Goal: Task Accomplishment & Management: Complete application form

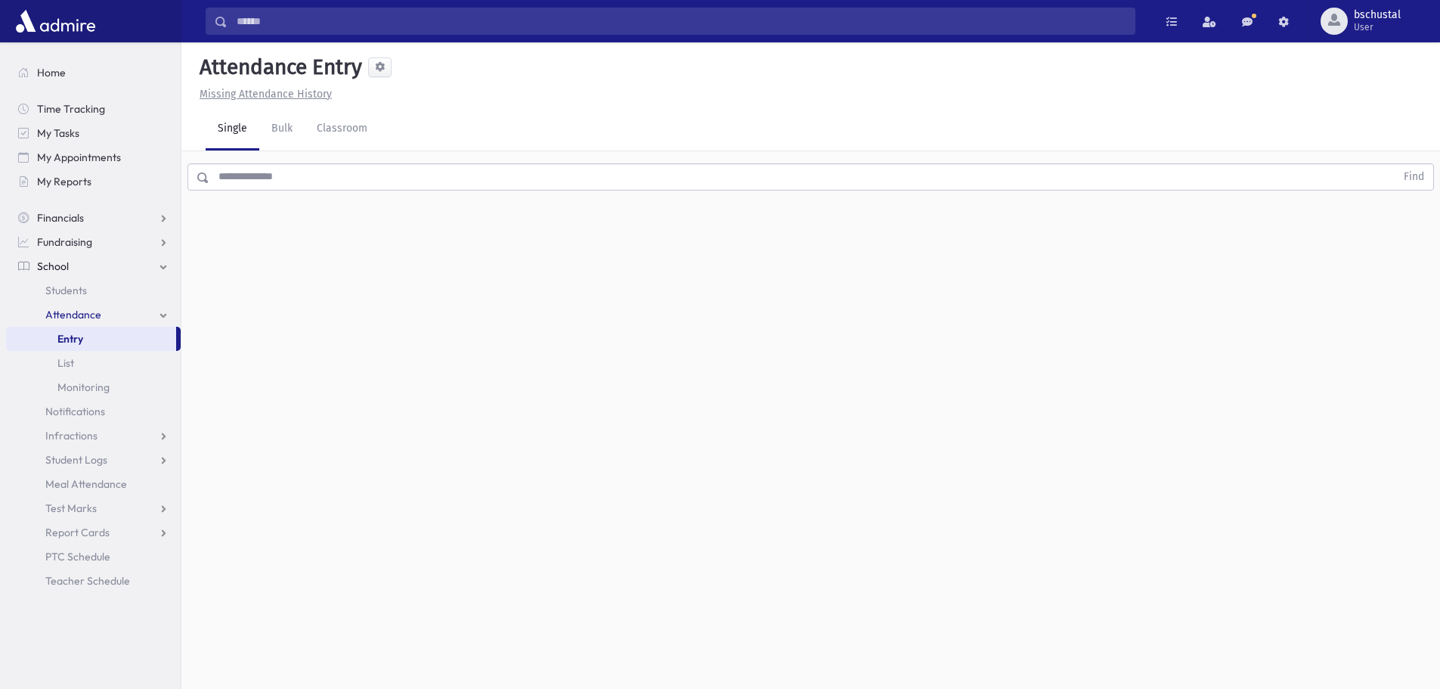
click at [258, 181] on input "text" at bounding box center [802, 176] width 1186 height 27
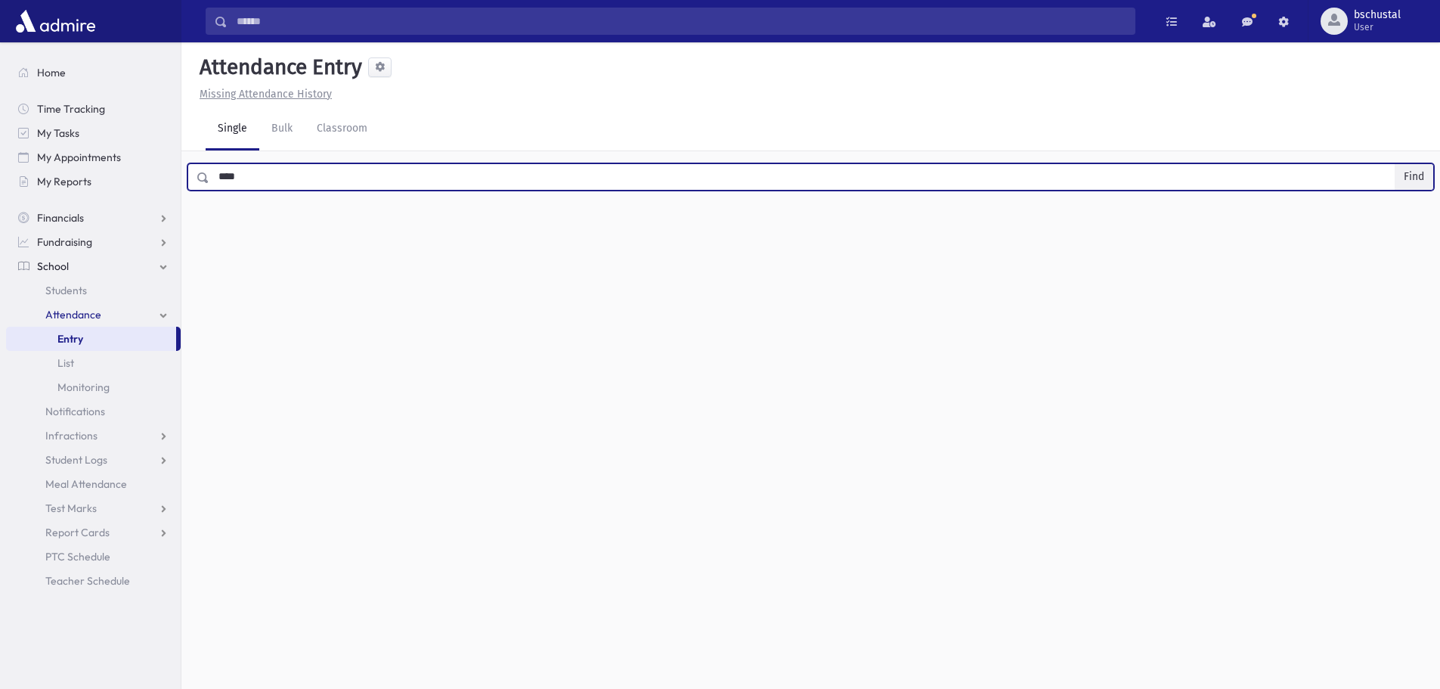
type input "****"
click at [1413, 177] on button "Find" at bounding box center [1413, 177] width 39 height 26
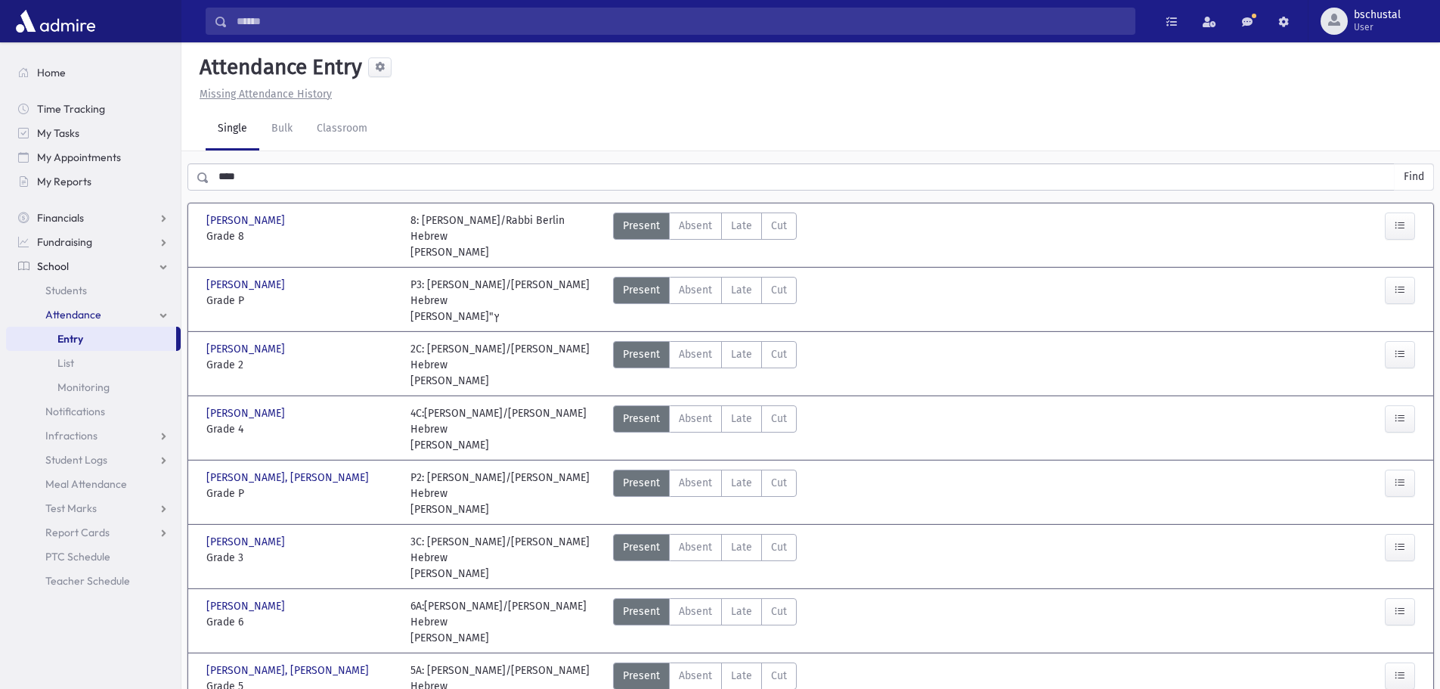
scroll to position [36, 0]
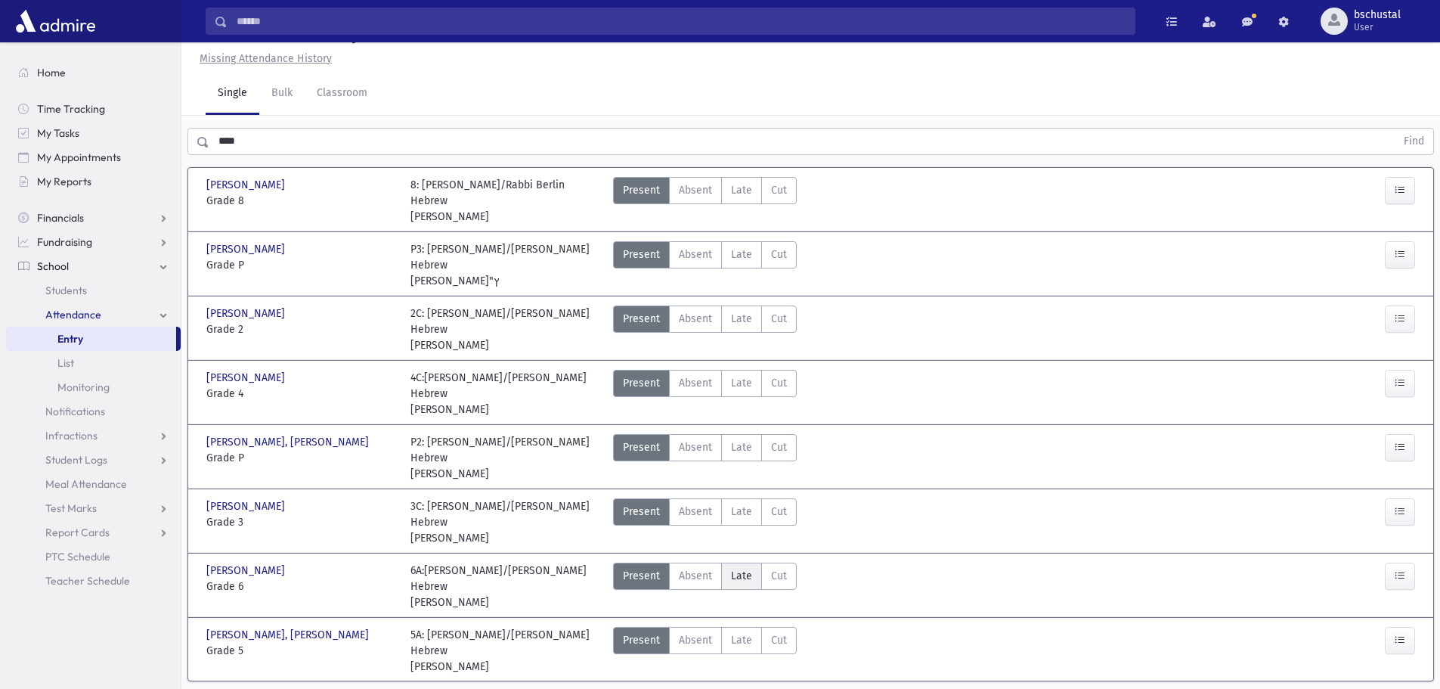
click at [751, 562] on label "Late Late" at bounding box center [741, 575] width 41 height 27
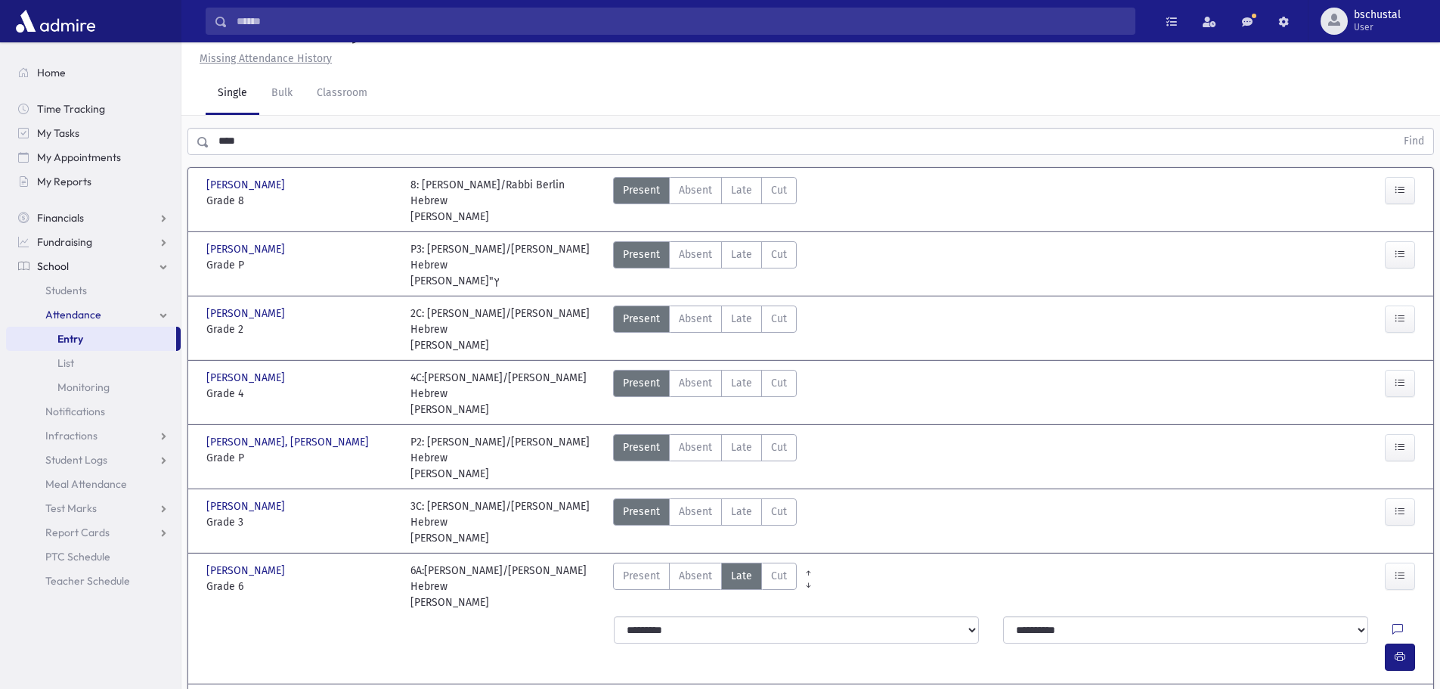
click at [1392, 616] on div at bounding box center [1406, 629] width 29 height 27
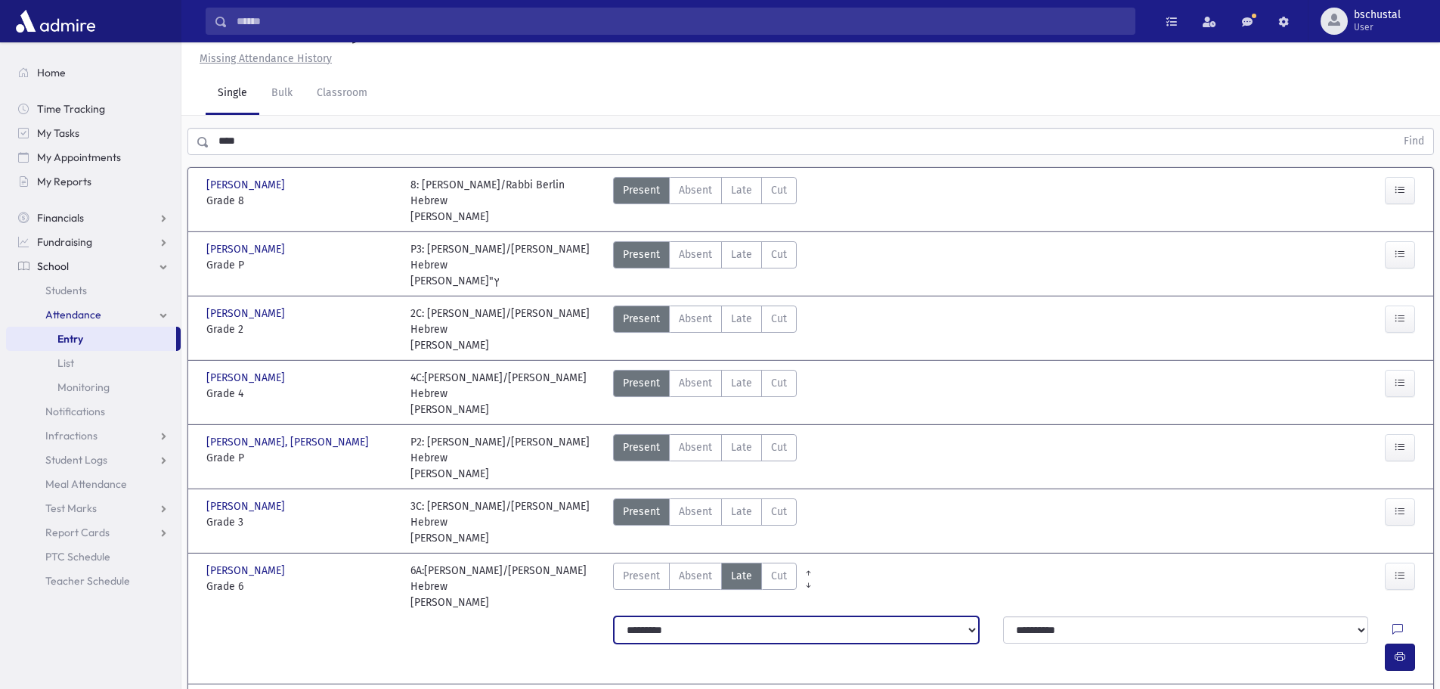
click at [924, 616] on select "**********" at bounding box center [796, 629] width 365 height 27
select select "*******"
click at [614, 616] on select "**********" at bounding box center [796, 629] width 365 height 27
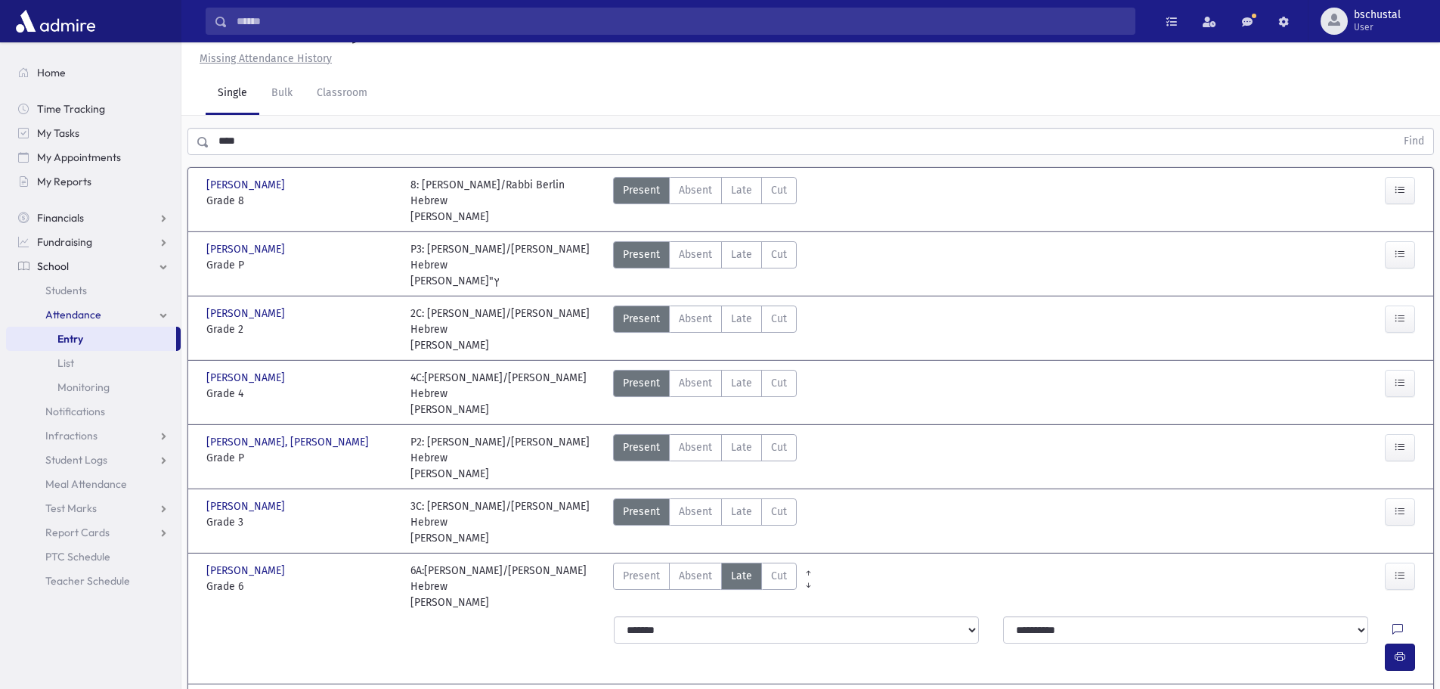
click at [1392, 624] on icon at bounding box center [1397, 630] width 11 height 13
click at [1410, 643] on button "button" at bounding box center [1400, 656] width 30 height 27
click at [1395, 650] on icon "button" at bounding box center [1399, 656] width 11 height 13
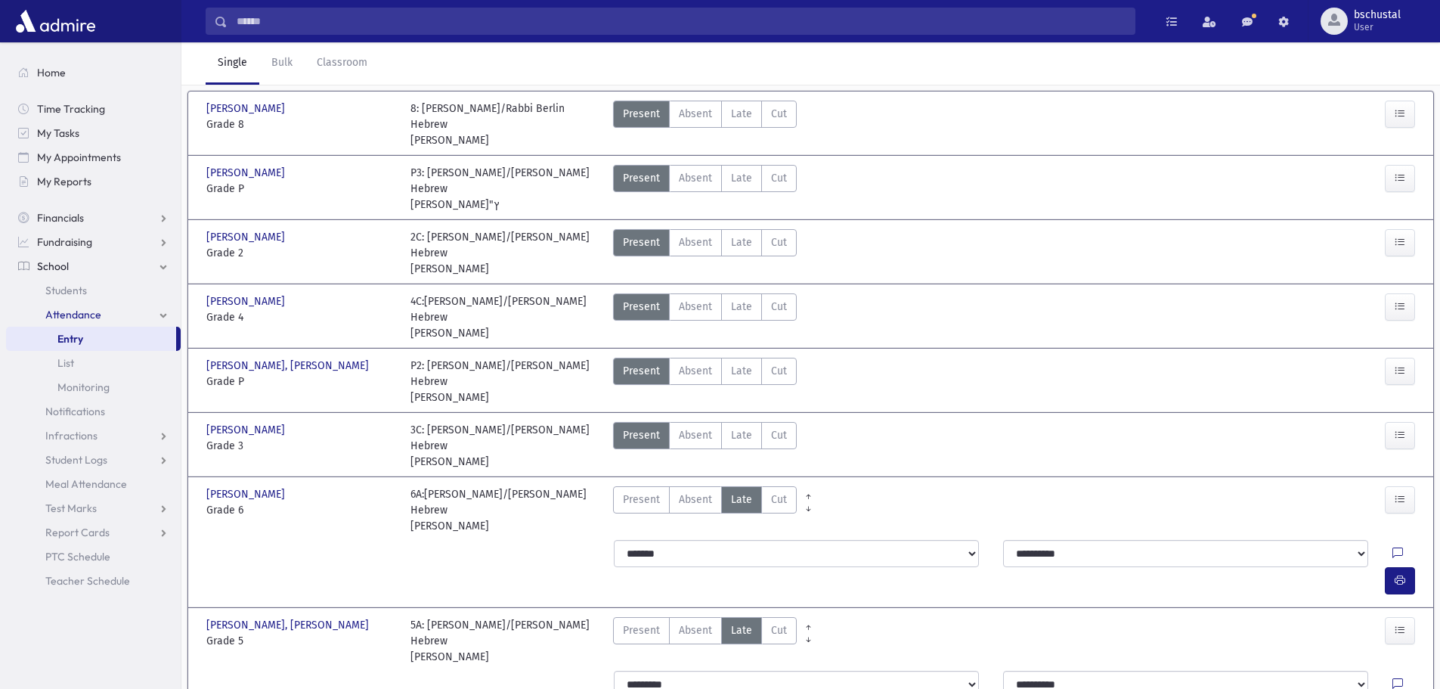
scroll to position [116, 0]
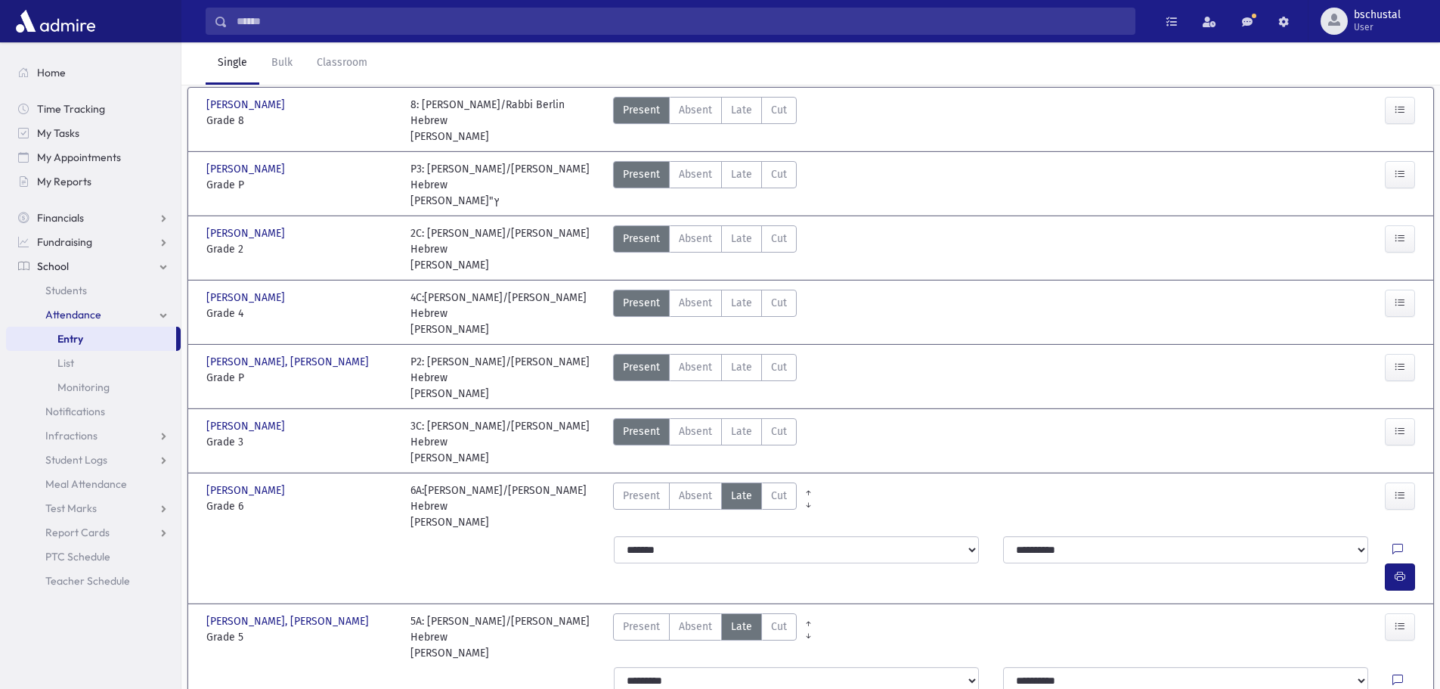
click at [1392, 667] on div at bounding box center [1406, 680] width 29 height 27
click at [1392, 674] on icon at bounding box center [1397, 680] width 11 height 13
click at [1407, 556] on button "Save" at bounding box center [1398, 553] width 43 height 27
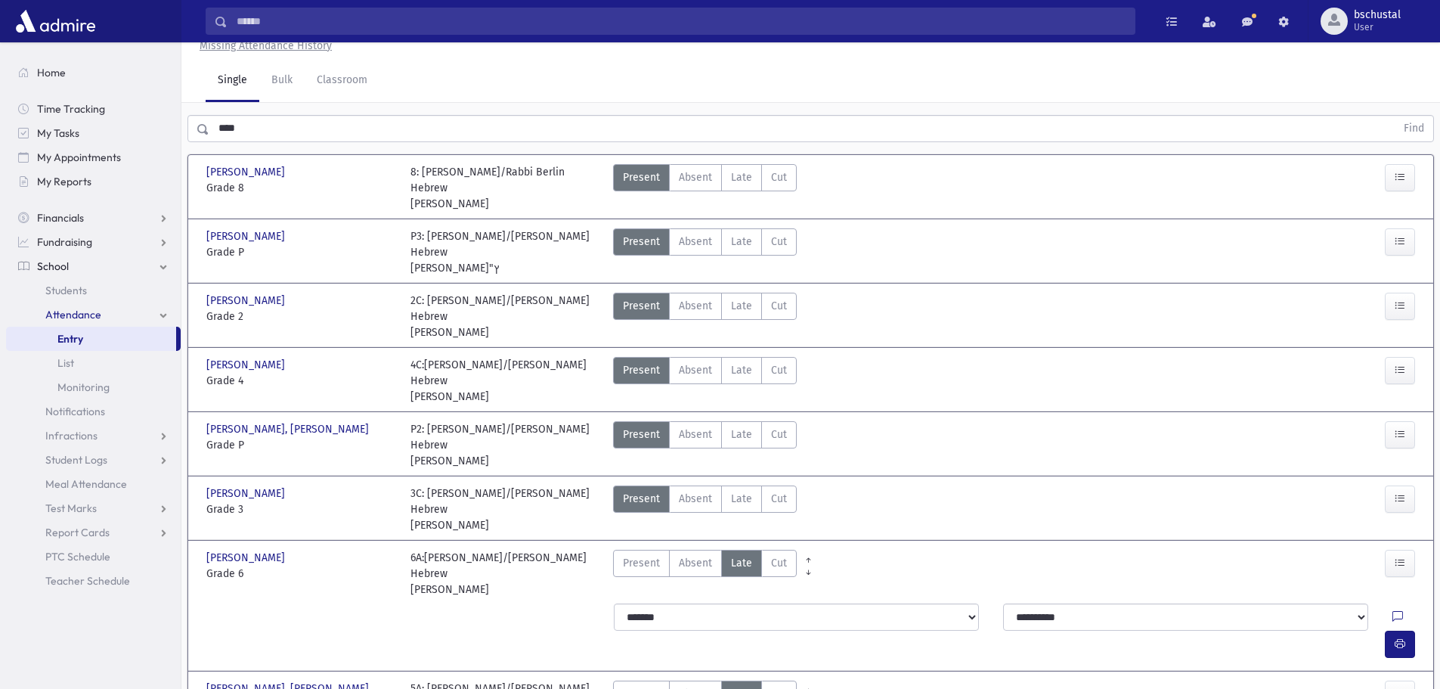
scroll to position [0, 0]
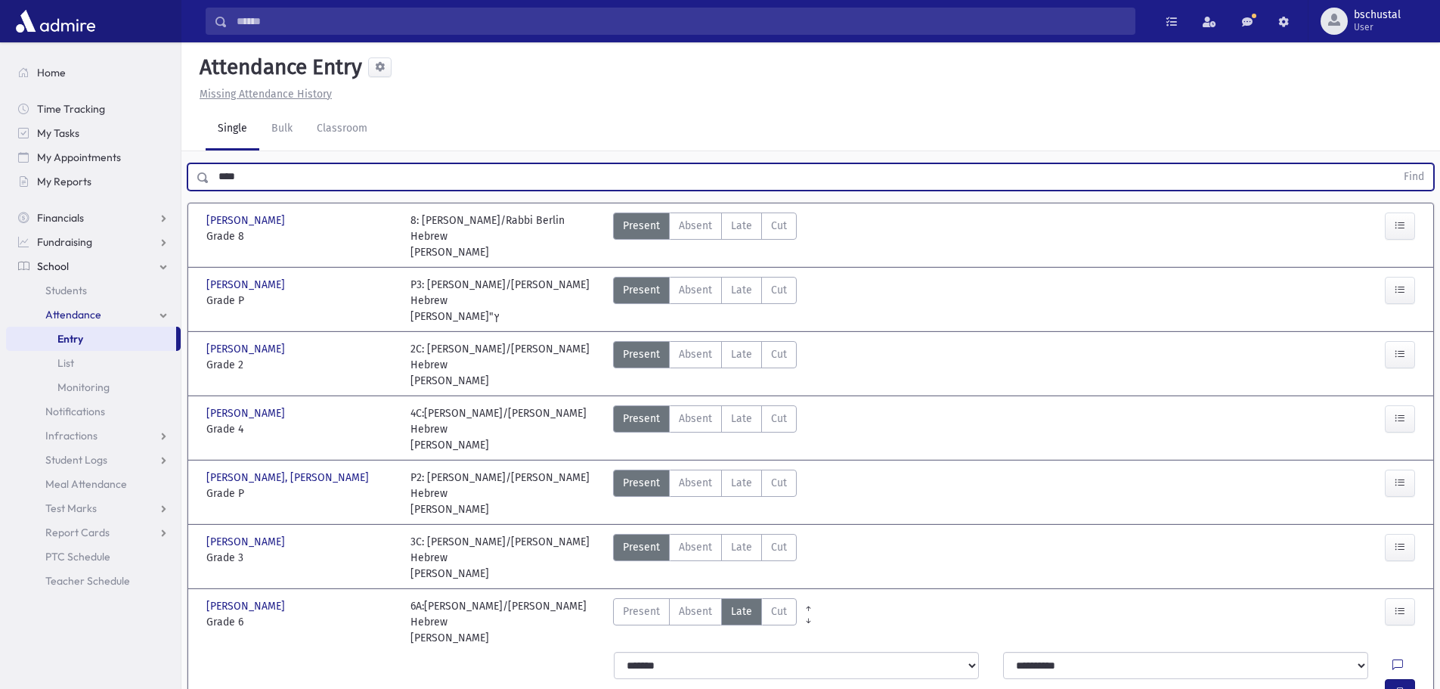
click at [435, 178] on input "****" at bounding box center [802, 176] width 1186 height 27
type input "*"
click at [1417, 168] on button "Find" at bounding box center [1413, 177] width 39 height 26
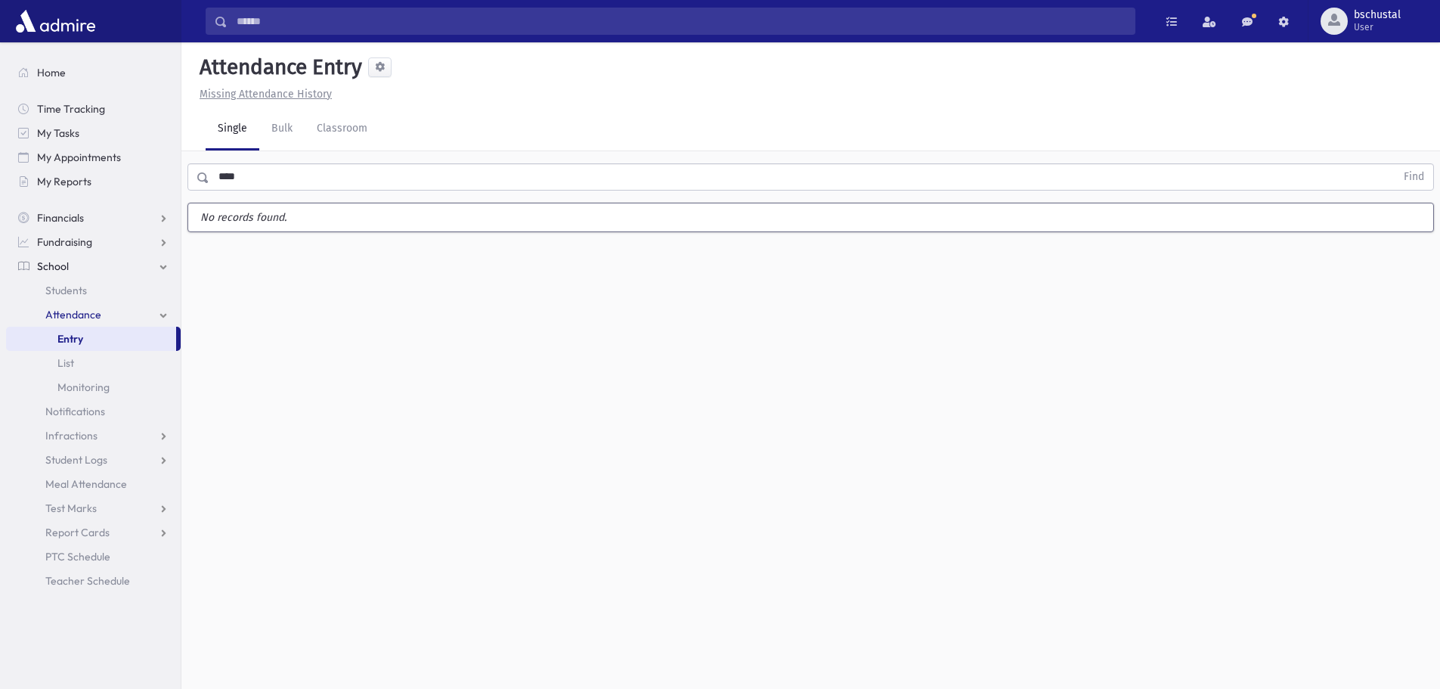
click at [322, 163] on input "****" at bounding box center [802, 176] width 1186 height 27
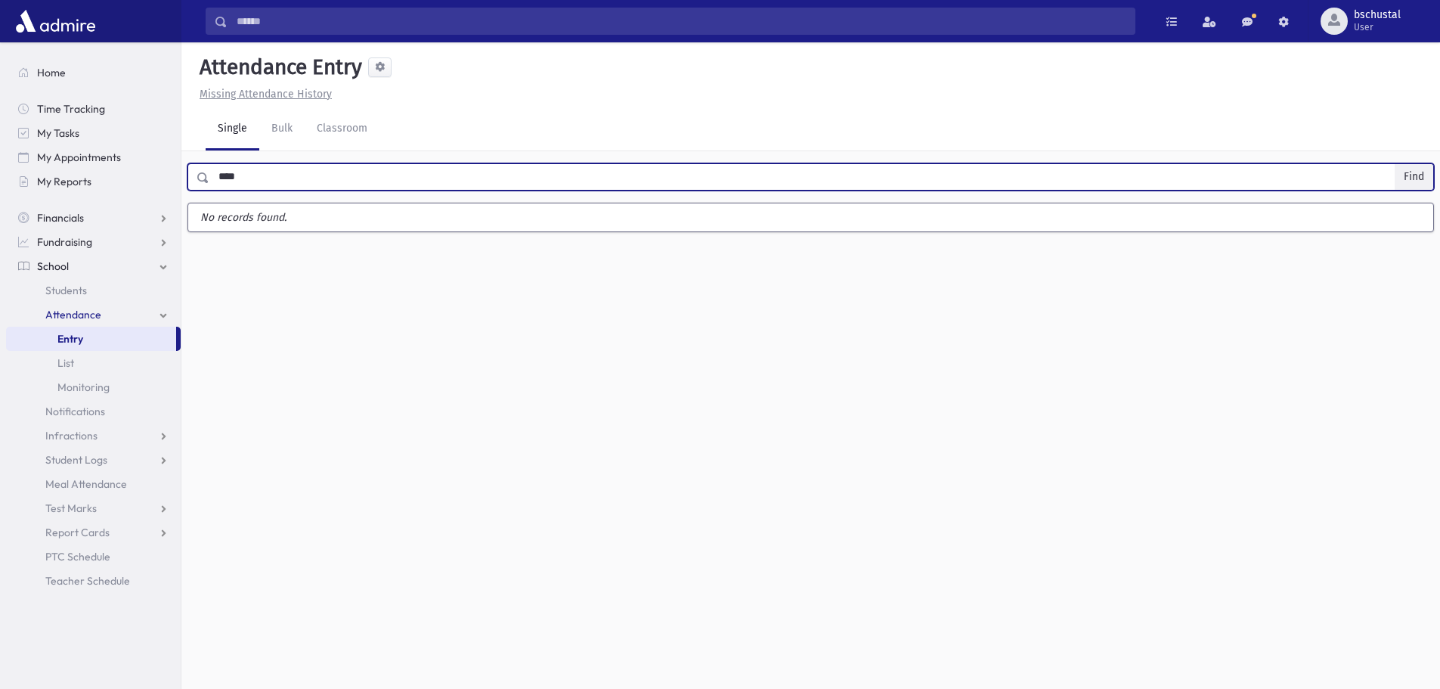
type input "****"
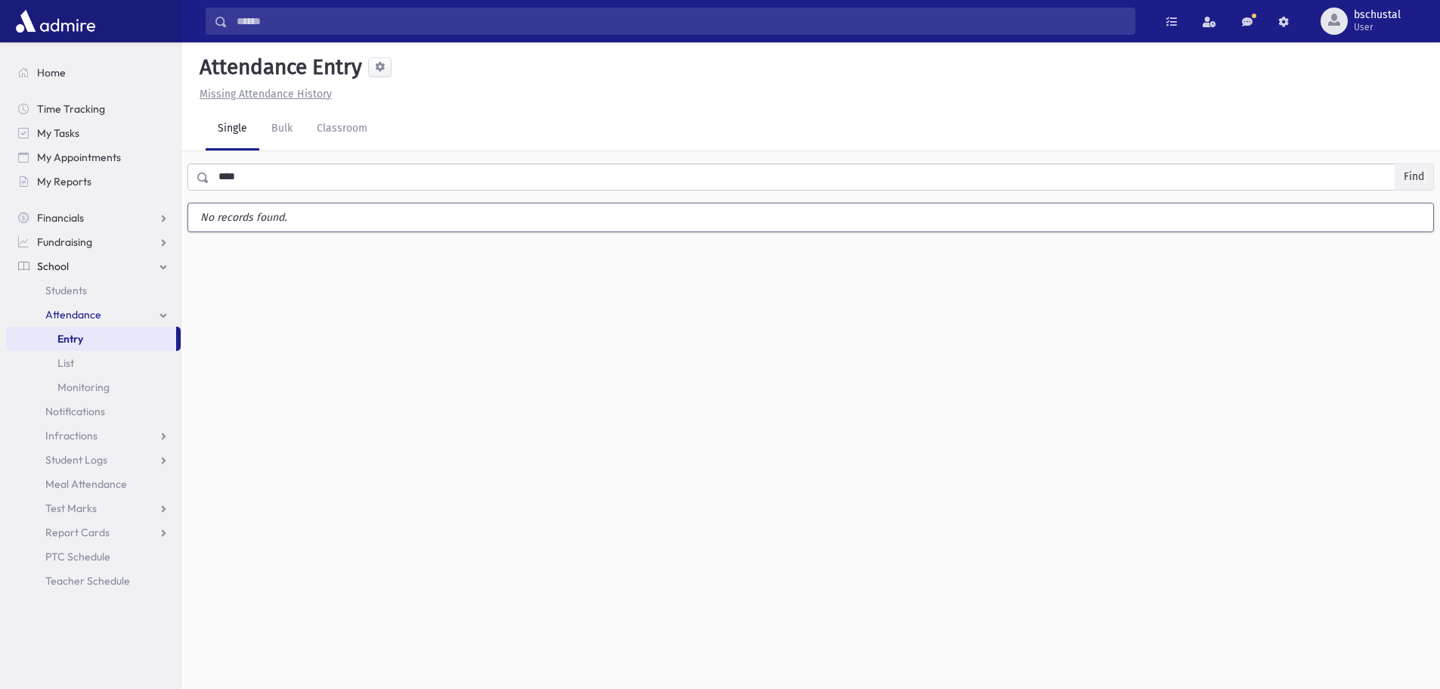
click at [1420, 174] on button "Find" at bounding box center [1413, 177] width 39 height 26
click at [295, 181] on input "****" at bounding box center [802, 176] width 1186 height 27
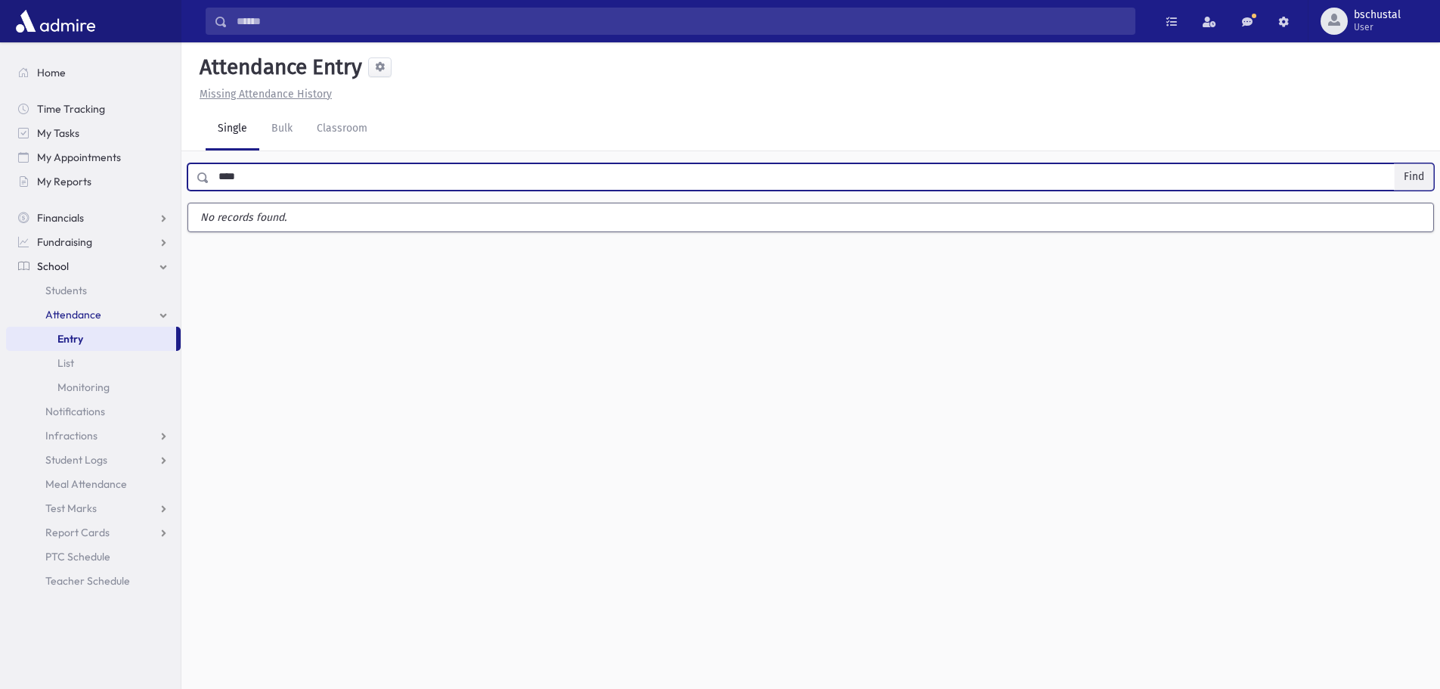
click at [1418, 178] on button "Find" at bounding box center [1413, 177] width 39 height 26
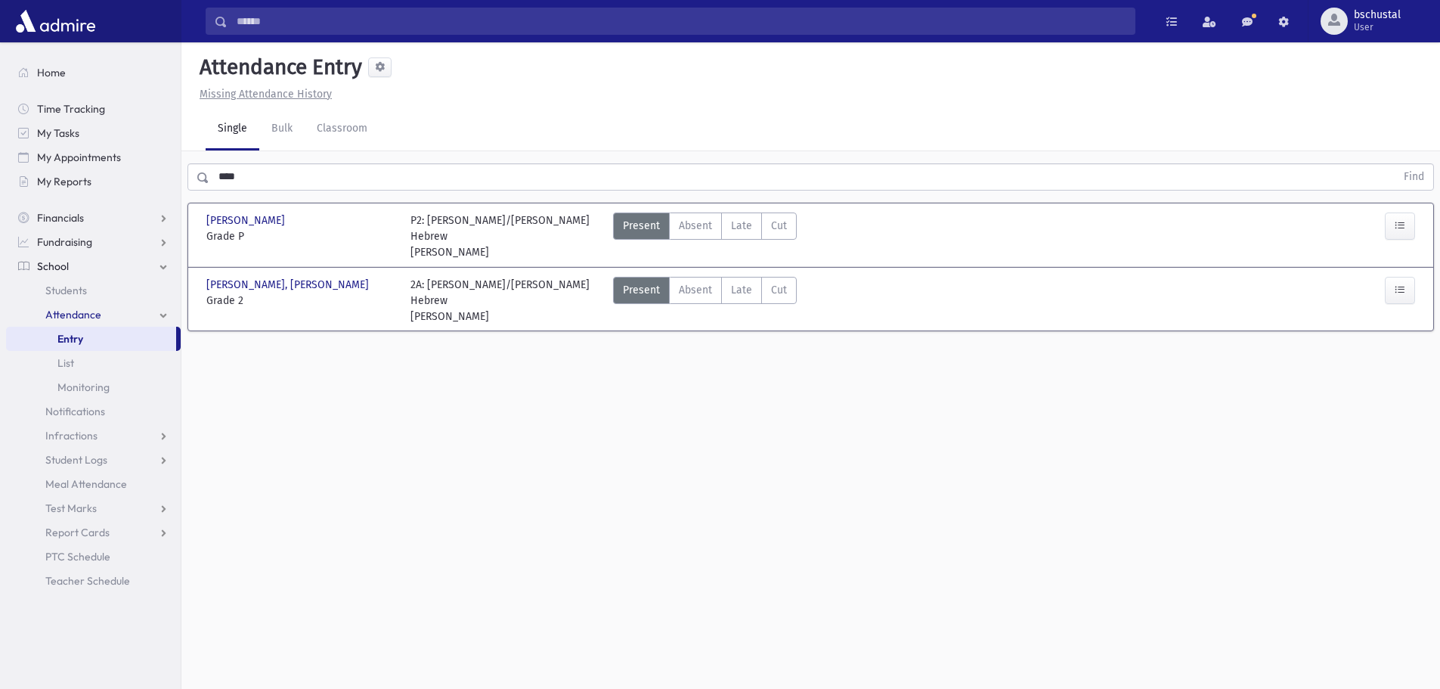
click at [306, 184] on input "****" at bounding box center [802, 176] width 1186 height 27
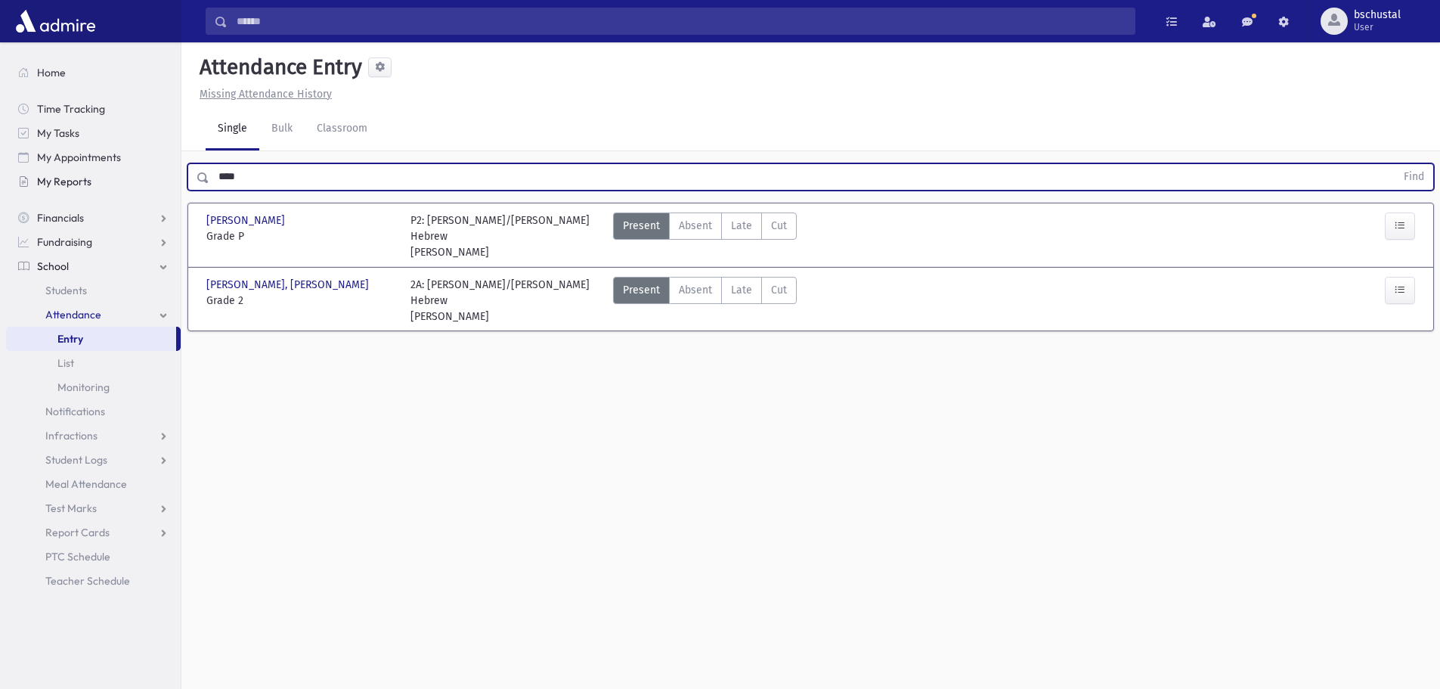
drag, startPoint x: 265, startPoint y: 180, endPoint x: 155, endPoint y: 172, distance: 110.7
click at [155, 172] on div "Search Results My Accounts" at bounding box center [720, 361] width 1440 height 723
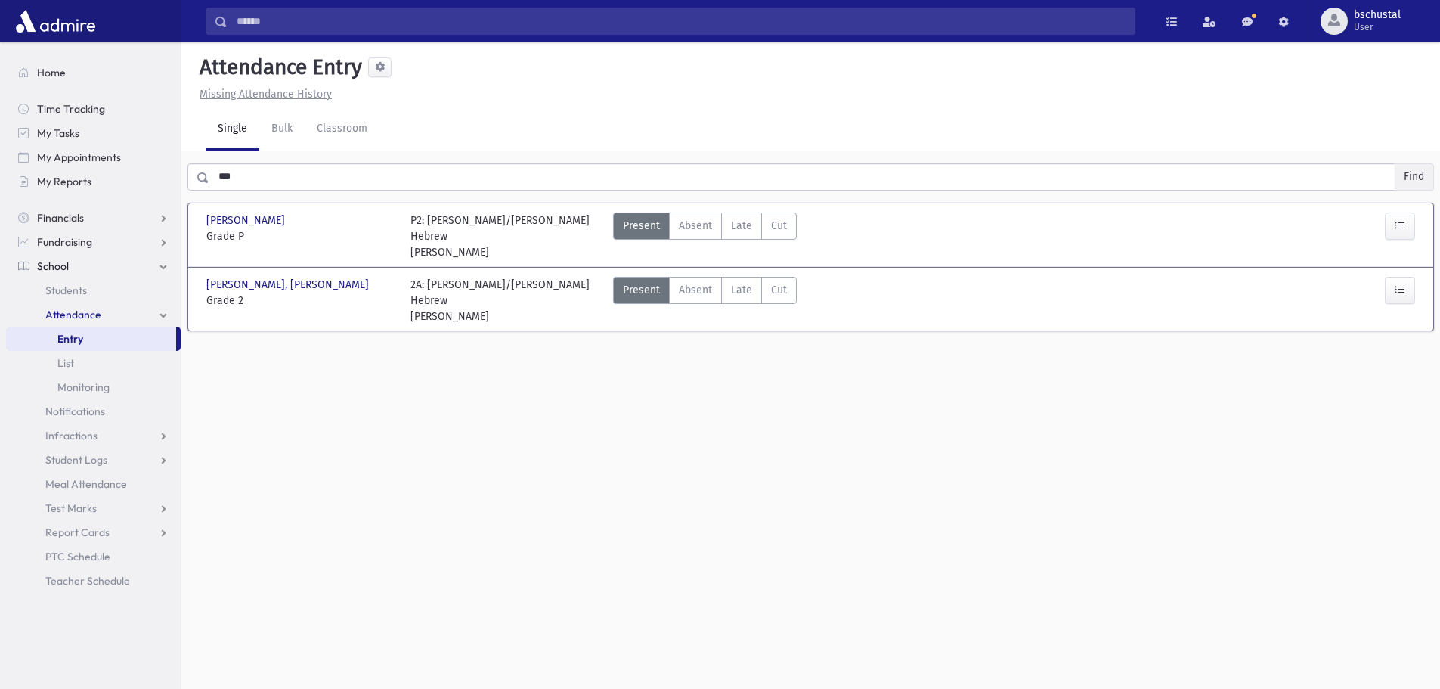
click at [1414, 178] on button "Find" at bounding box center [1413, 177] width 39 height 26
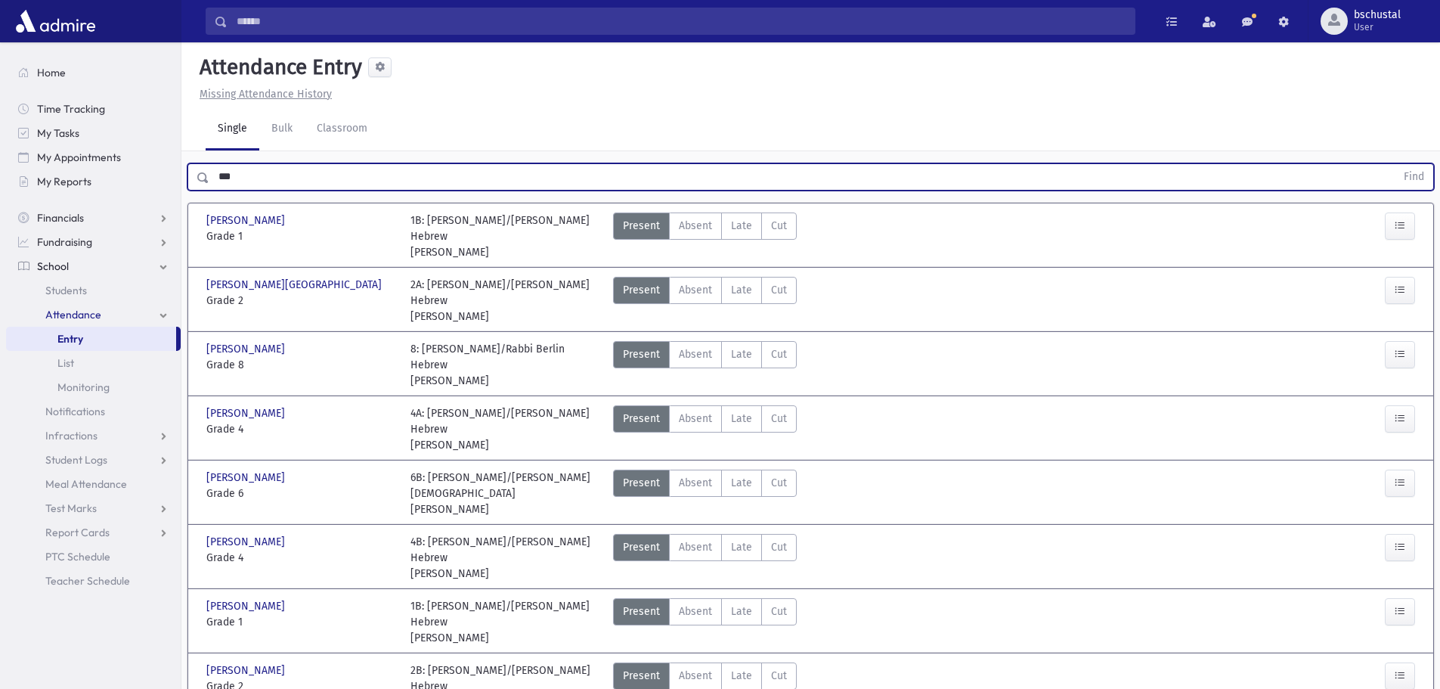
drag, startPoint x: 251, startPoint y: 171, endPoint x: 262, endPoint y: 190, distance: 22.3
click at [251, 174] on input "***" at bounding box center [802, 176] width 1186 height 27
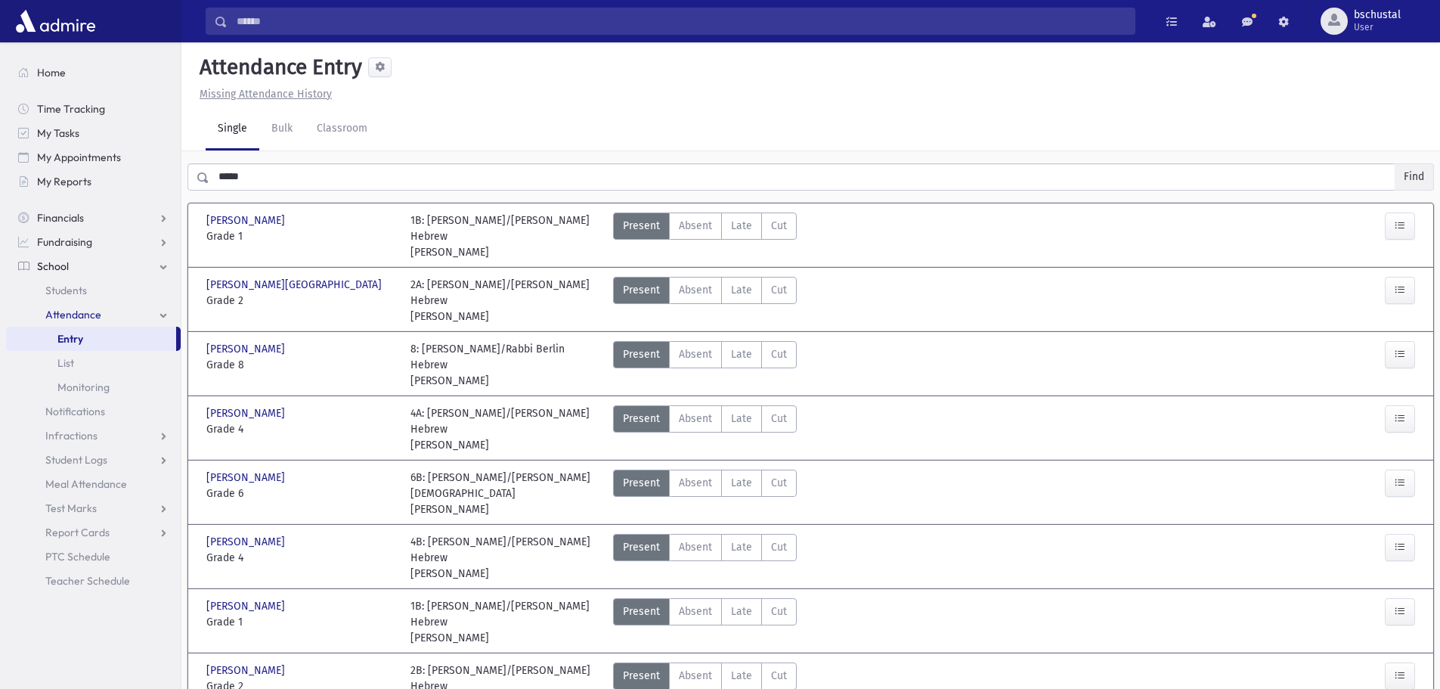
click at [1412, 175] on button "Find" at bounding box center [1413, 177] width 39 height 26
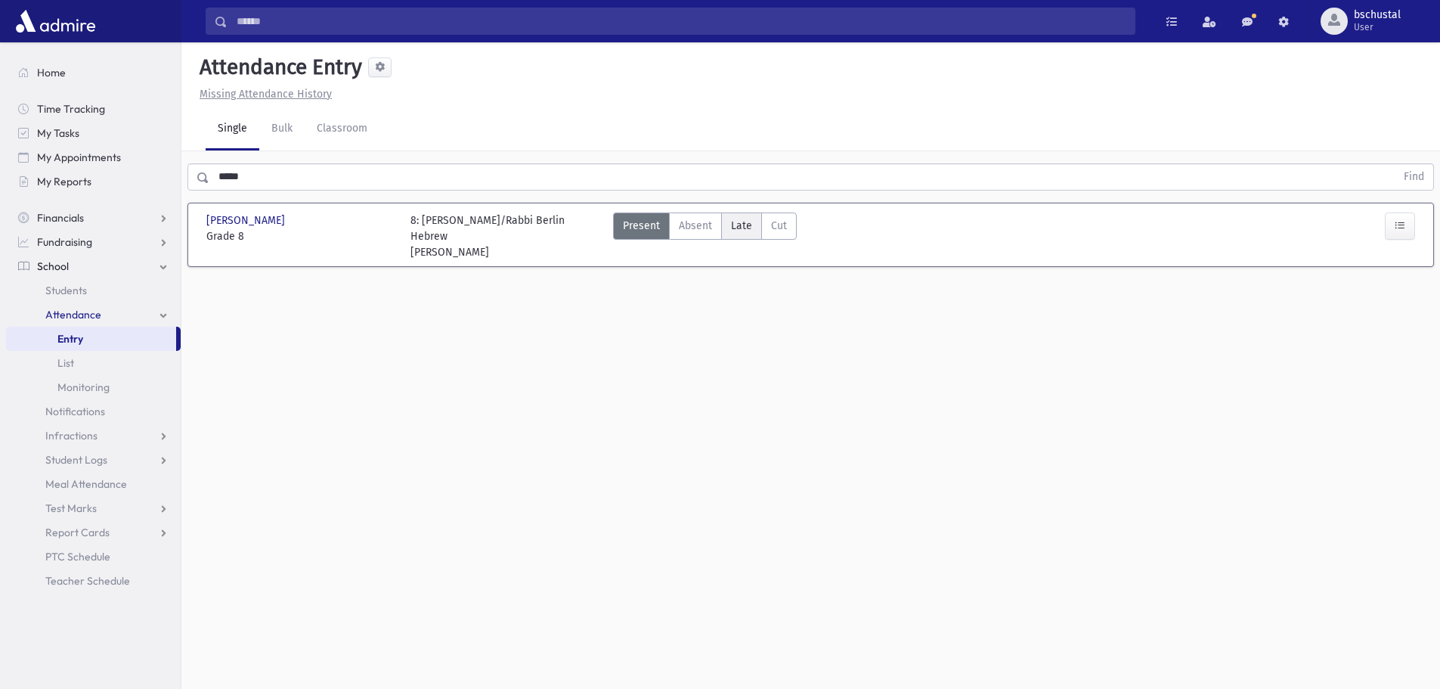
click at [737, 231] on span "Late" at bounding box center [741, 226] width 21 height 16
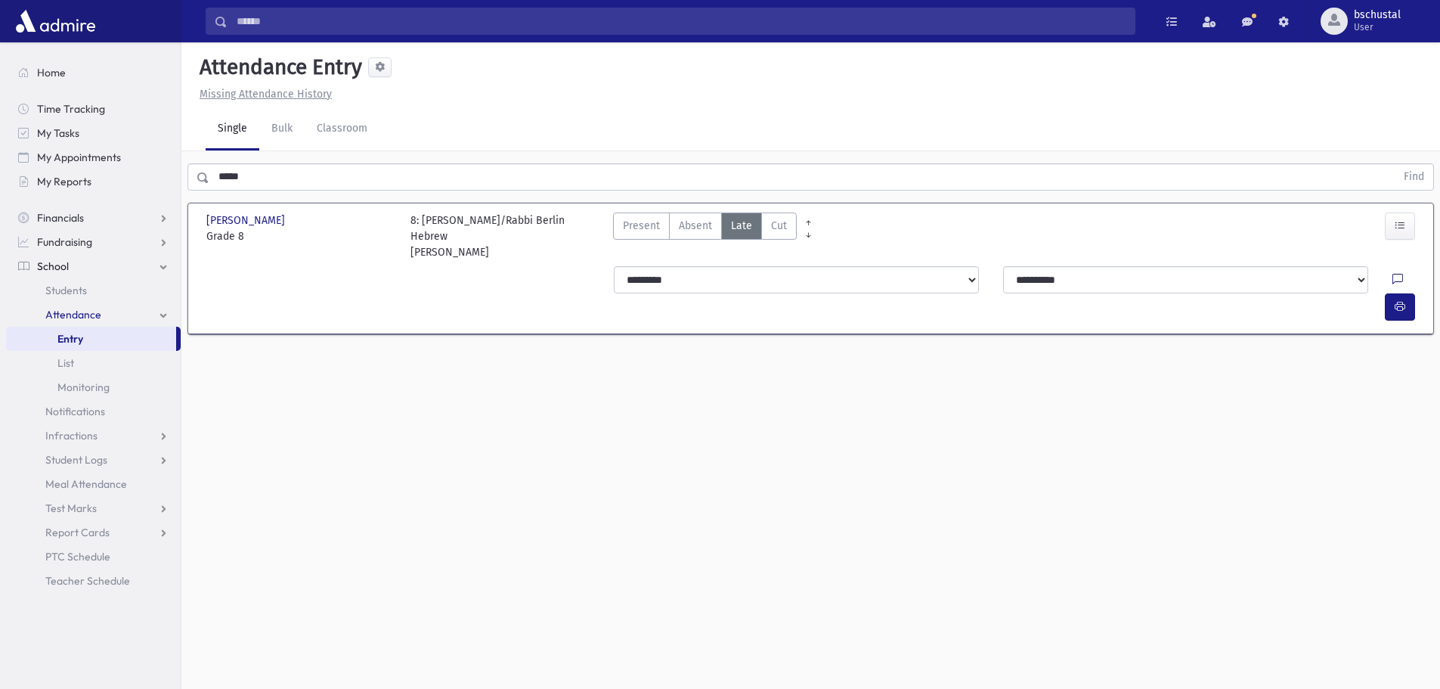
click at [1392, 278] on icon at bounding box center [1397, 280] width 11 height 13
click at [1398, 417] on button "Save" at bounding box center [1398, 411] width 43 height 27
click at [1392, 280] on icon at bounding box center [1397, 280] width 11 height 13
click at [1394, 405] on button "Save" at bounding box center [1398, 411] width 43 height 27
click at [289, 177] on input "*****" at bounding box center [802, 176] width 1186 height 27
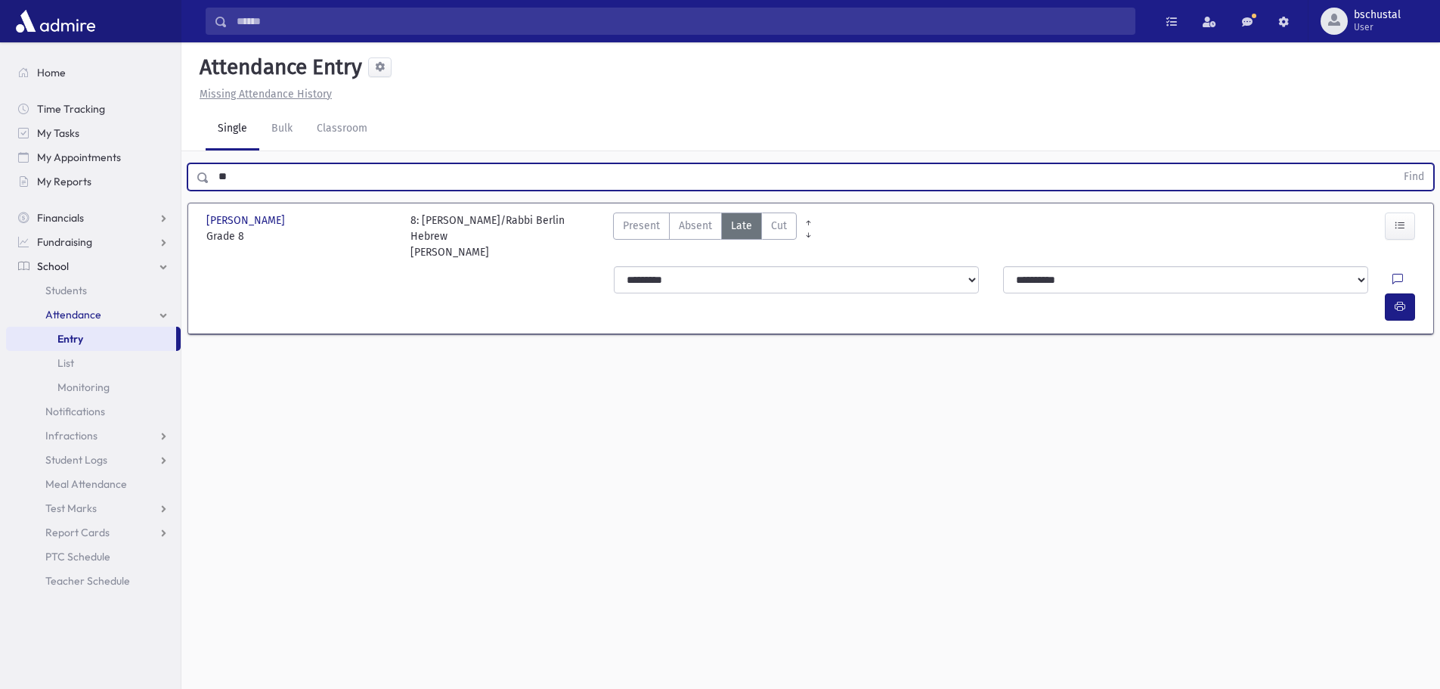
type input "*"
click at [1410, 175] on button "Find" at bounding box center [1413, 177] width 39 height 26
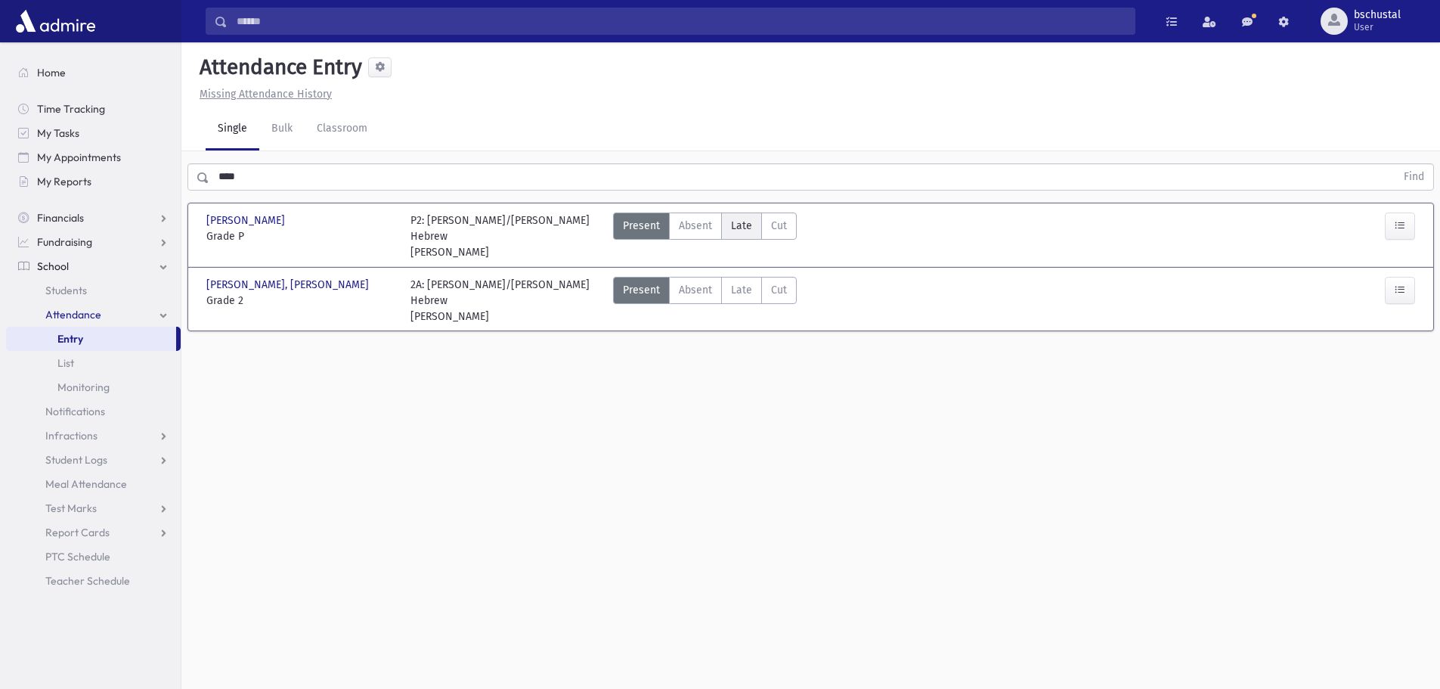
click at [739, 225] on span "Late" at bounding box center [741, 226] width 21 height 16
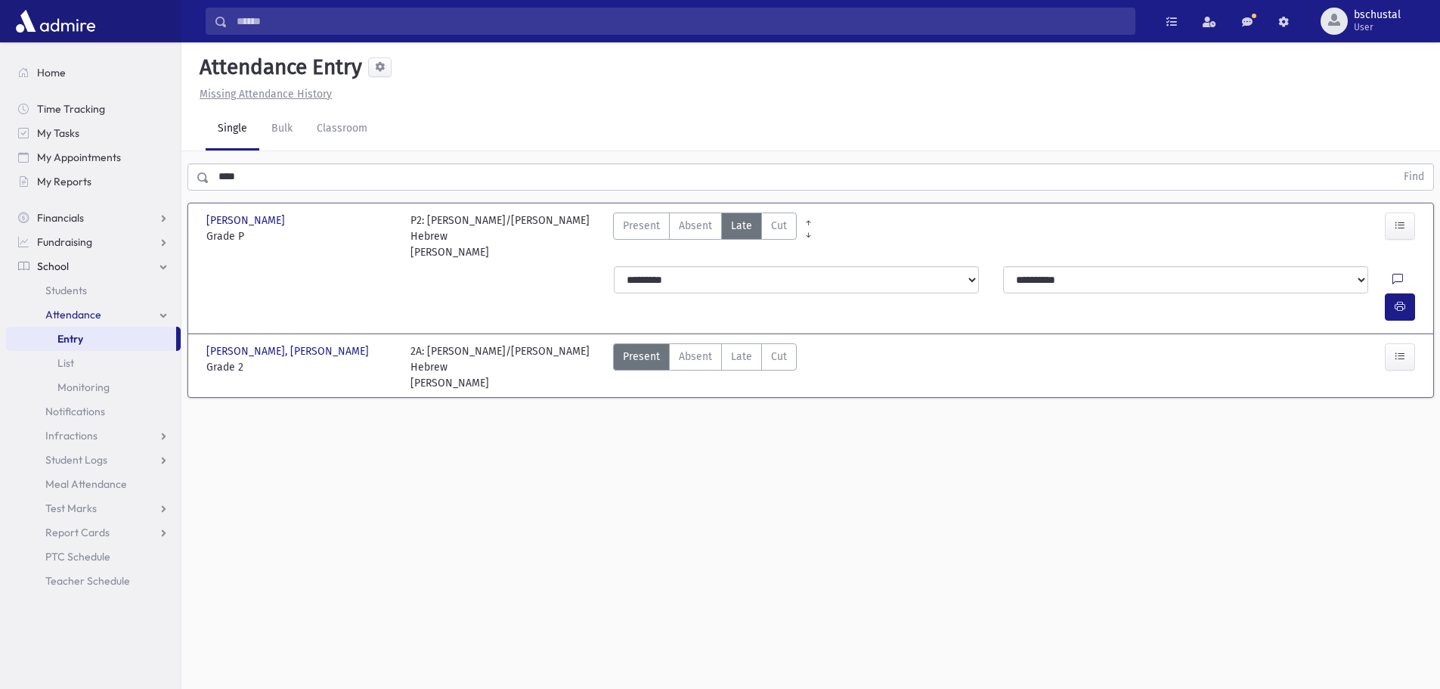
click at [1392, 277] on icon at bounding box center [1397, 280] width 11 height 13
click at [1401, 417] on button "Save" at bounding box center [1398, 411] width 43 height 27
click at [283, 177] on input "****" at bounding box center [802, 176] width 1186 height 27
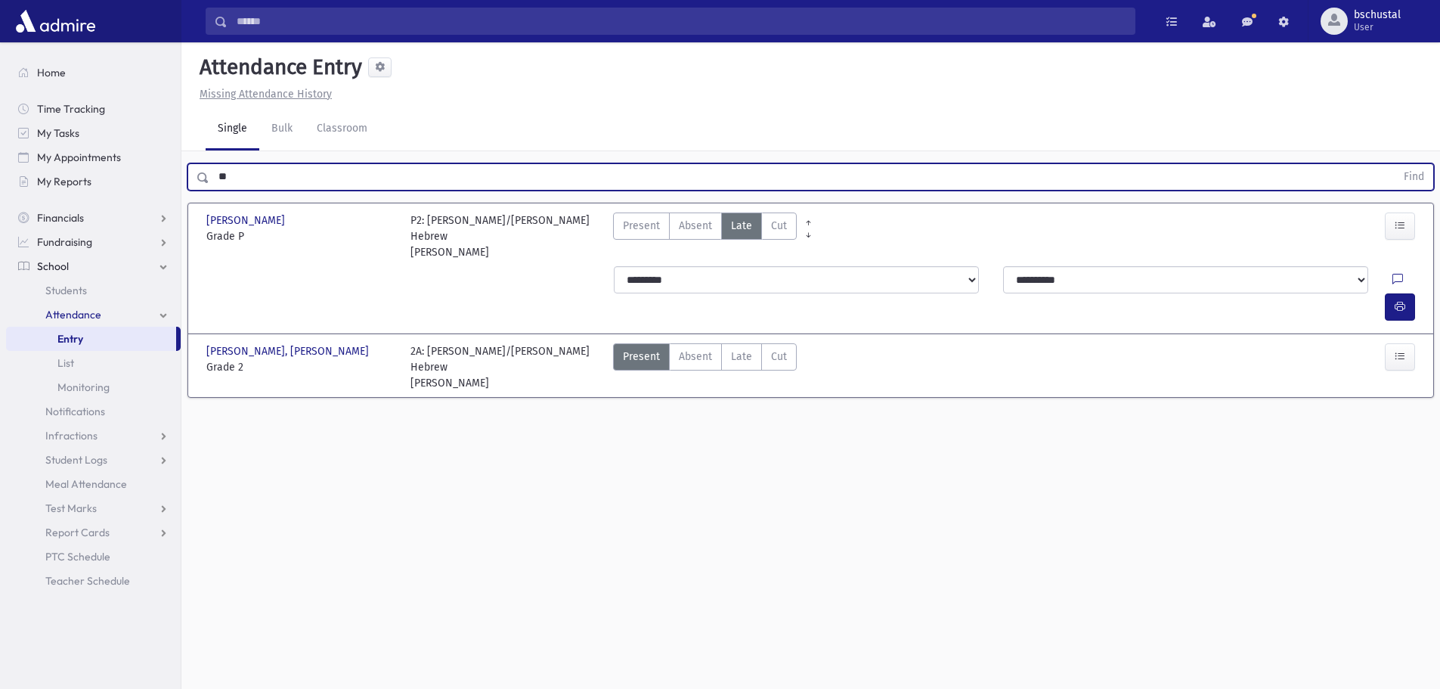
type input "*"
click at [1422, 174] on button "Find" at bounding box center [1413, 177] width 39 height 26
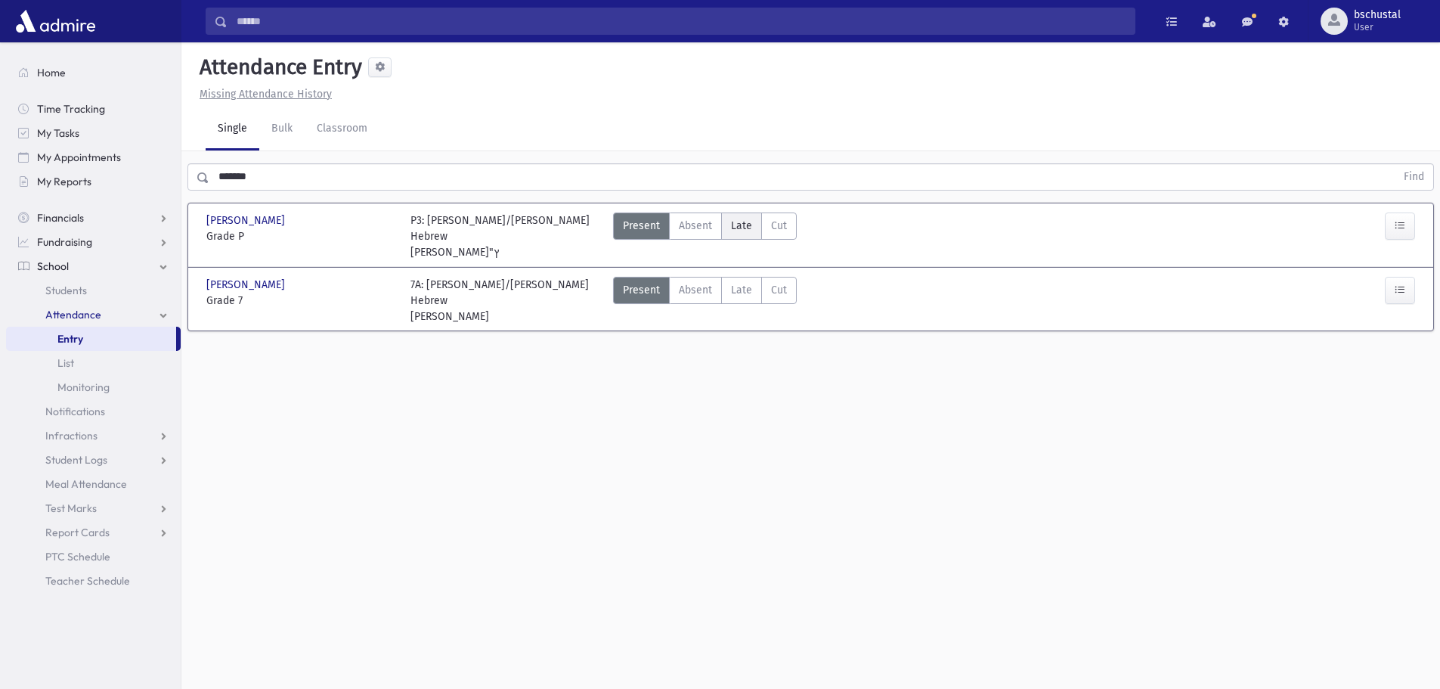
click at [726, 227] on label "Late Late" at bounding box center [741, 225] width 41 height 27
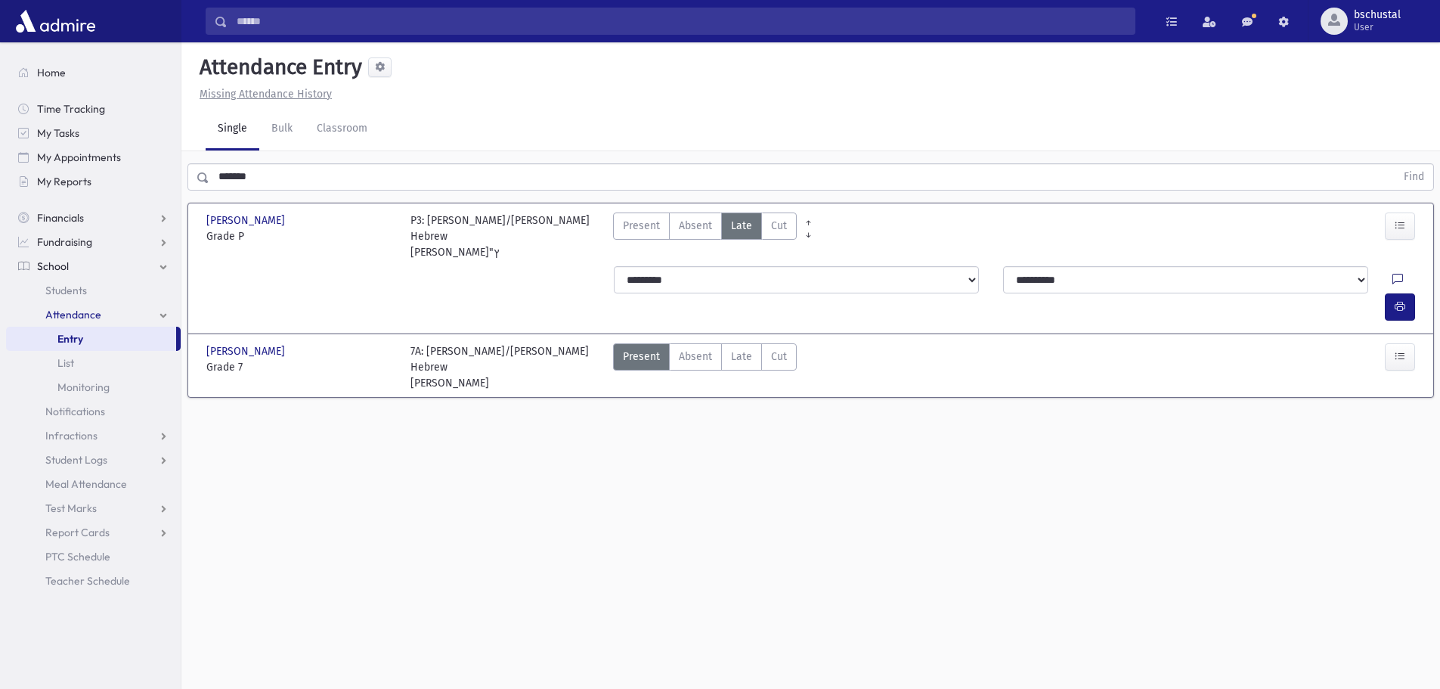
click at [1392, 274] on icon at bounding box center [1397, 280] width 11 height 13
drag, startPoint x: 1390, startPoint y: 398, endPoint x: 1370, endPoint y: 392, distance: 21.3
click at [1391, 398] on button "Save" at bounding box center [1398, 395] width 43 height 27
click at [275, 178] on input "*******" at bounding box center [802, 176] width 1186 height 27
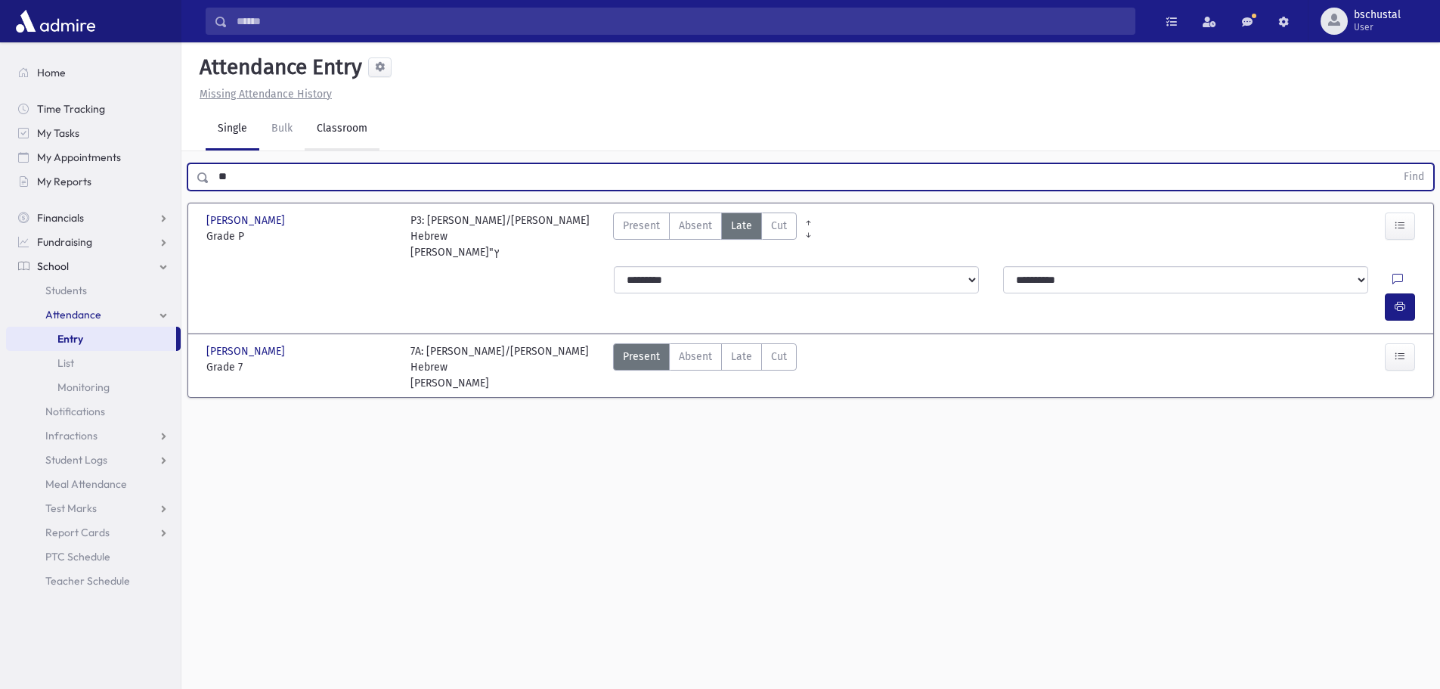
type input "*"
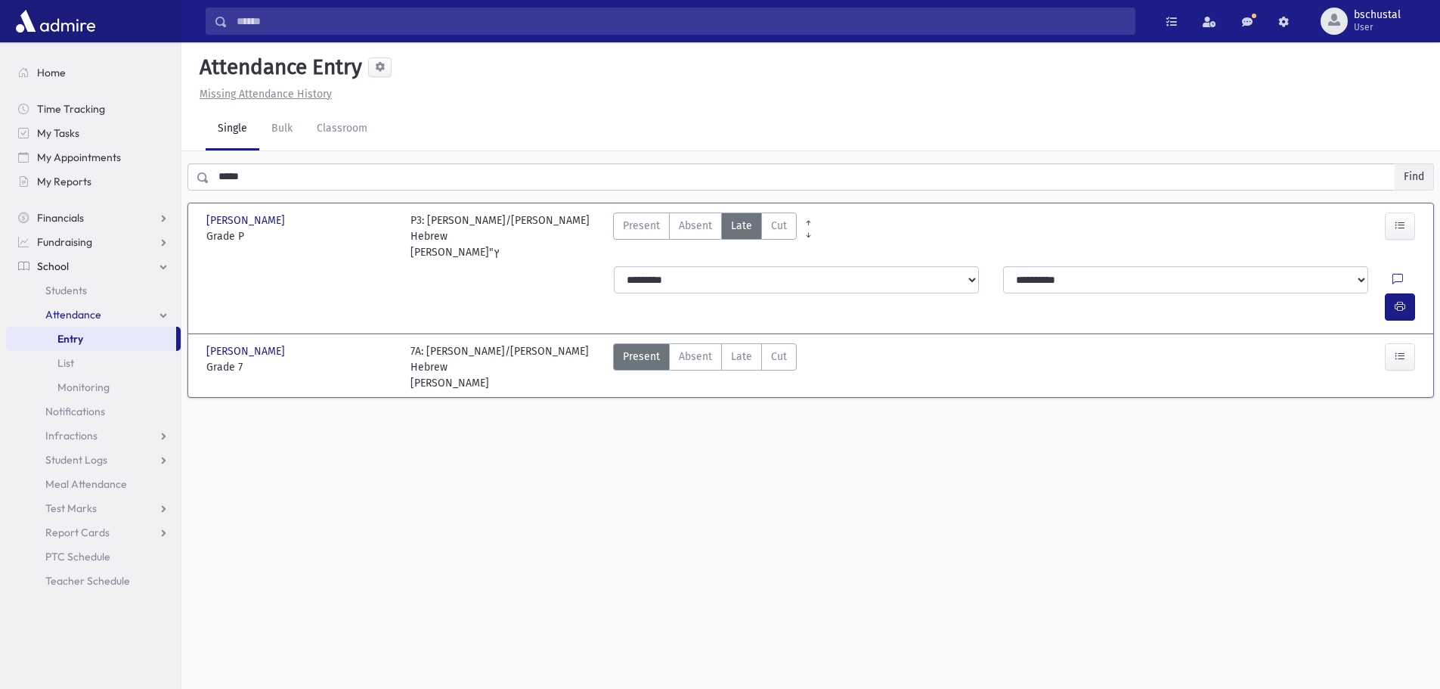
click at [1410, 181] on button "Find" at bounding box center [1413, 177] width 39 height 26
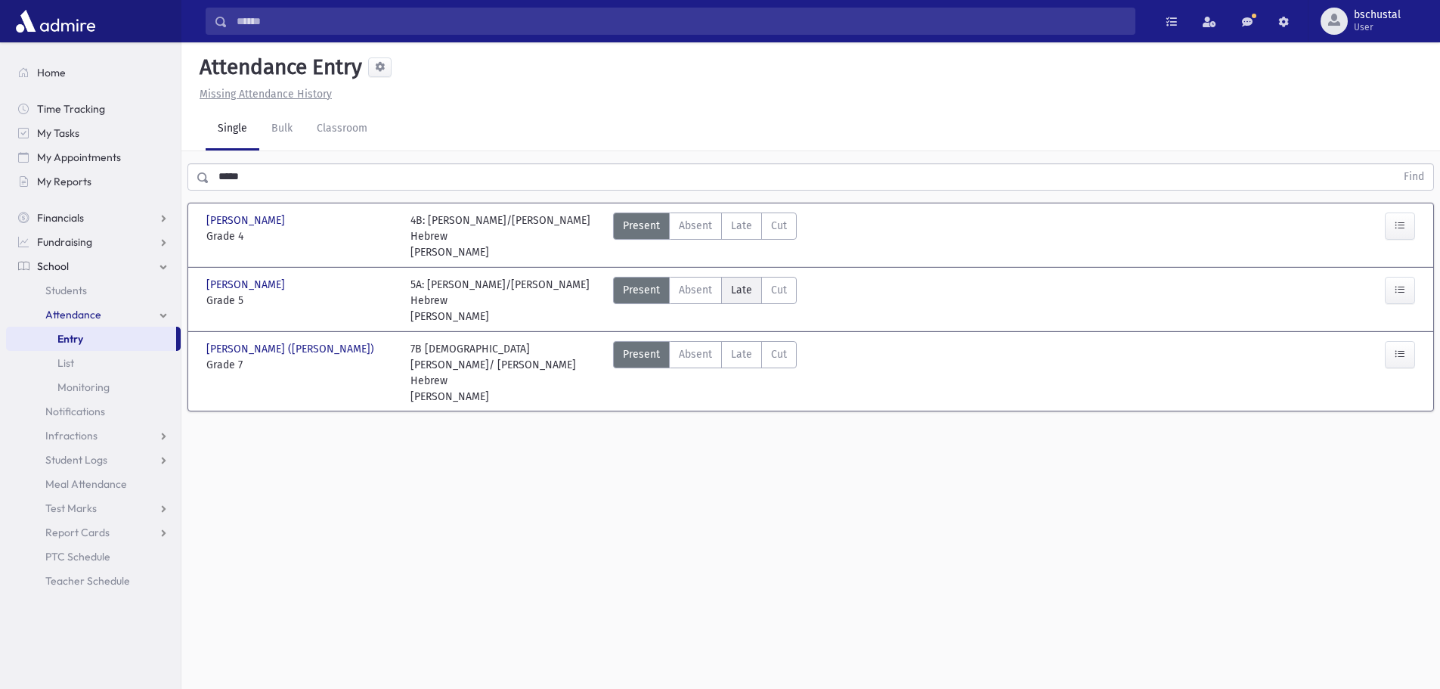
click at [731, 282] on span "Late" at bounding box center [741, 290] width 21 height 16
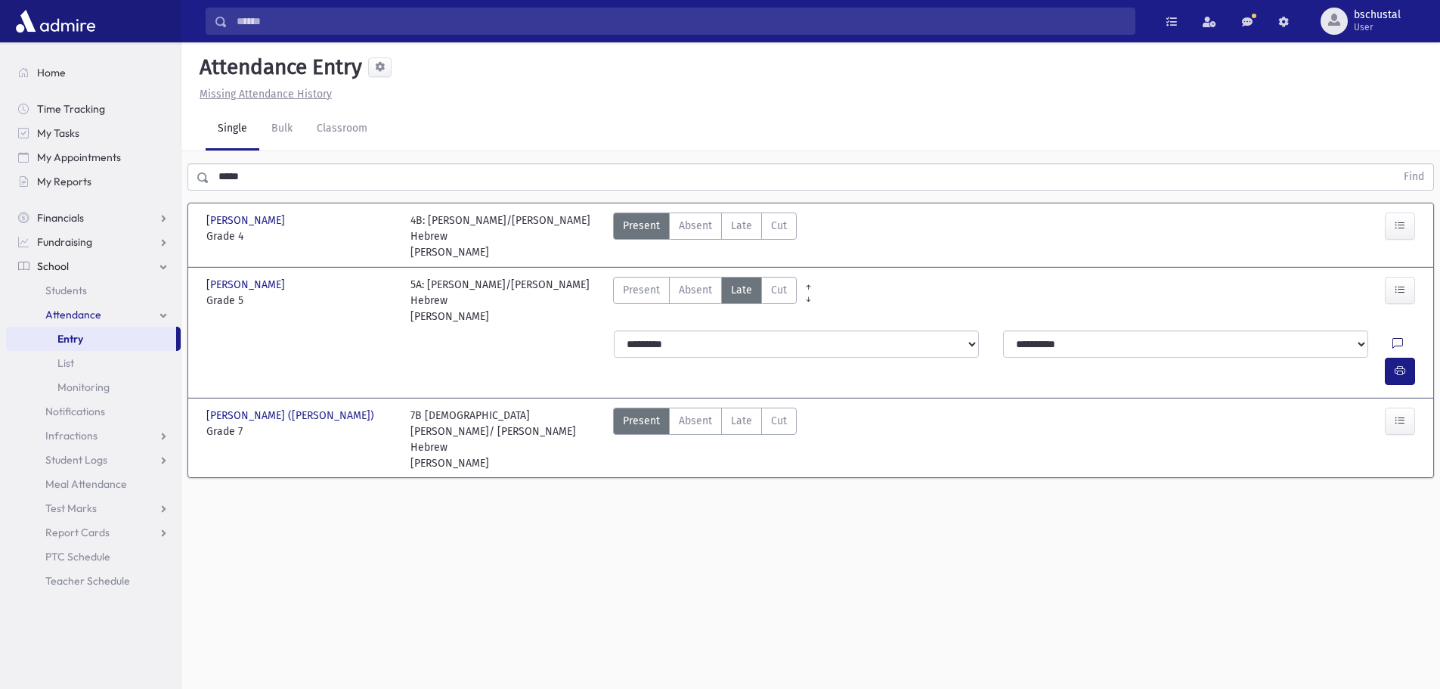
click at [1392, 338] on icon at bounding box center [1397, 344] width 11 height 13
drag, startPoint x: 1394, startPoint y: 447, endPoint x: 1388, endPoint y: 429, distance: 19.8
click at [1396, 447] on button "Save" at bounding box center [1398, 444] width 43 height 27
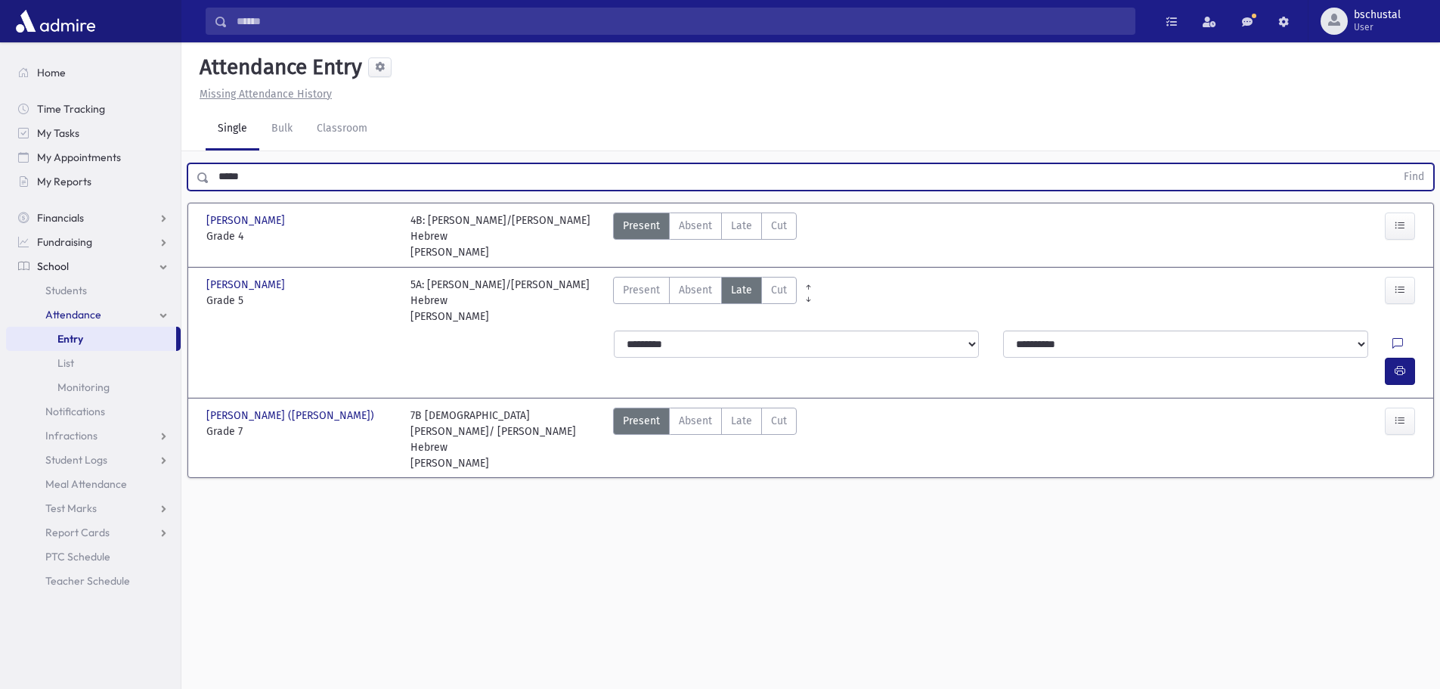
drag, startPoint x: 326, startPoint y: 178, endPoint x: 316, endPoint y: 178, distance: 9.8
click at [324, 178] on input "*****" at bounding box center [802, 176] width 1186 height 27
type input "*"
click at [1420, 182] on button "Find" at bounding box center [1413, 177] width 39 height 26
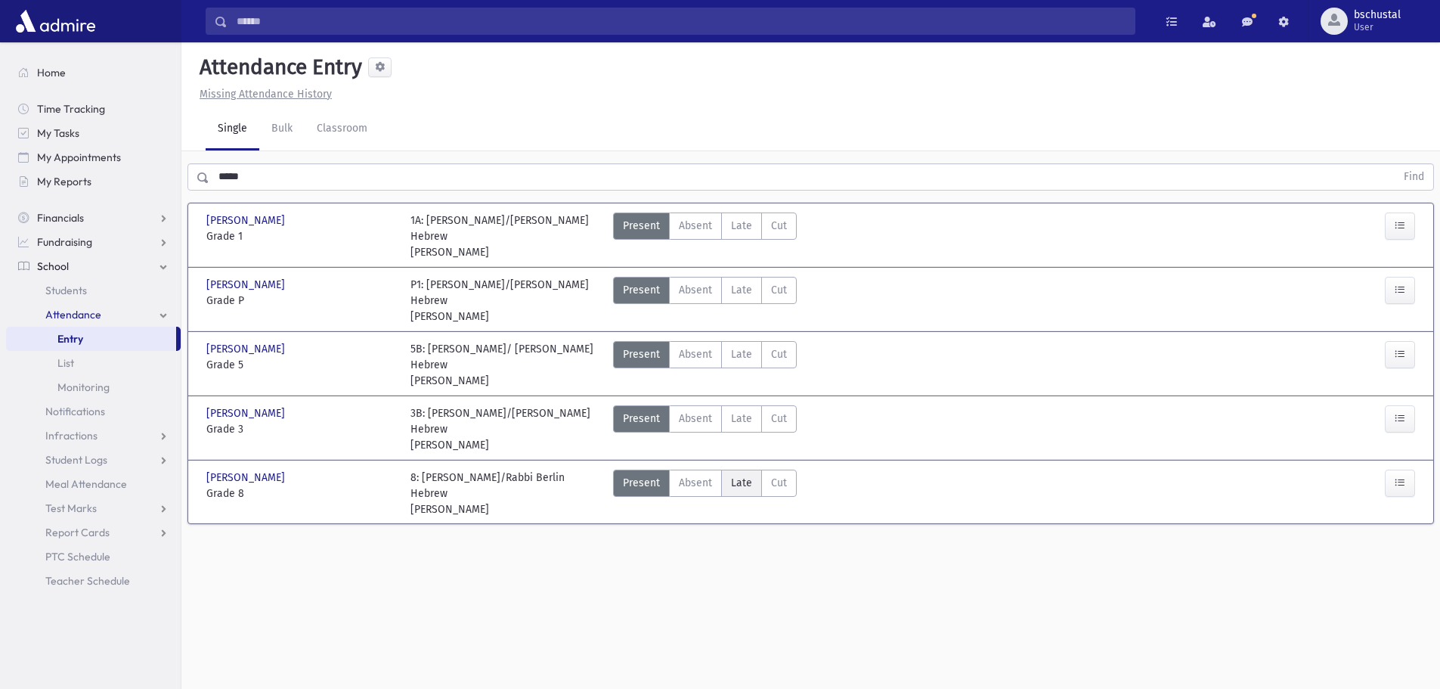
click at [747, 475] on span "Late" at bounding box center [741, 483] width 21 height 16
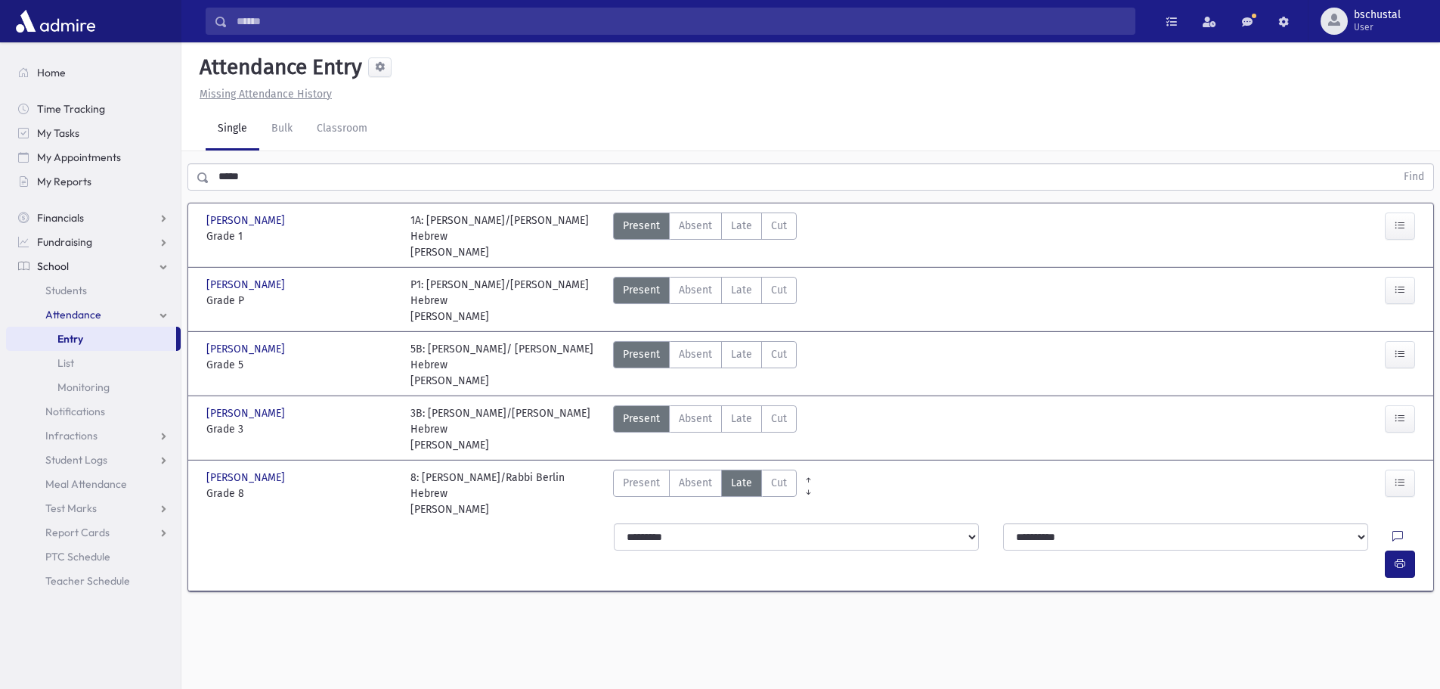
click at [1392, 531] on icon at bounding box center [1397, 537] width 11 height 13
click at [1400, 475] on button "Save" at bounding box center [1398, 468] width 43 height 27
click at [361, 175] on input "*****" at bounding box center [802, 176] width 1186 height 27
click at [731, 346] on span "Late" at bounding box center [741, 354] width 21 height 16
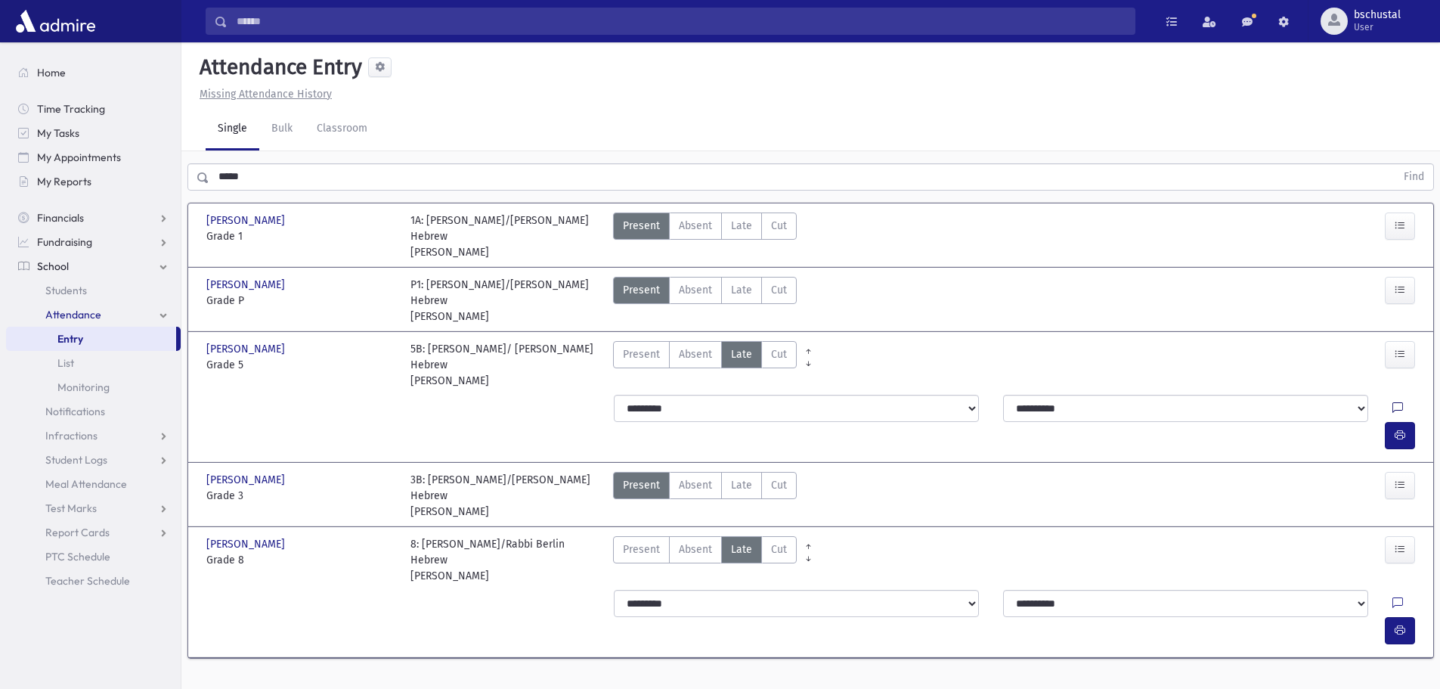
click at [1392, 402] on icon at bounding box center [1397, 408] width 11 height 13
click at [1401, 522] on button "Save" at bounding box center [1398, 524] width 43 height 27
click at [305, 190] on div "***** Find" at bounding box center [810, 173] width 1258 height 45
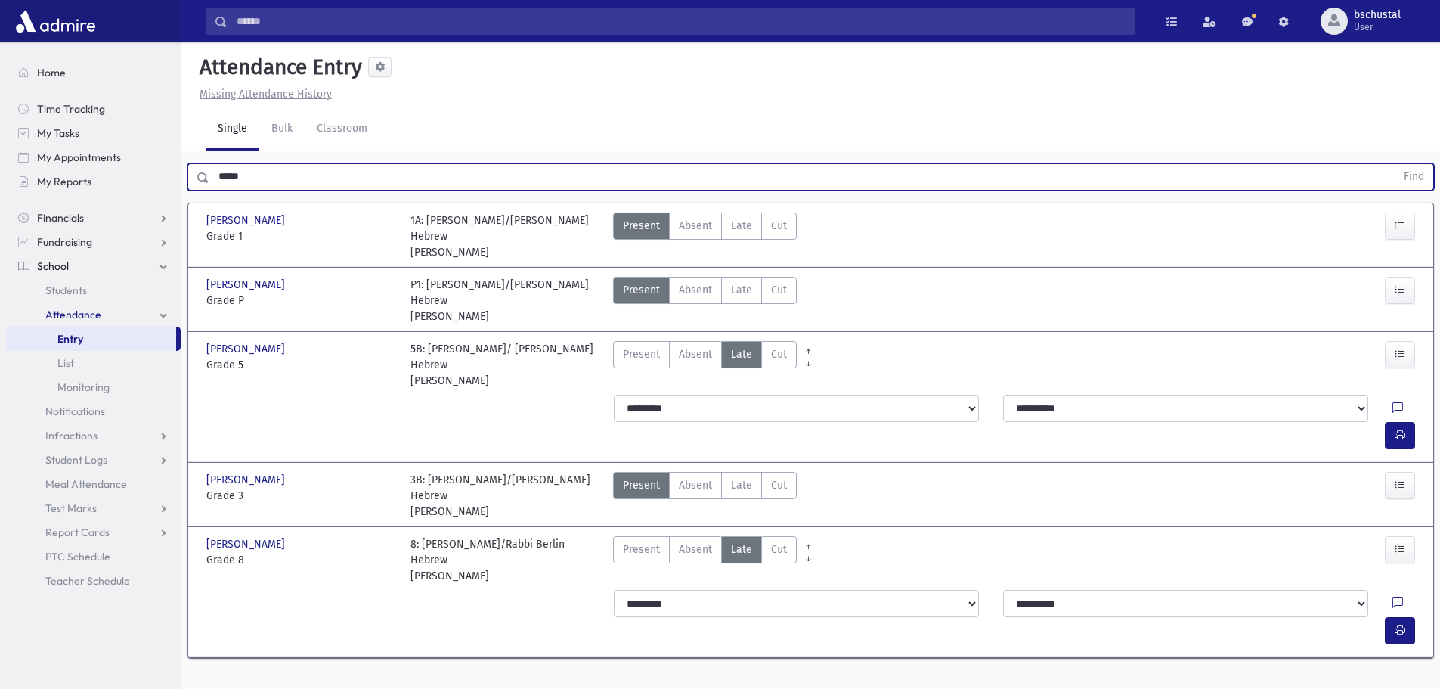
click at [307, 184] on input "*****" at bounding box center [802, 176] width 1186 height 27
type input "*"
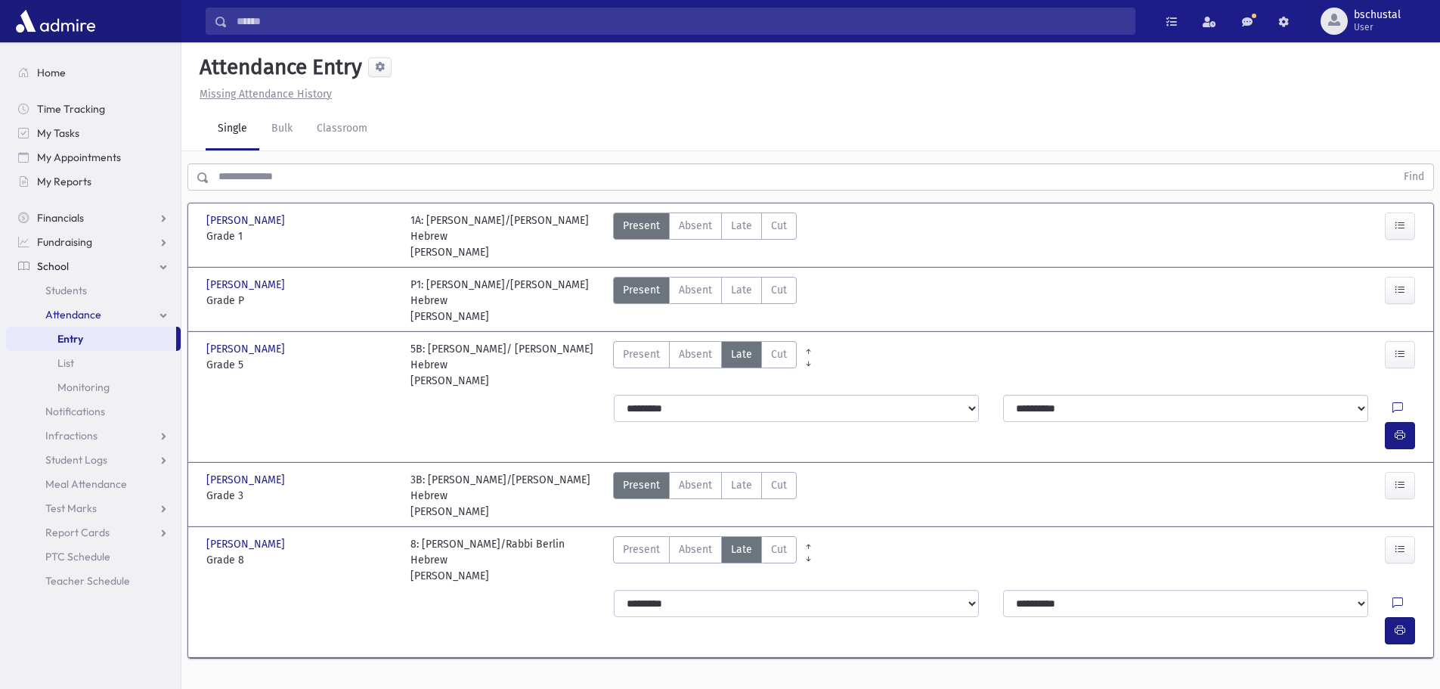
drag, startPoint x: 272, startPoint y: 175, endPoint x: 249, endPoint y: 164, distance: 25.4
click at [269, 175] on input "text" at bounding box center [802, 176] width 1186 height 27
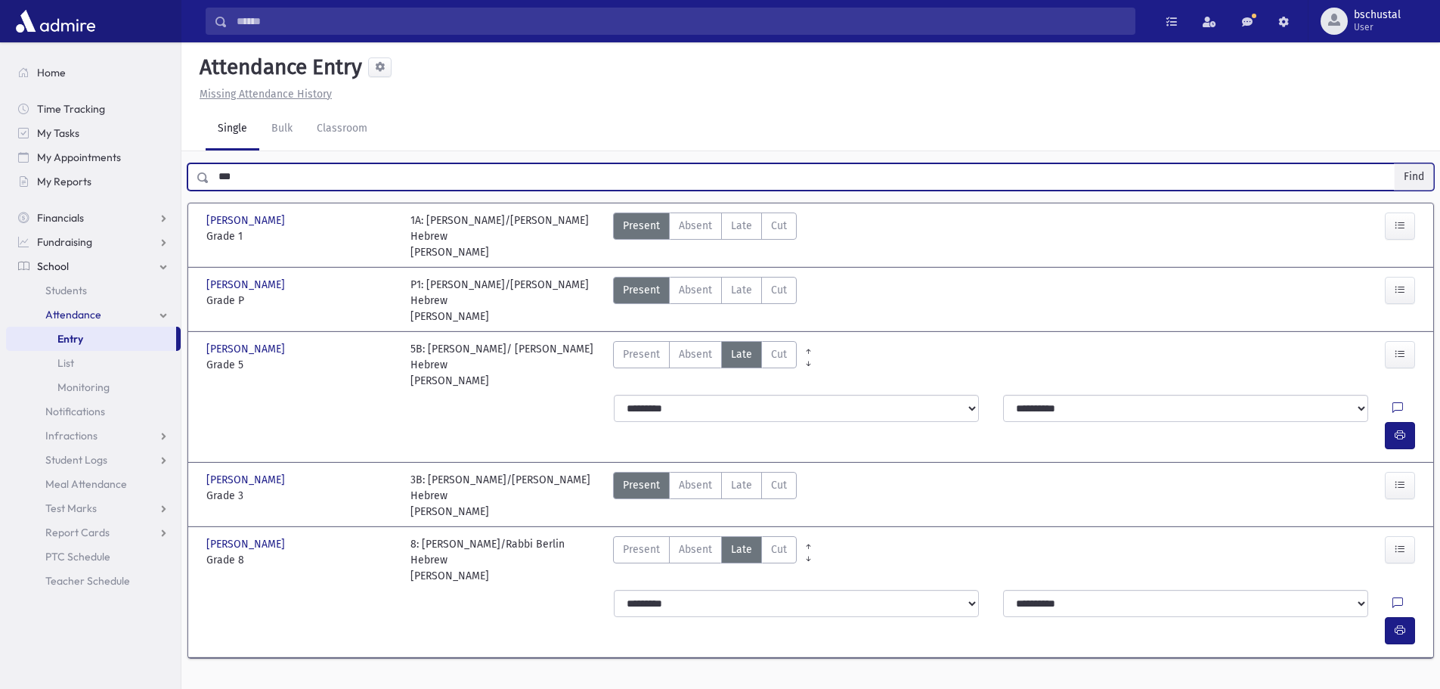
click at [1407, 173] on button "Find" at bounding box center [1413, 177] width 39 height 26
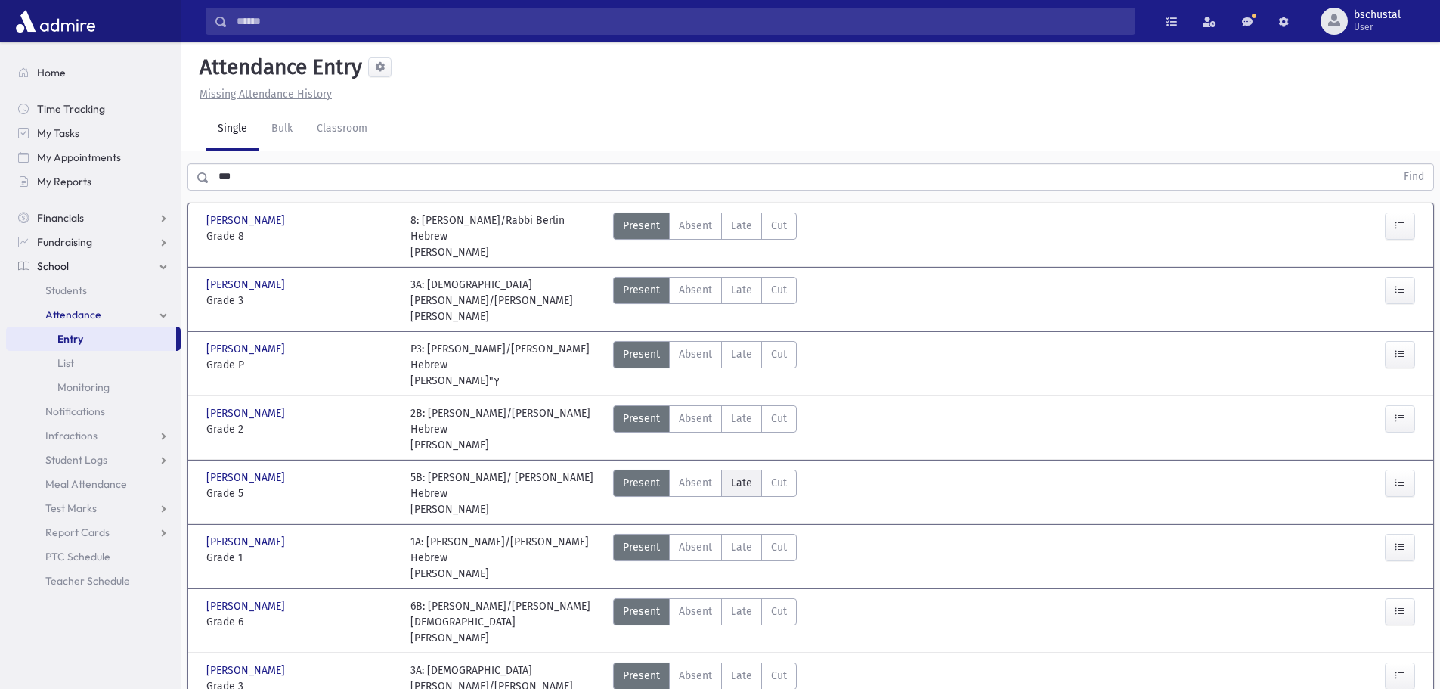
click at [744, 475] on span "Late" at bounding box center [741, 483] width 21 height 16
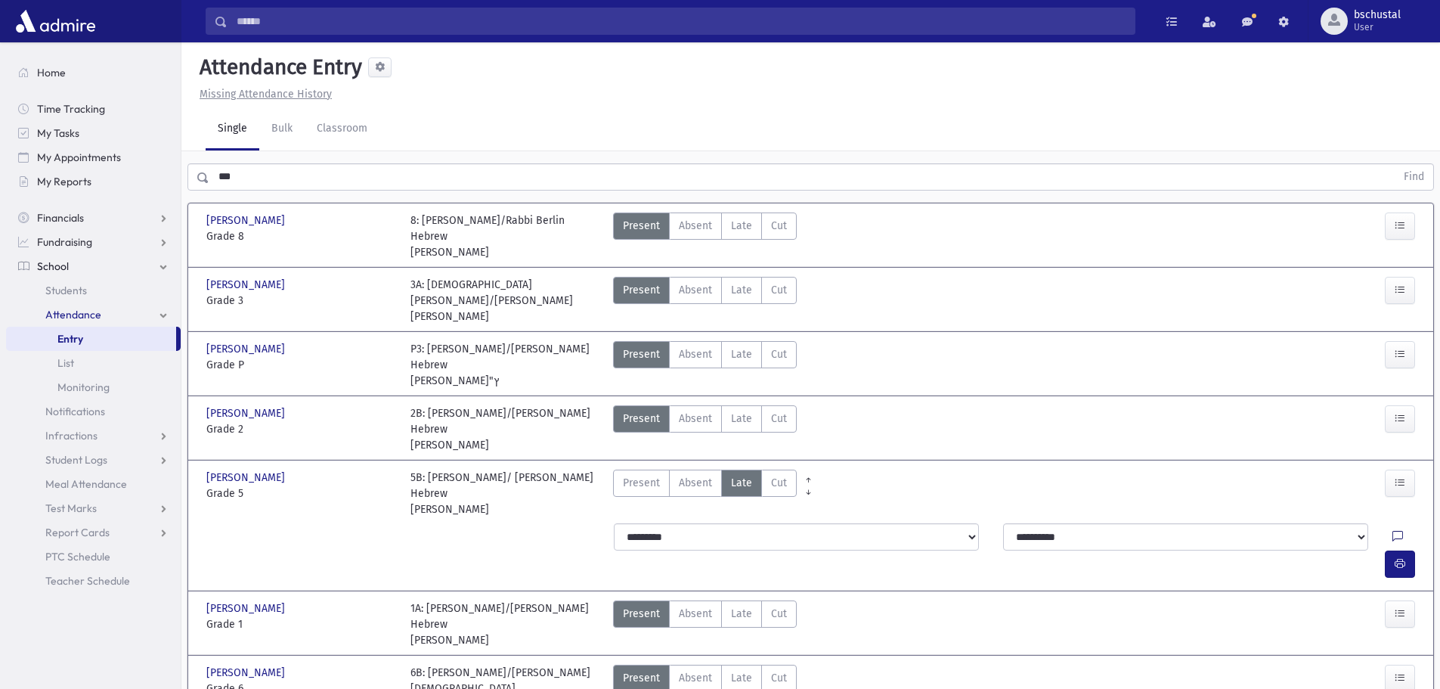
click at [1392, 531] on icon at bounding box center [1397, 537] width 11 height 13
click at [1400, 624] on button "Save" at bounding box center [1398, 621] width 43 height 27
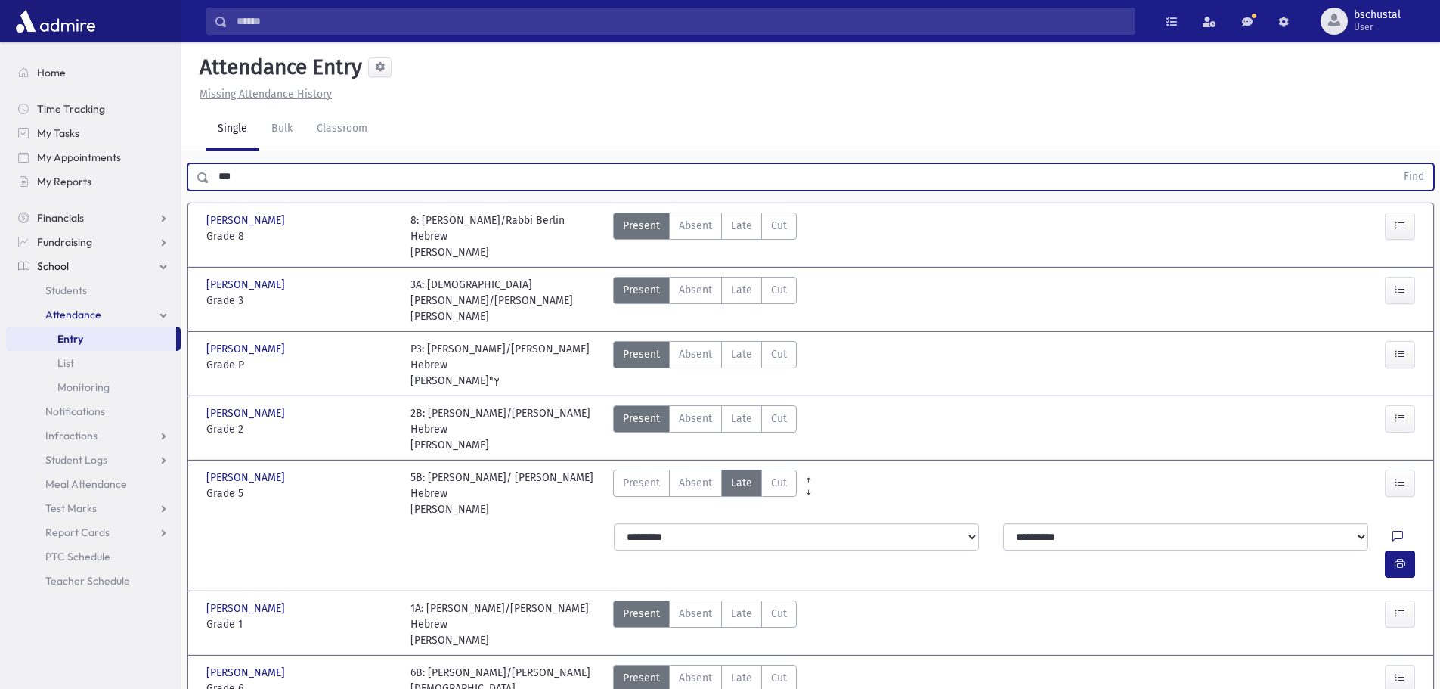
click at [260, 178] on input "***" at bounding box center [802, 176] width 1186 height 27
type input "*"
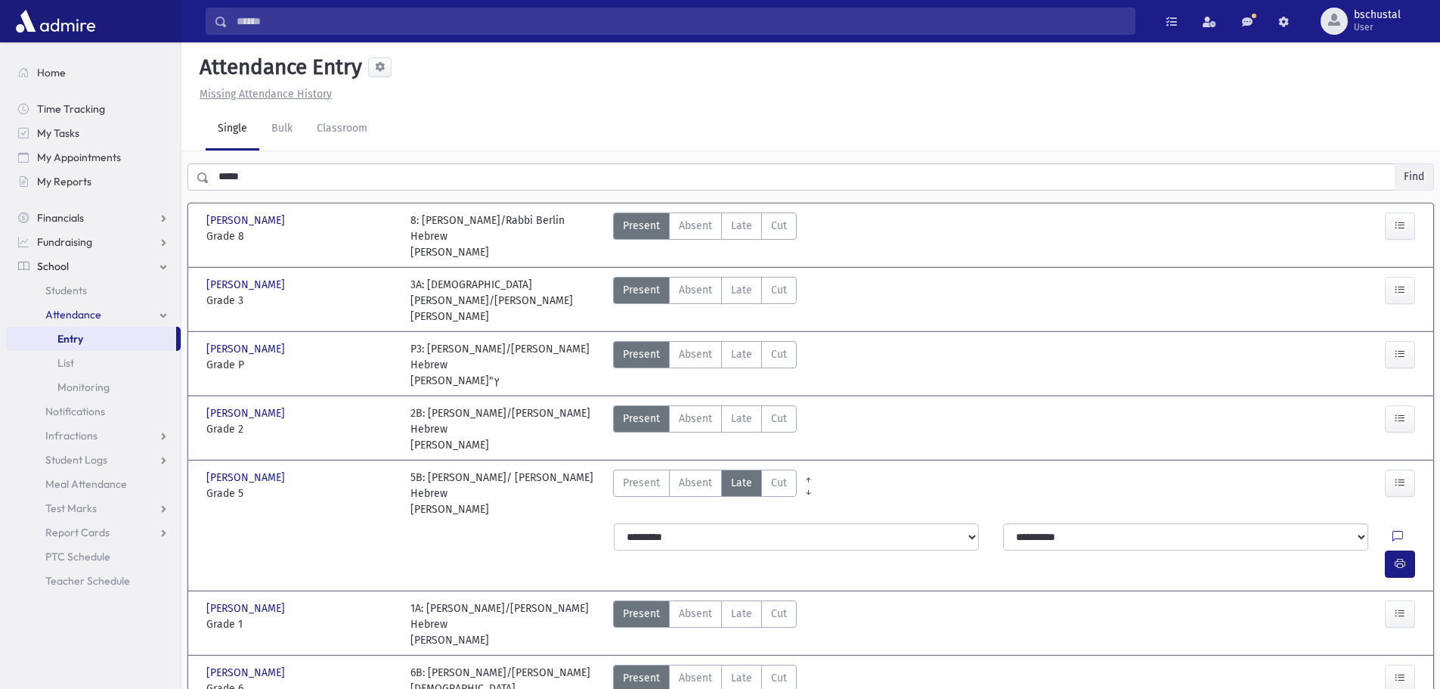
click at [1405, 175] on button "Find" at bounding box center [1413, 177] width 39 height 26
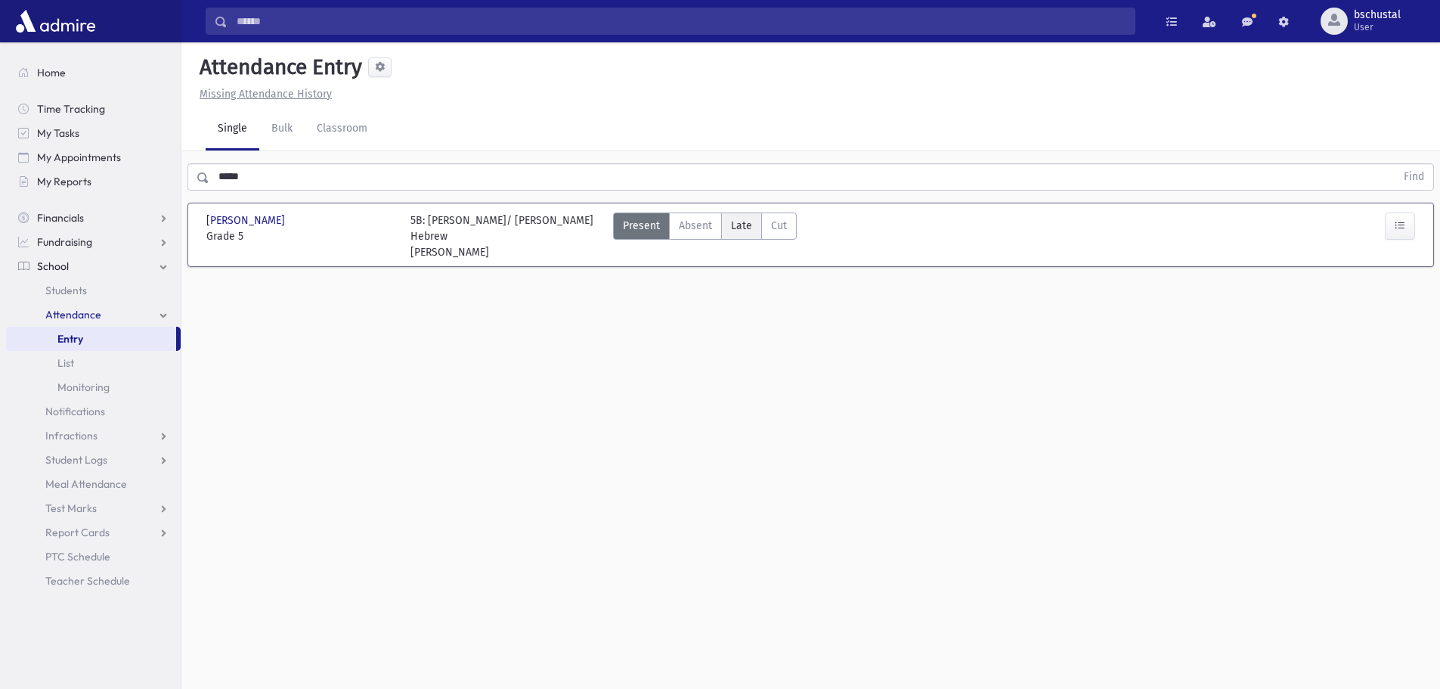
click at [749, 227] on span "Late" at bounding box center [741, 226] width 21 height 16
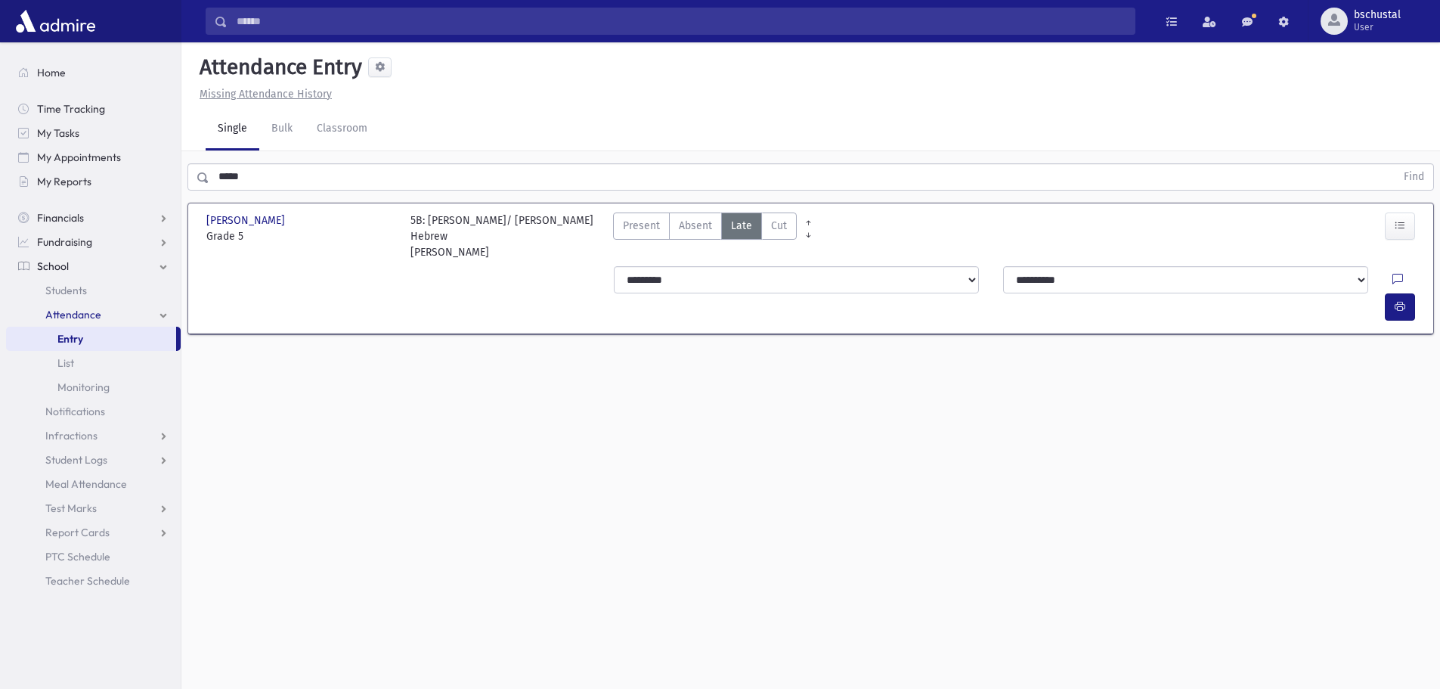
click at [1392, 281] on div at bounding box center [1406, 279] width 29 height 27
click at [1392, 278] on icon at bounding box center [1397, 280] width 11 height 13
click at [1388, 408] on button "Save" at bounding box center [1398, 411] width 43 height 27
click at [303, 174] on input "*****" at bounding box center [802, 176] width 1186 height 27
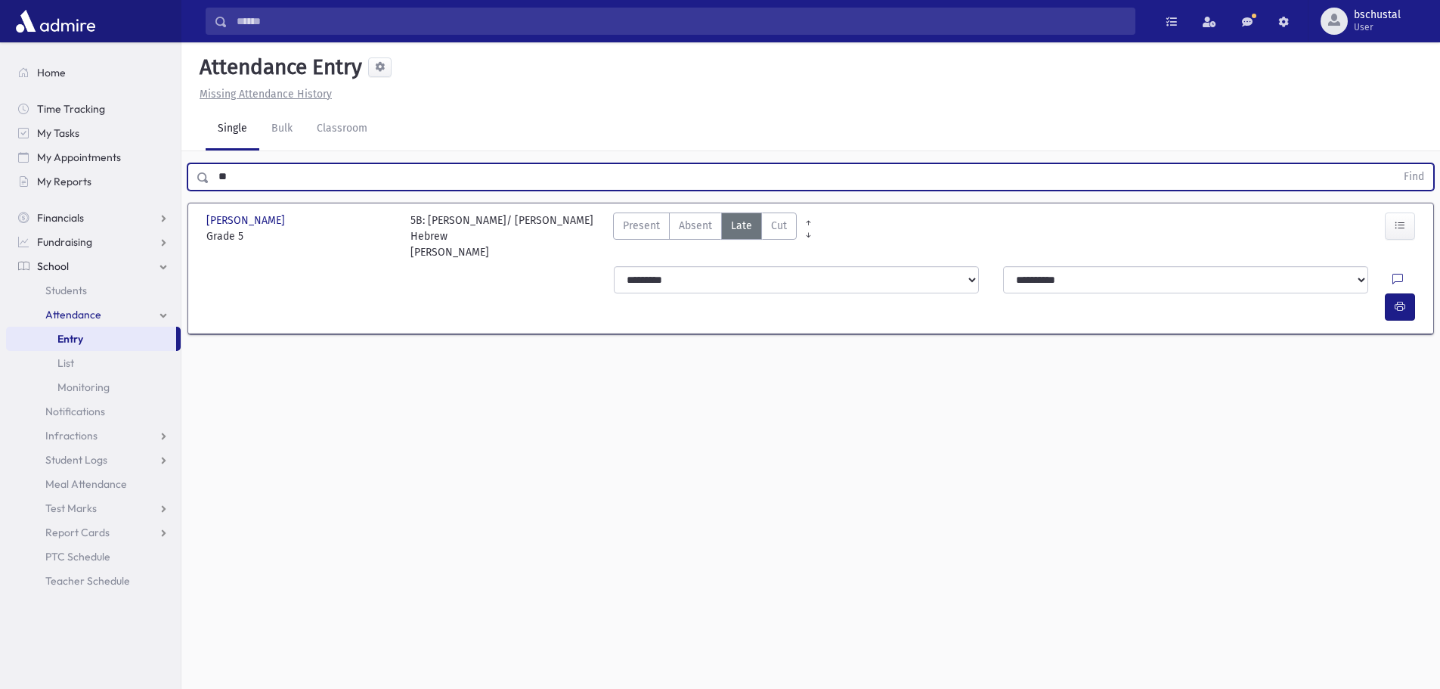
type input "*"
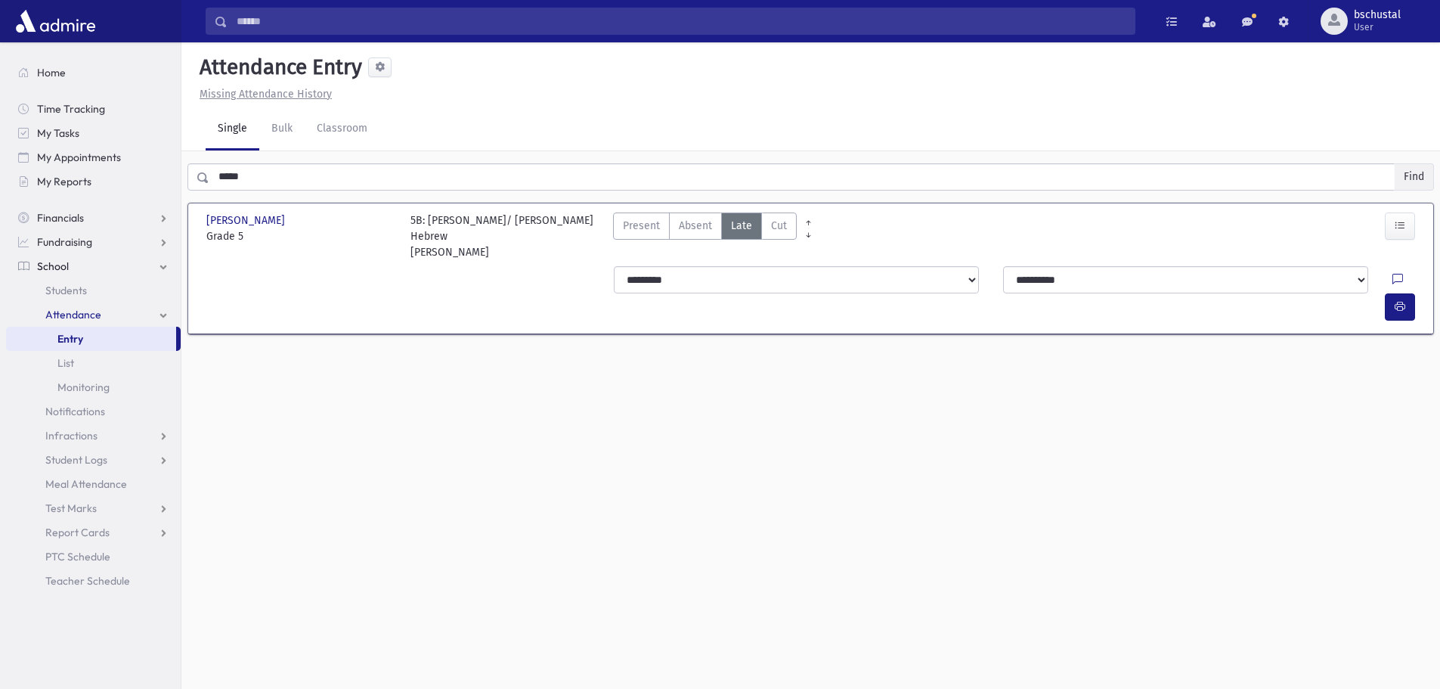
click at [1423, 178] on button "Find" at bounding box center [1413, 177] width 39 height 26
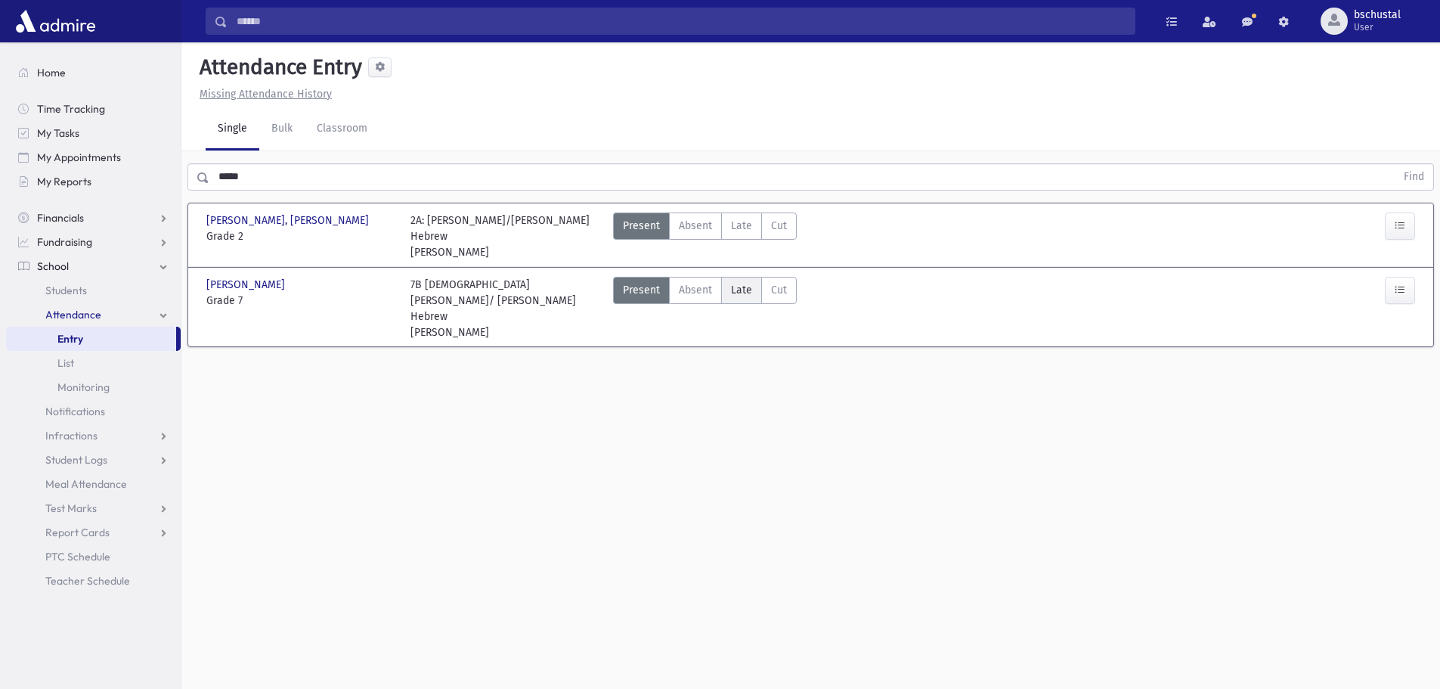
click at [729, 288] on label "Late Late" at bounding box center [741, 290] width 41 height 27
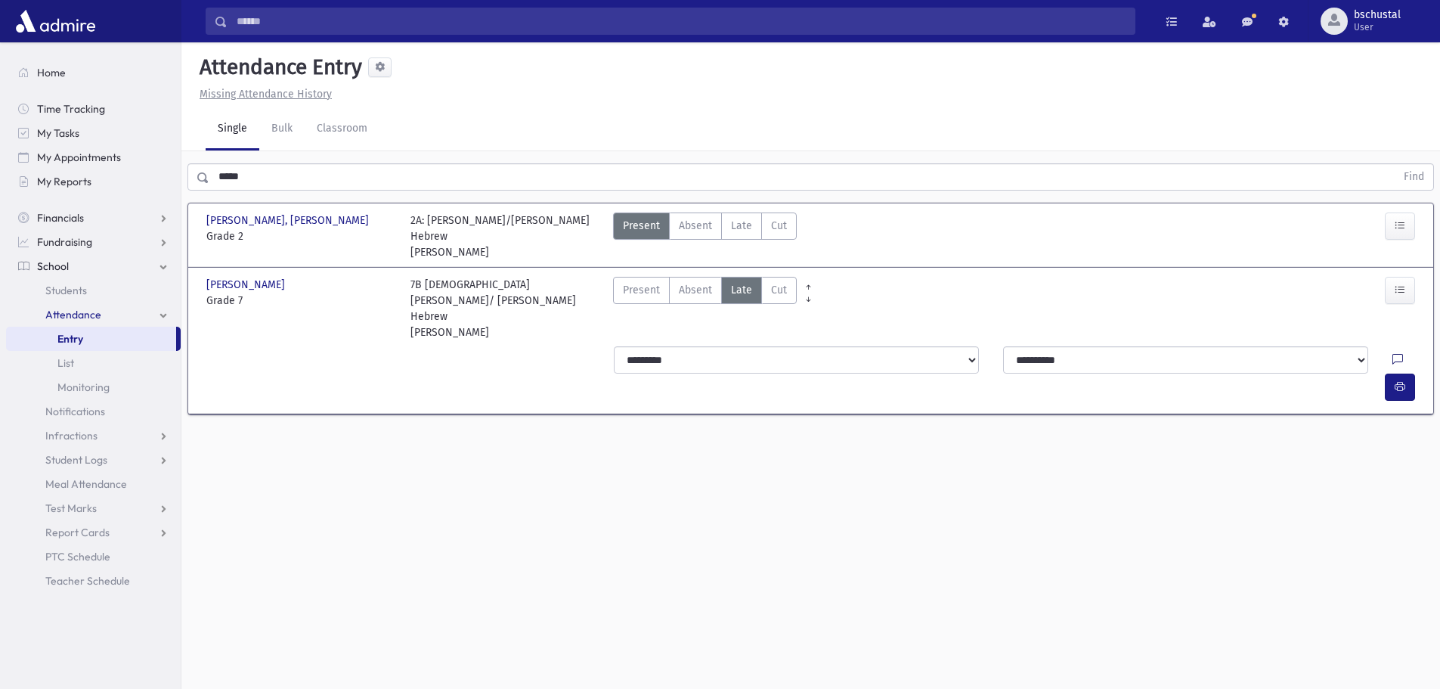
click at [1392, 354] on icon at bounding box center [1397, 360] width 11 height 13
click at [1400, 460] on button "Save" at bounding box center [1398, 460] width 43 height 27
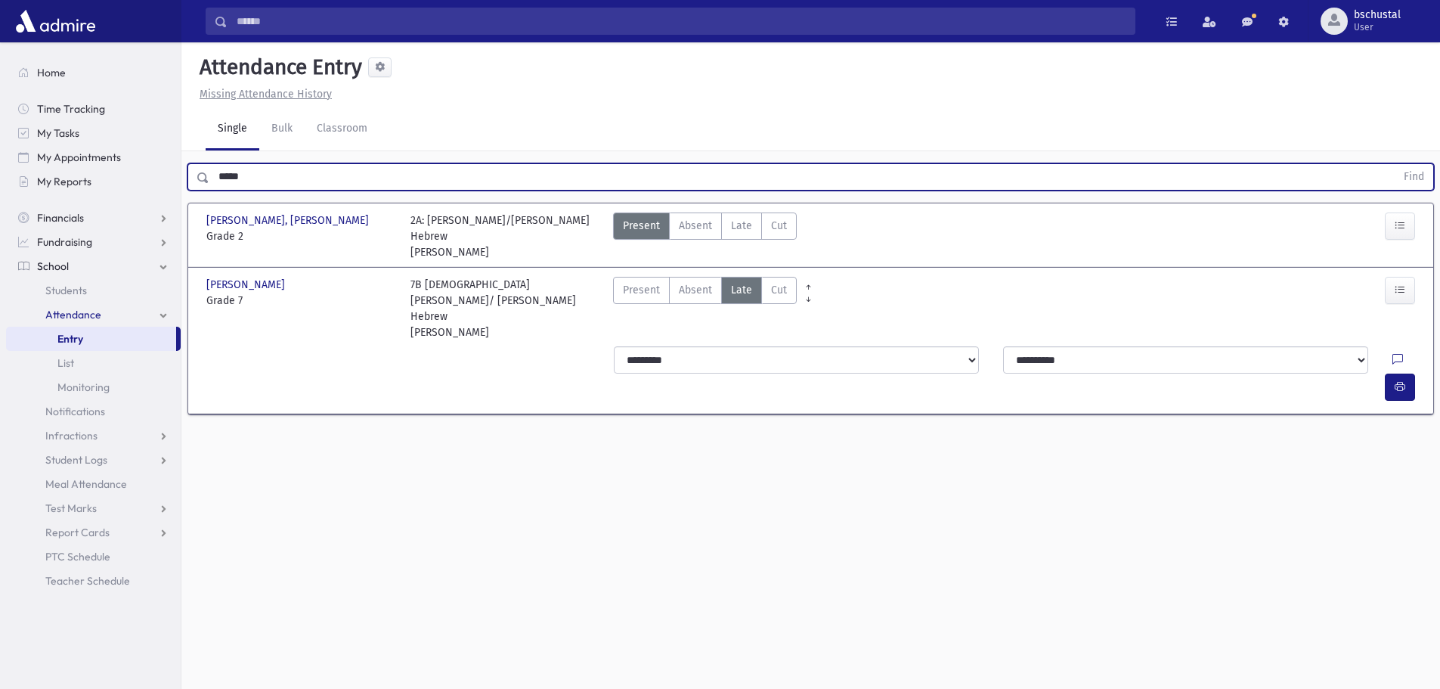
click at [271, 178] on input "*****" at bounding box center [802, 176] width 1186 height 27
type input "*"
type input "****"
click at [1420, 168] on button "Find" at bounding box center [1413, 177] width 39 height 26
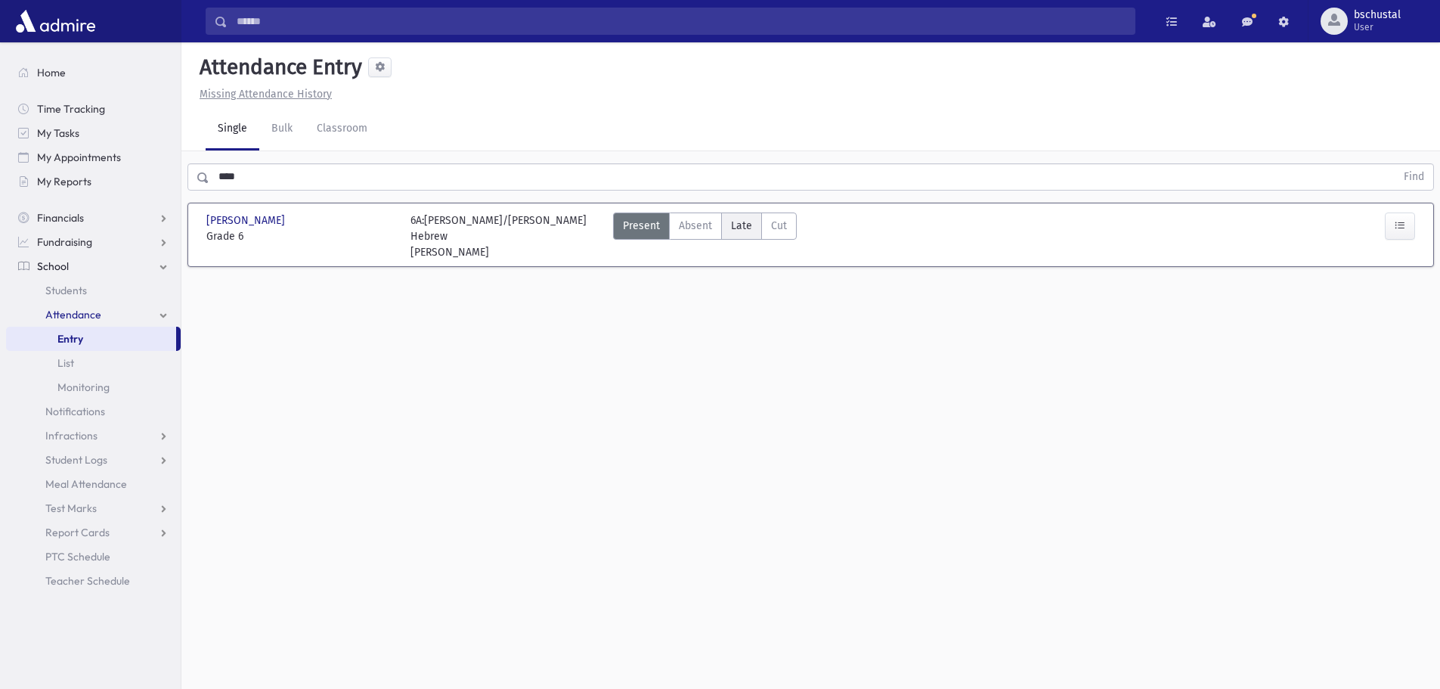
click at [741, 232] on span "Late" at bounding box center [741, 226] width 21 height 16
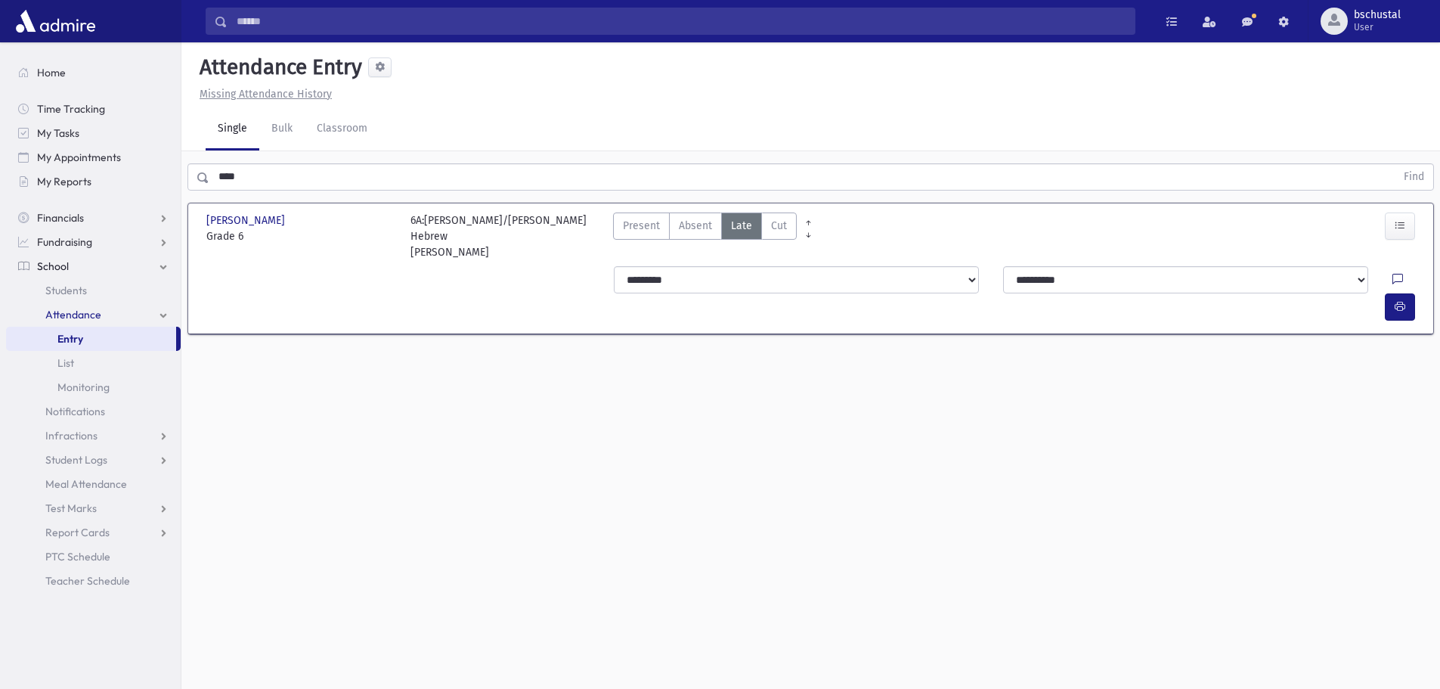
click at [1392, 280] on icon at bounding box center [1397, 280] width 11 height 13
click at [1399, 416] on button "Save" at bounding box center [1398, 411] width 43 height 27
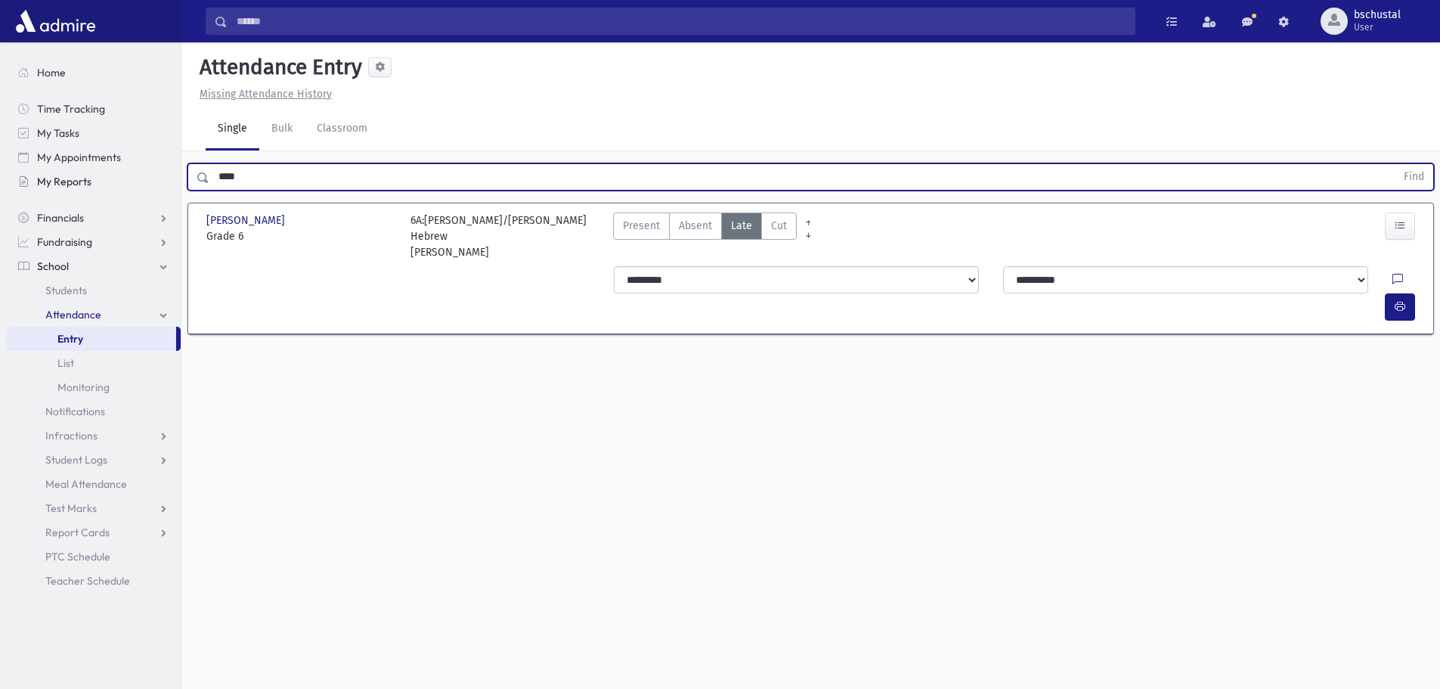
drag, startPoint x: 289, startPoint y: 172, endPoint x: 69, endPoint y: 181, distance: 220.9
click at [69, 181] on div "Search Results My Accounts" at bounding box center [720, 361] width 1440 height 723
type input "*"
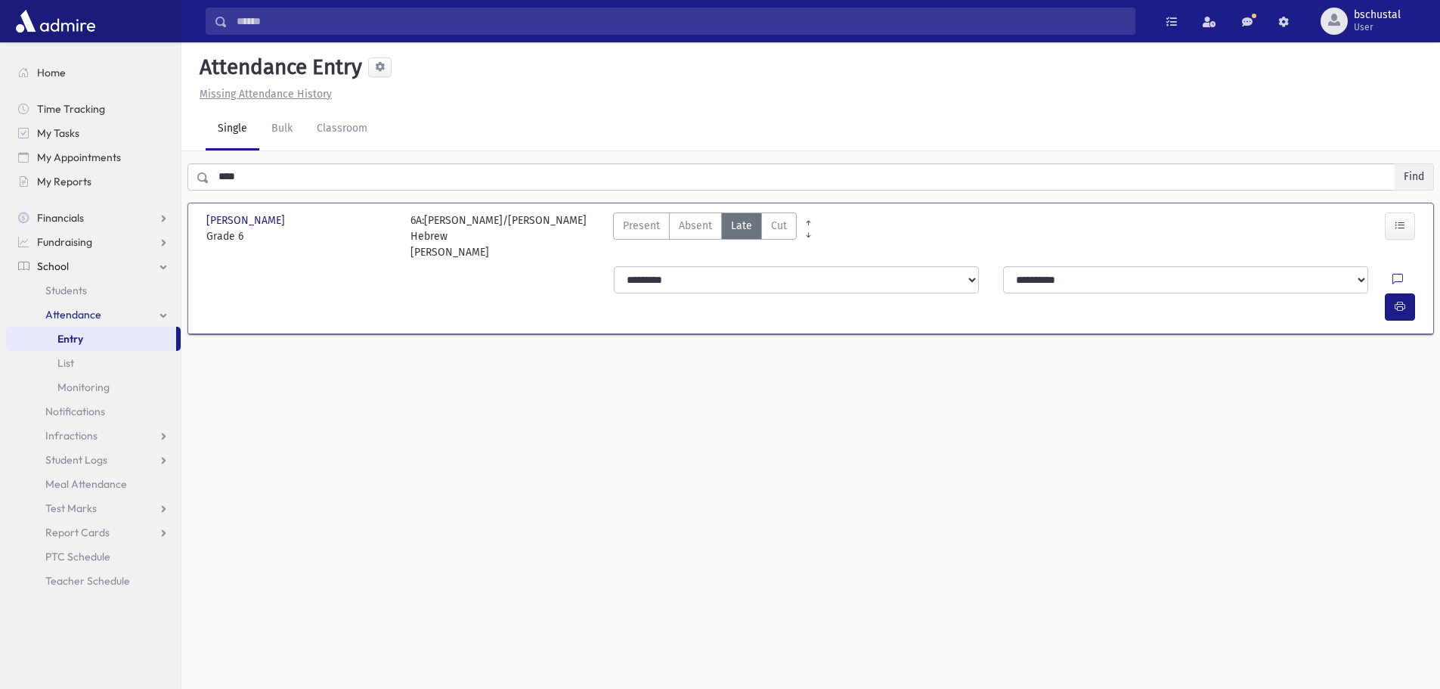
click at [1407, 166] on button "Find" at bounding box center [1413, 177] width 39 height 26
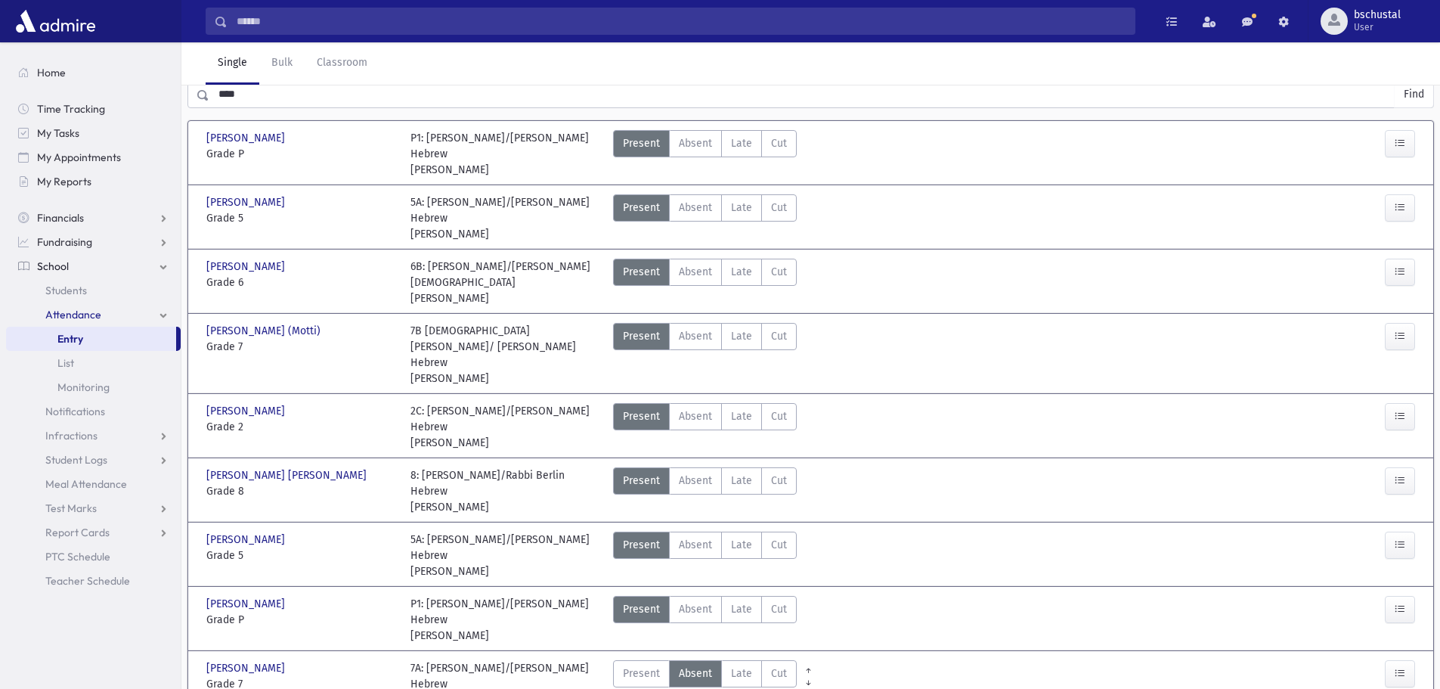
scroll to position [123, 0]
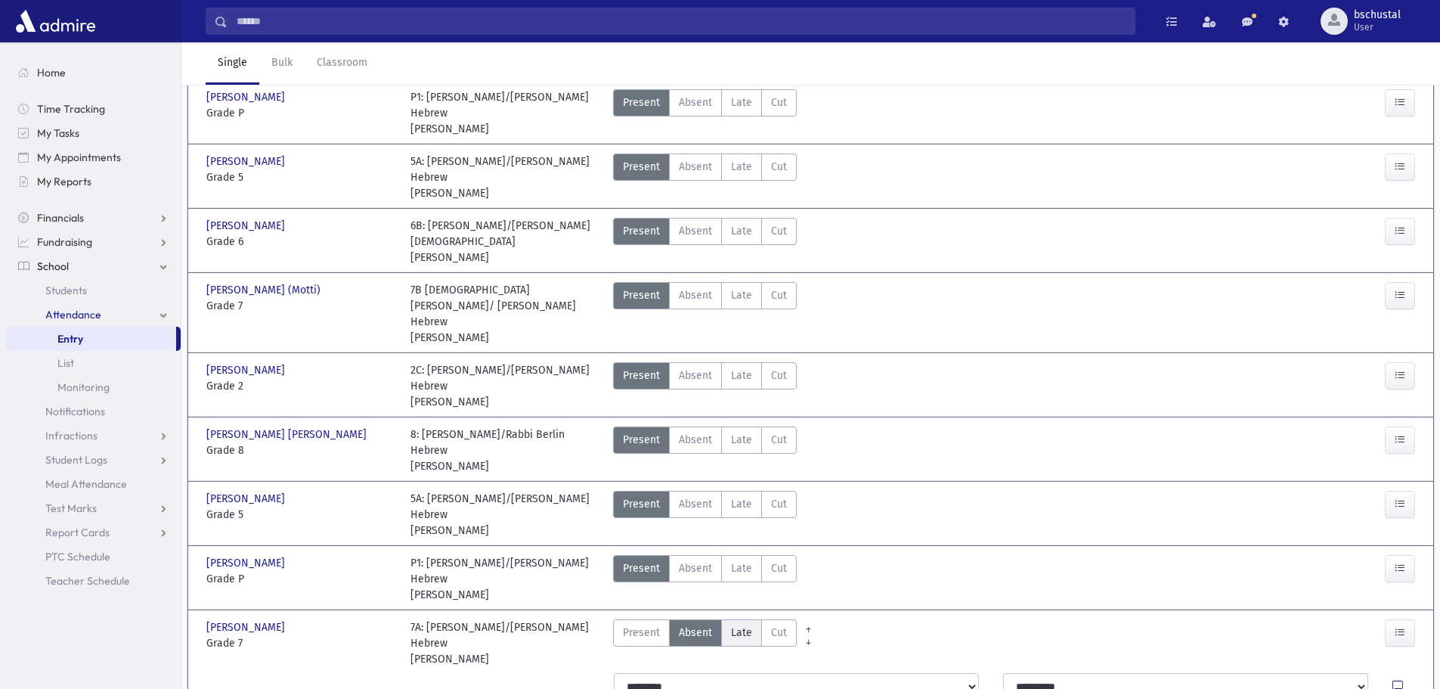
click at [746, 624] on span "Late" at bounding box center [741, 632] width 21 height 16
click at [1392, 680] on icon at bounding box center [1397, 686] width 11 height 13
click at [1398, 555] on button "Save" at bounding box center [1398, 554] width 43 height 27
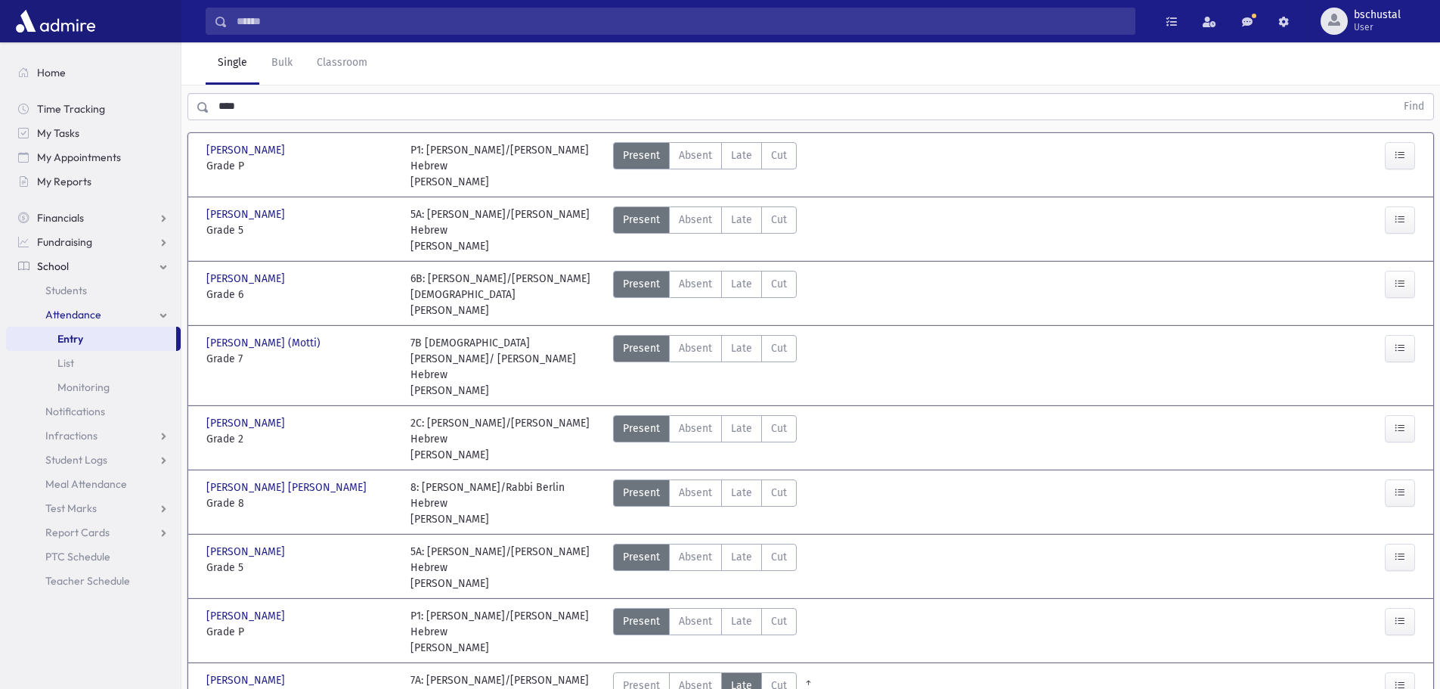
scroll to position [0, 0]
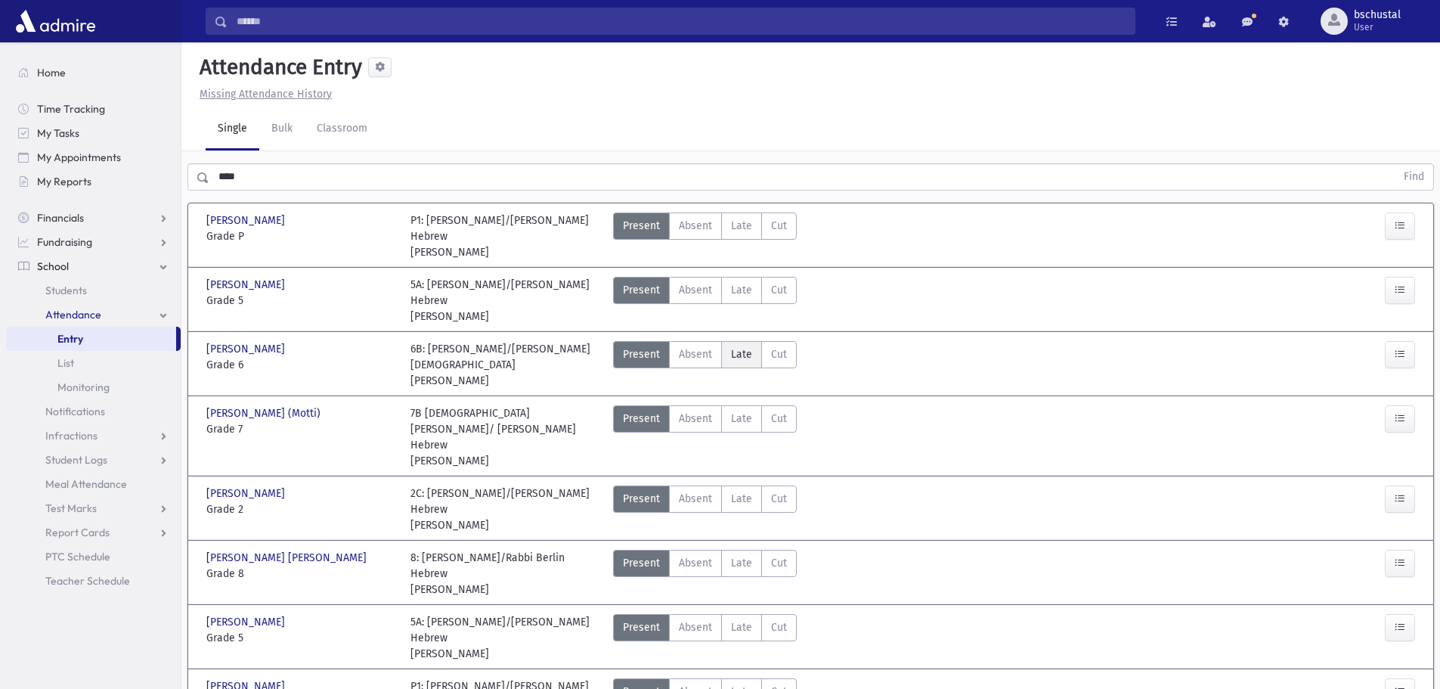
click at [733, 346] on span "Late" at bounding box center [741, 354] width 21 height 16
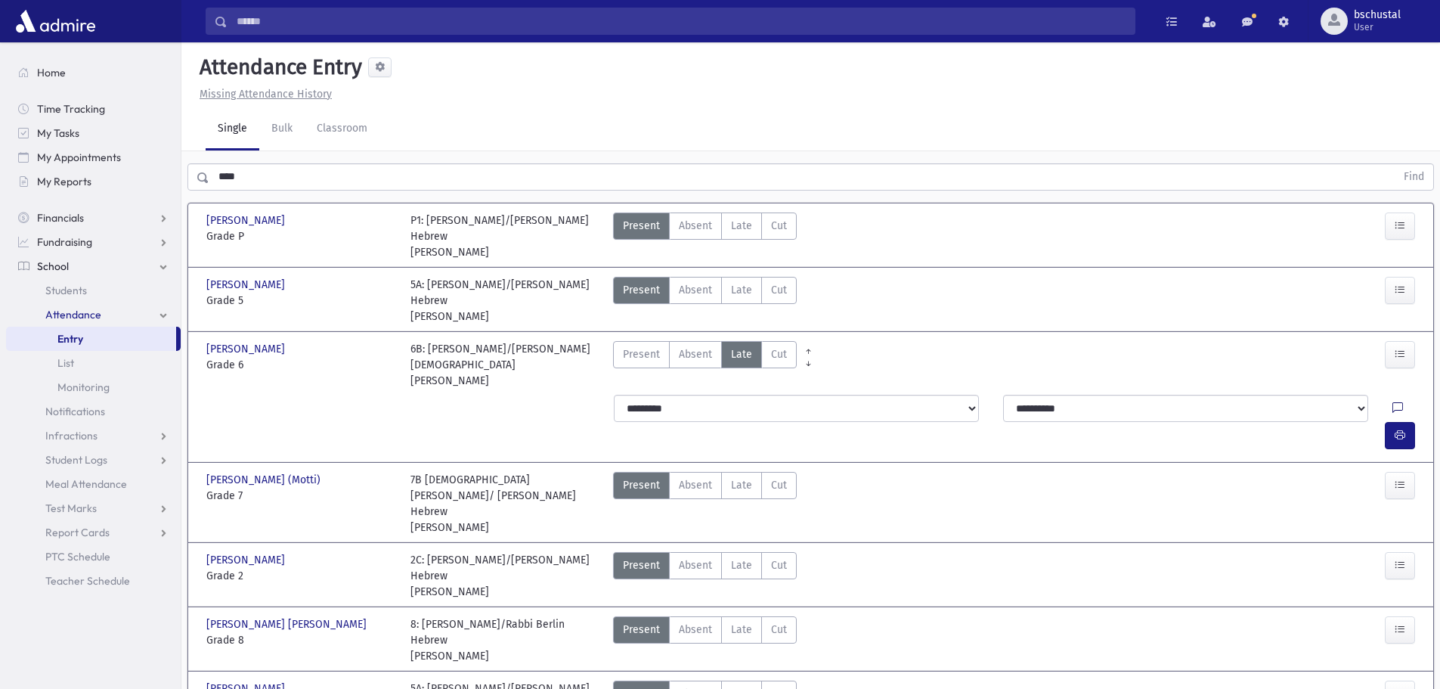
click at [1392, 402] on icon at bounding box center [1397, 408] width 11 height 13
drag, startPoint x: 1410, startPoint y: 526, endPoint x: 1403, endPoint y: 521, distance: 9.2
click at [1407, 524] on button "Save" at bounding box center [1398, 524] width 43 height 27
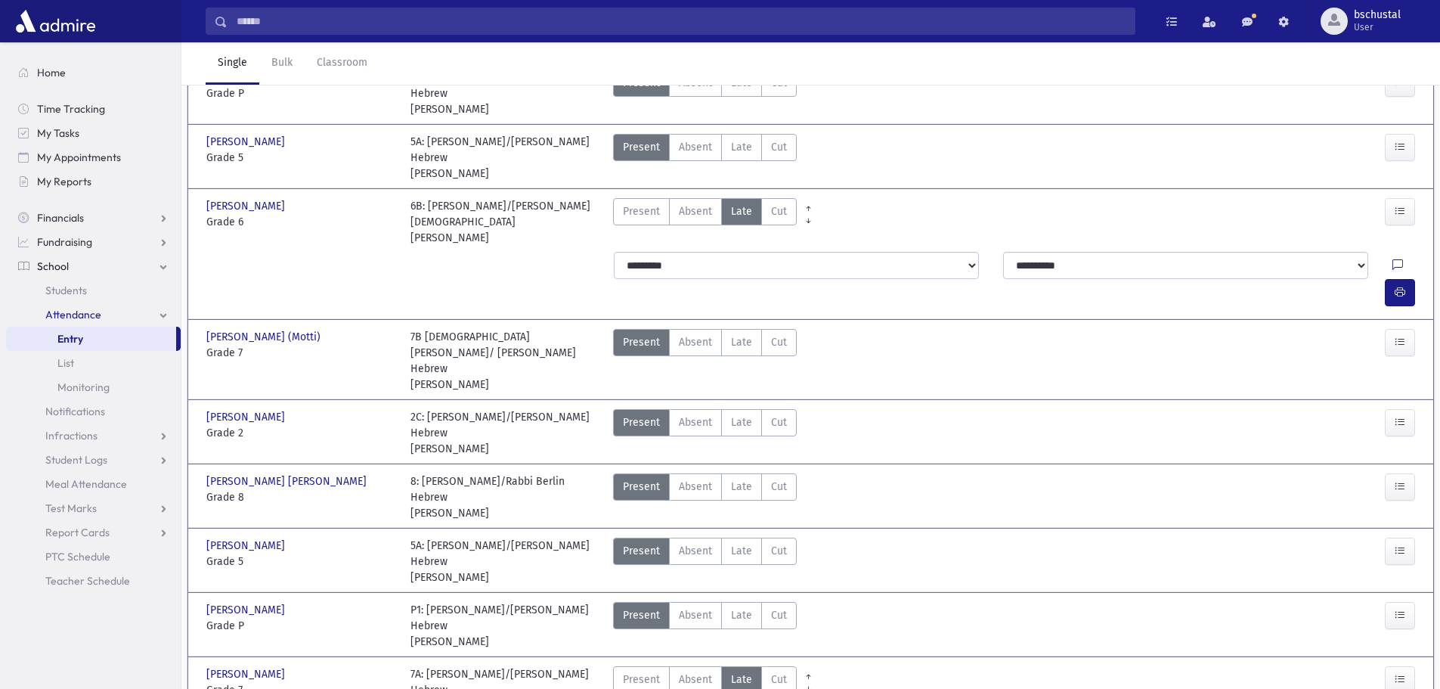
scroll to position [164, 0]
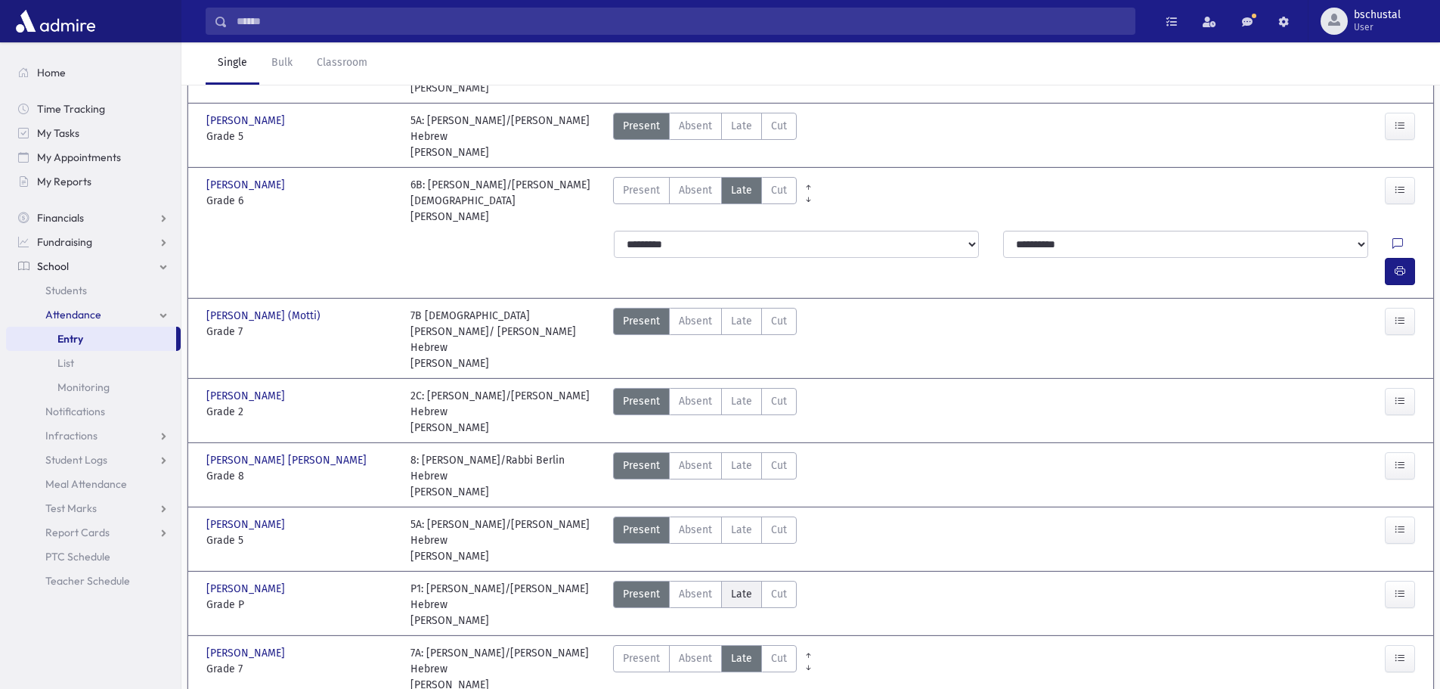
click at [738, 586] on span "Late" at bounding box center [741, 594] width 21 height 16
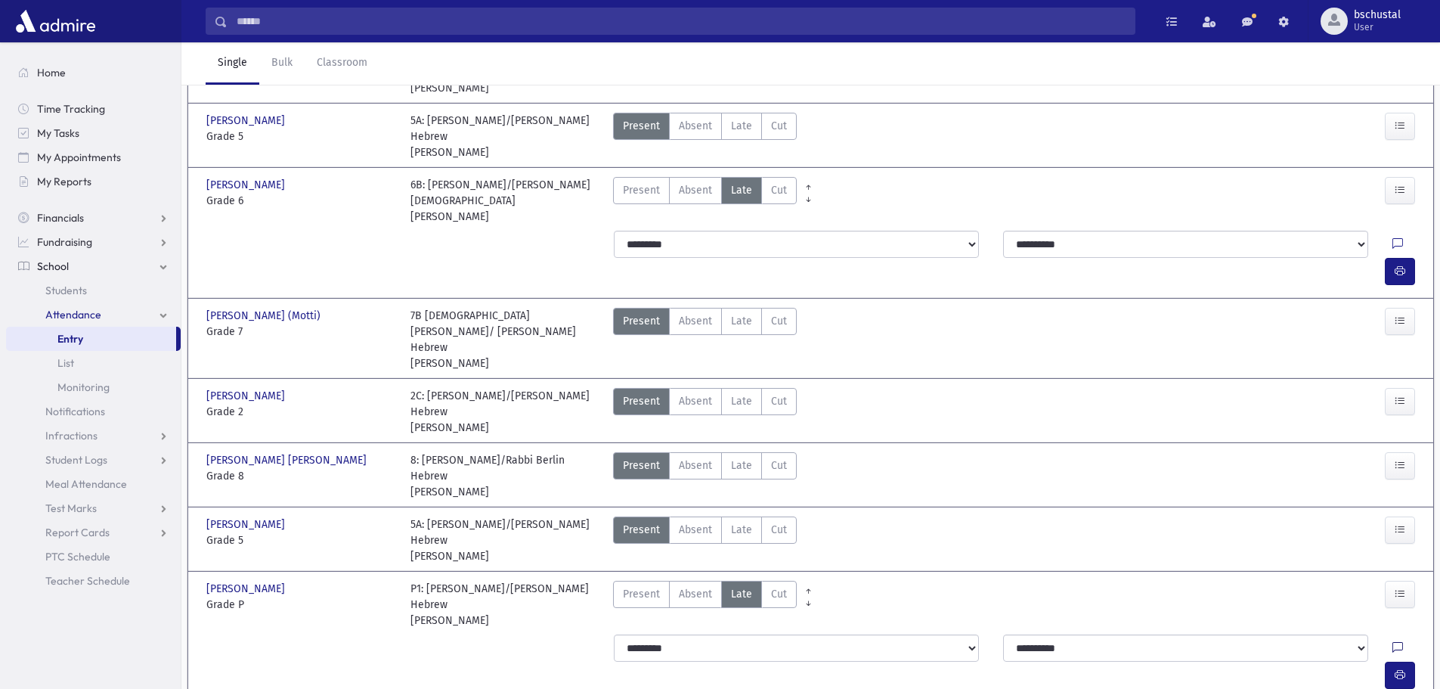
click at [1392, 642] on icon at bounding box center [1397, 648] width 11 height 13
click at [1398, 507] on button "Save" at bounding box center [1398, 504] width 43 height 27
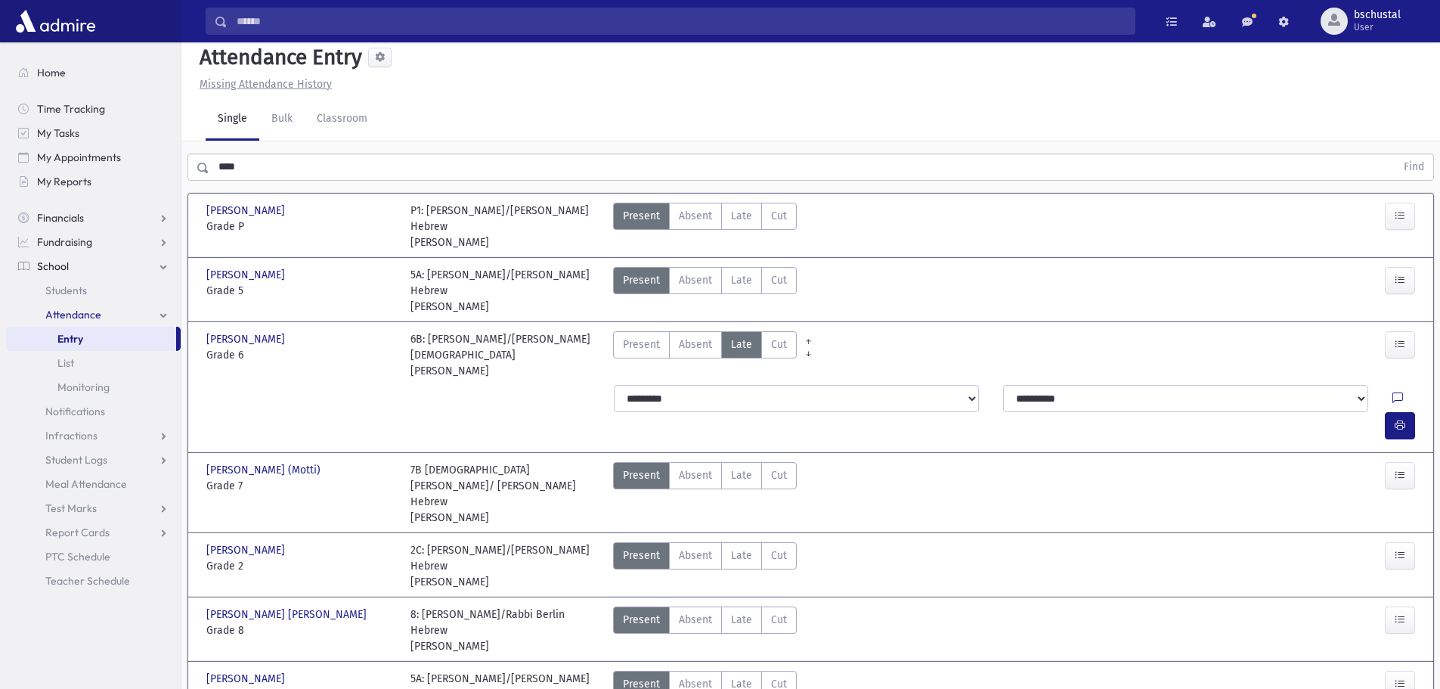
scroll to position [0, 0]
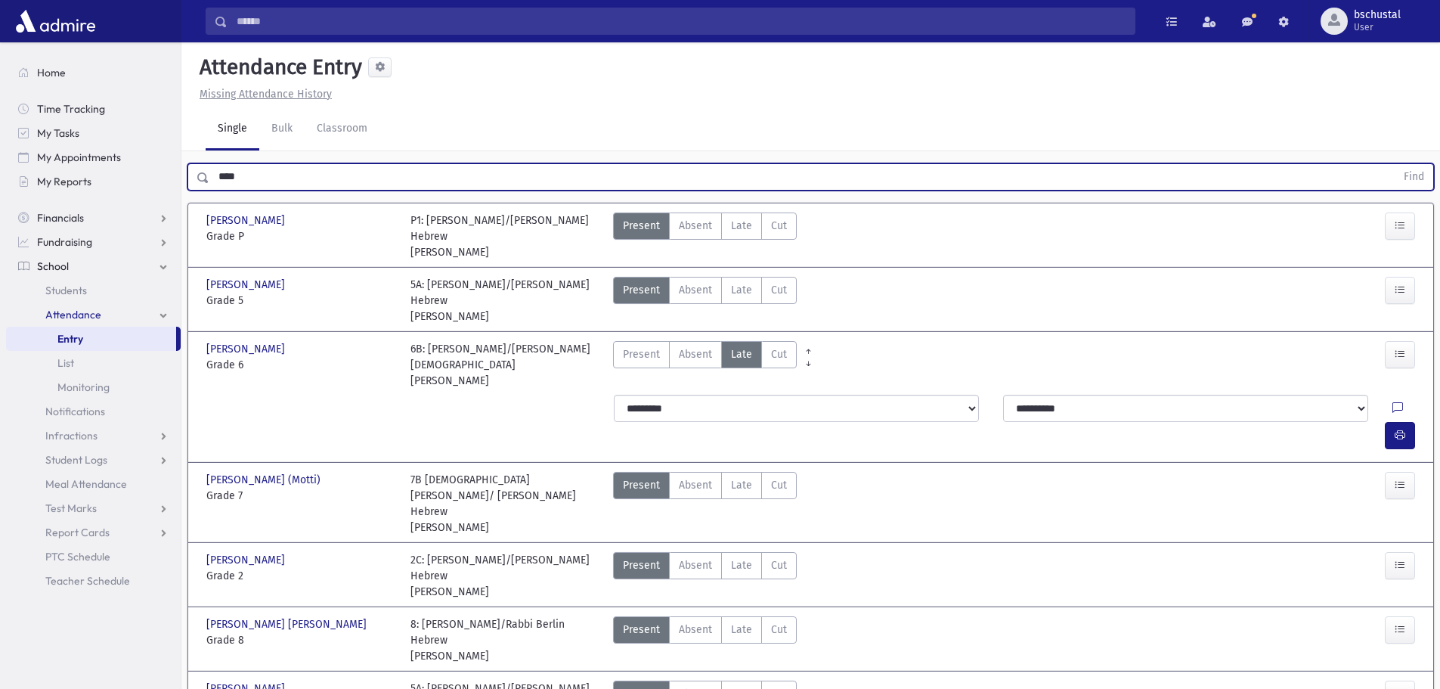
click at [296, 166] on input "****" at bounding box center [802, 176] width 1186 height 27
type input "*"
click at [1416, 176] on button "Find" at bounding box center [1413, 177] width 39 height 26
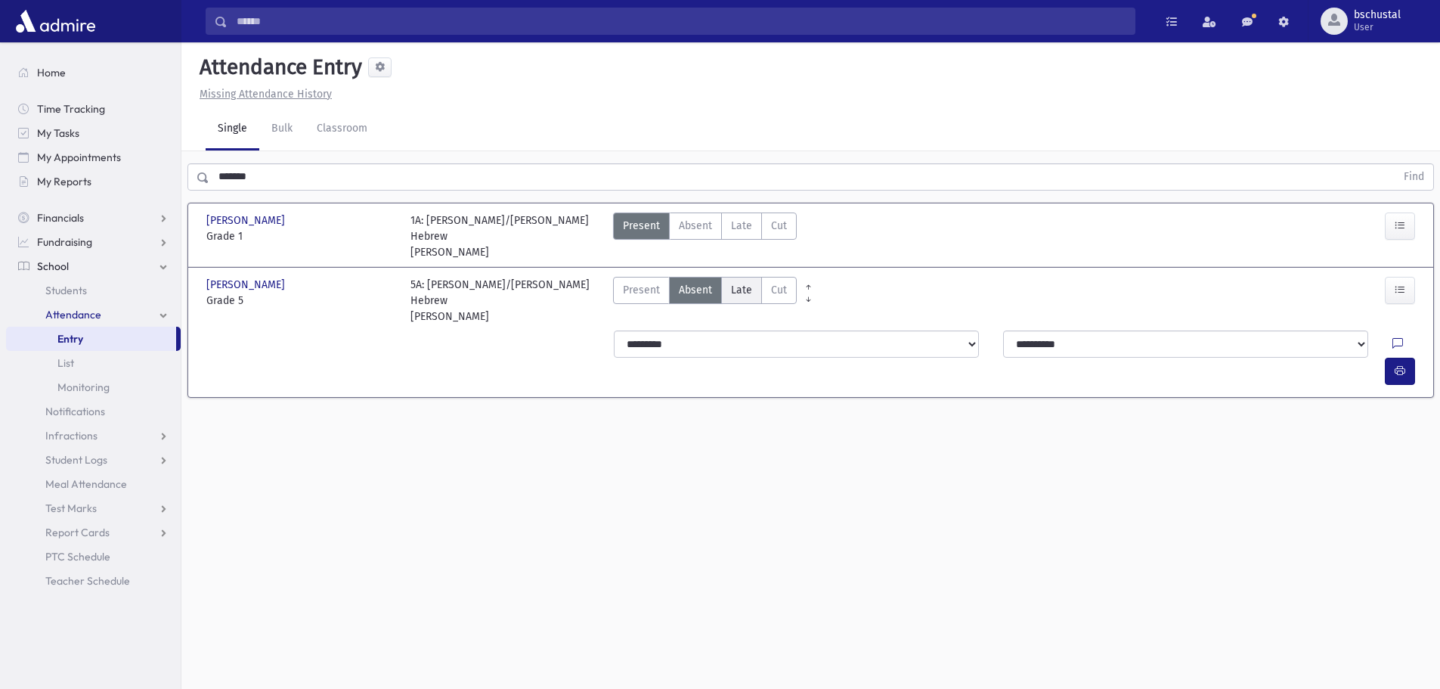
click at [741, 282] on span "Late" at bounding box center [741, 290] width 21 height 16
click at [1392, 330] on div at bounding box center [1397, 343] width 11 height 27
click at [1392, 338] on icon at bounding box center [1397, 344] width 11 height 13
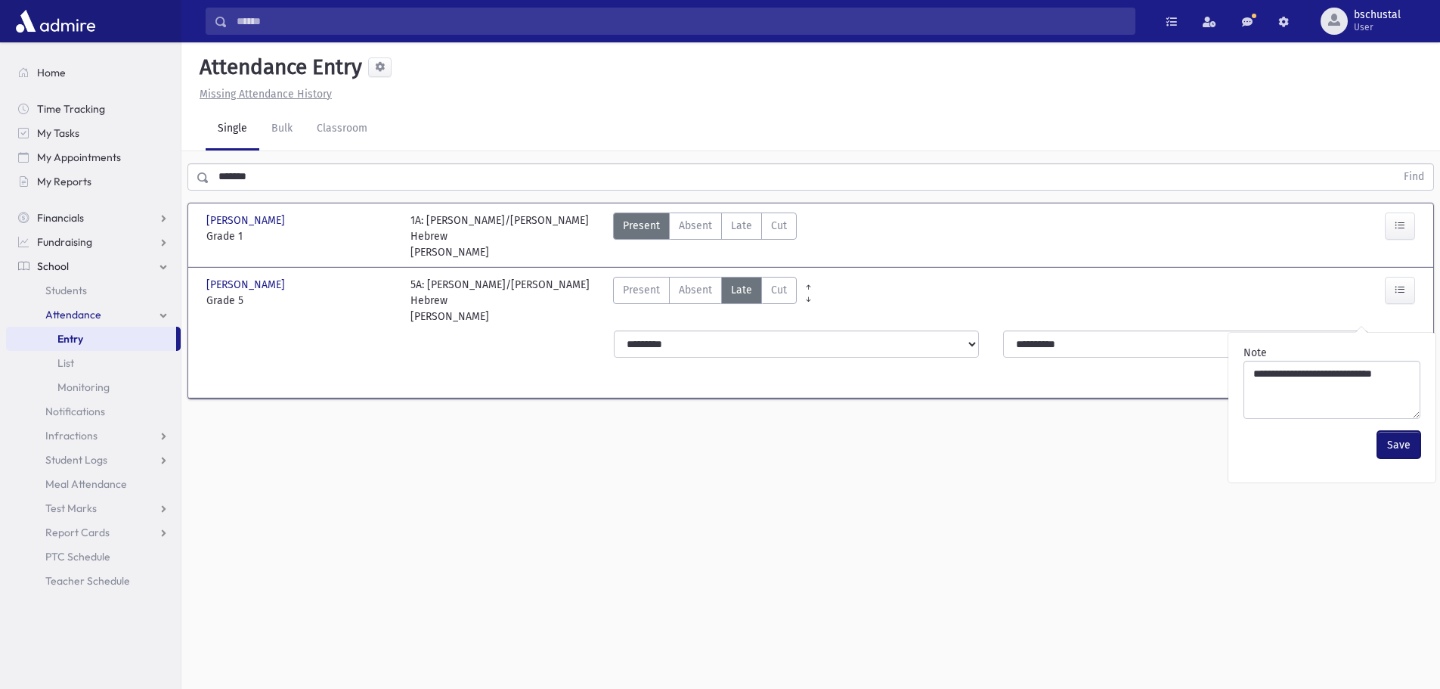
click at [1402, 439] on button "Save" at bounding box center [1398, 444] width 43 height 27
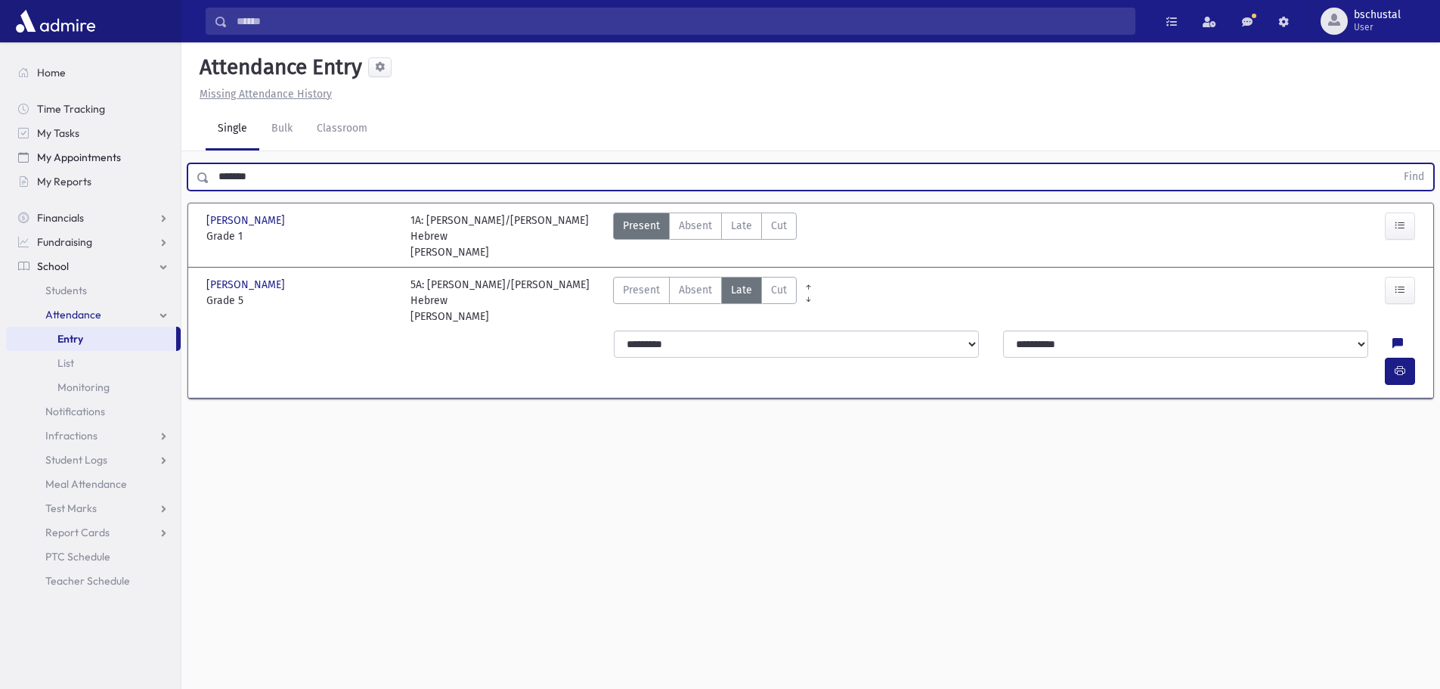
drag, startPoint x: 305, startPoint y: 178, endPoint x: 105, endPoint y: 153, distance: 201.0
click at [105, 153] on div "Search Results My Accounts" at bounding box center [720, 361] width 1440 height 723
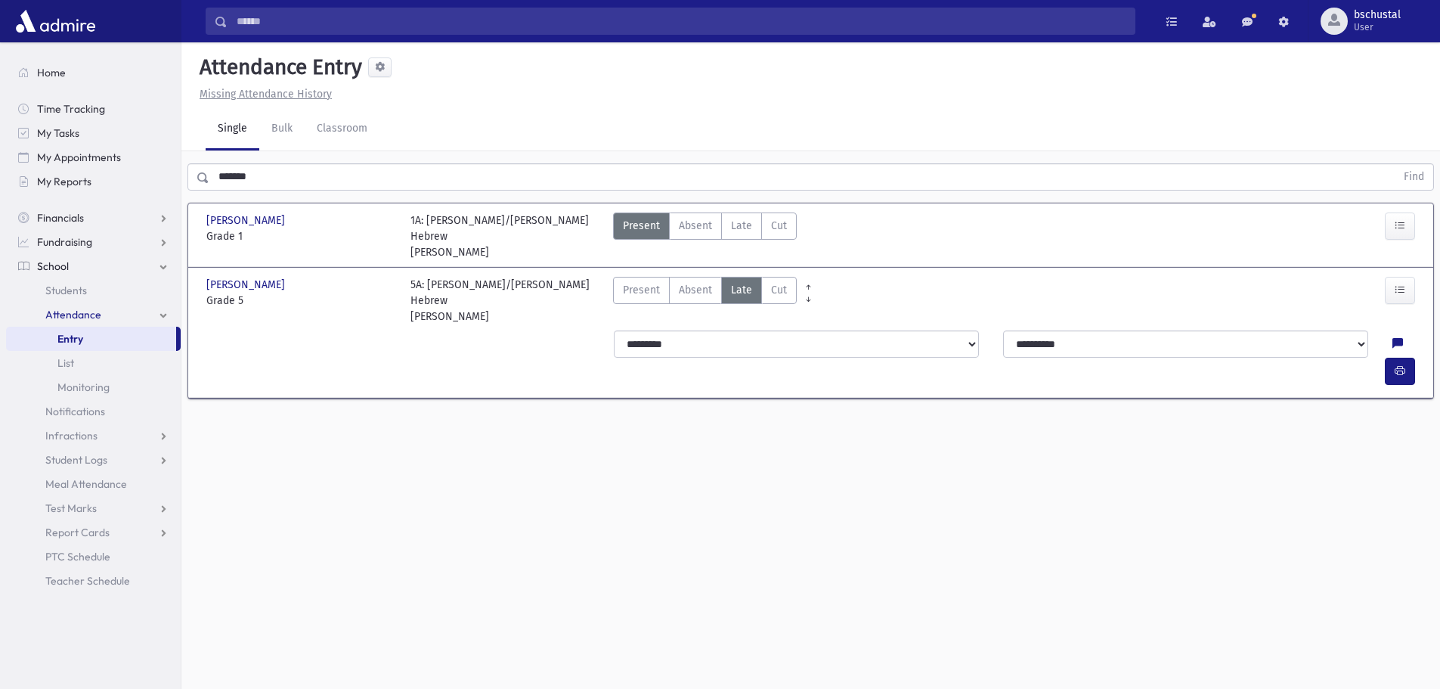
click at [292, 171] on input "*******" at bounding box center [802, 176] width 1186 height 27
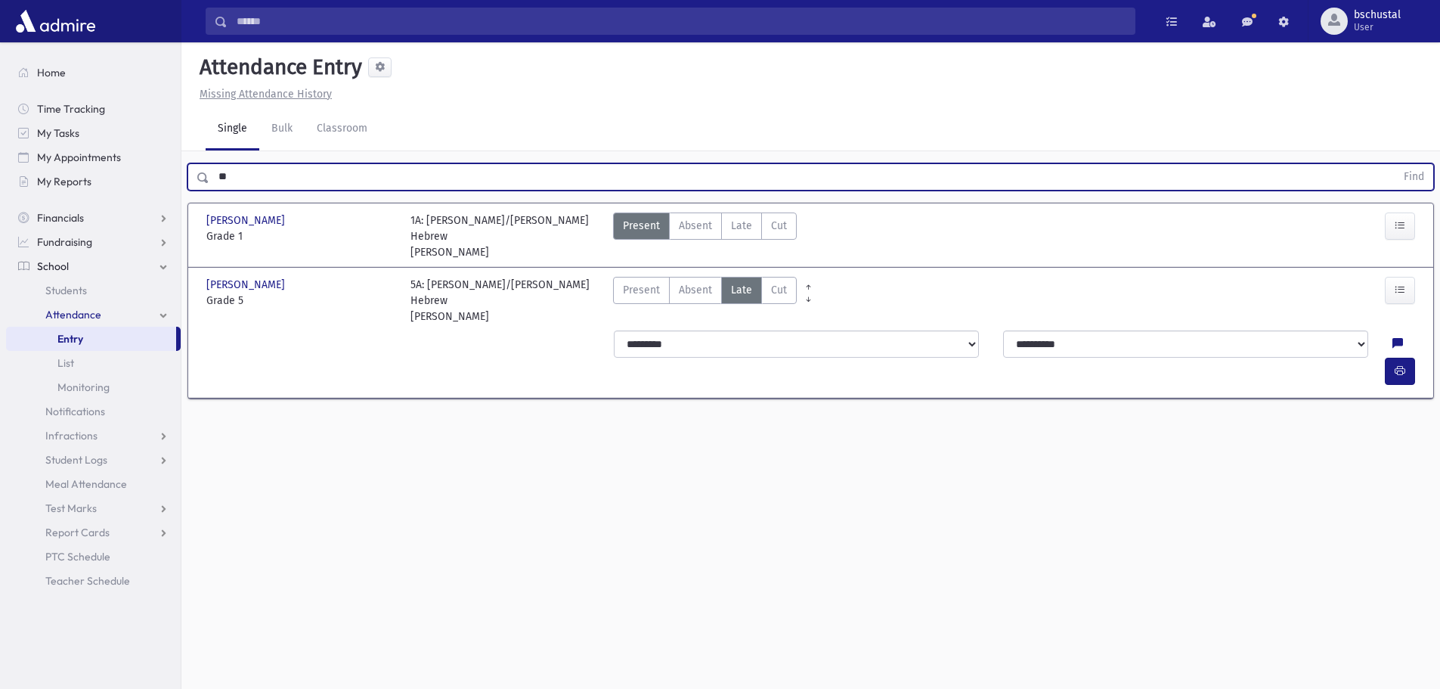
type input "*"
click at [1403, 180] on button "Find" at bounding box center [1413, 177] width 39 height 26
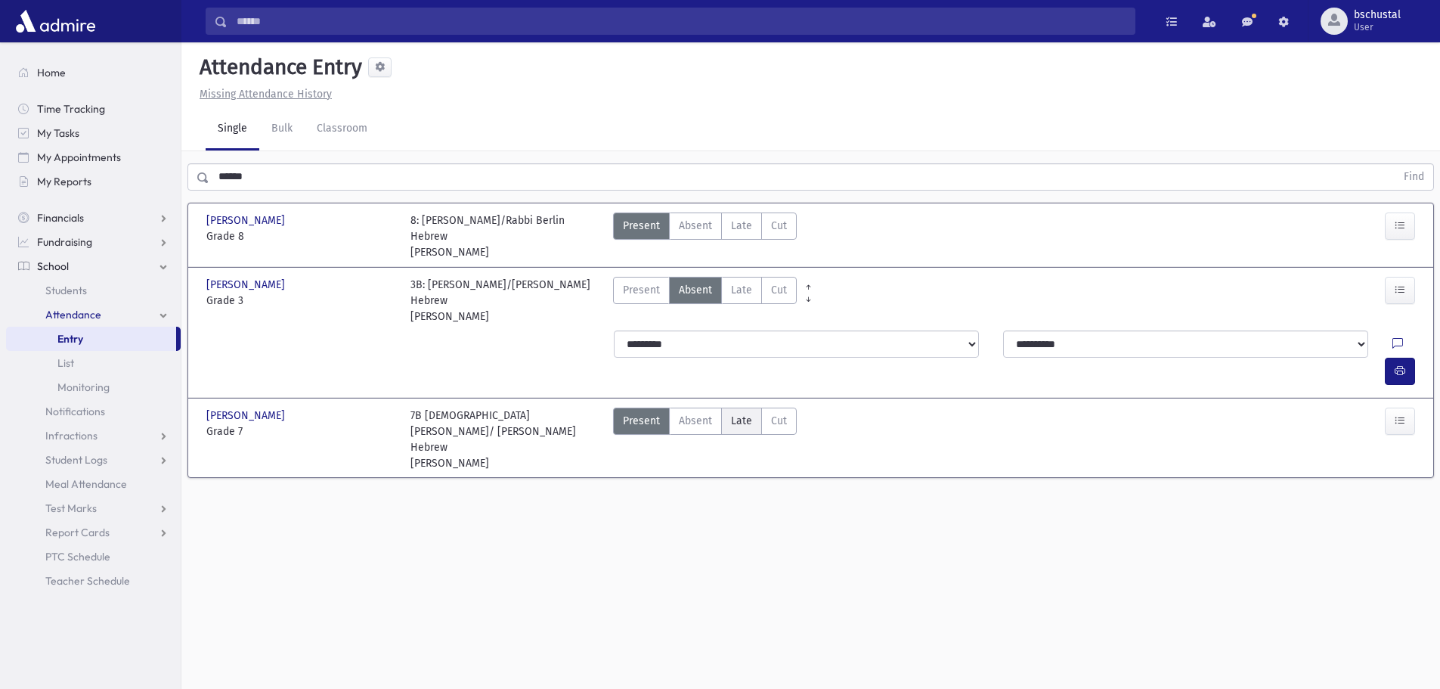
click at [742, 413] on span "Late" at bounding box center [741, 421] width 21 height 16
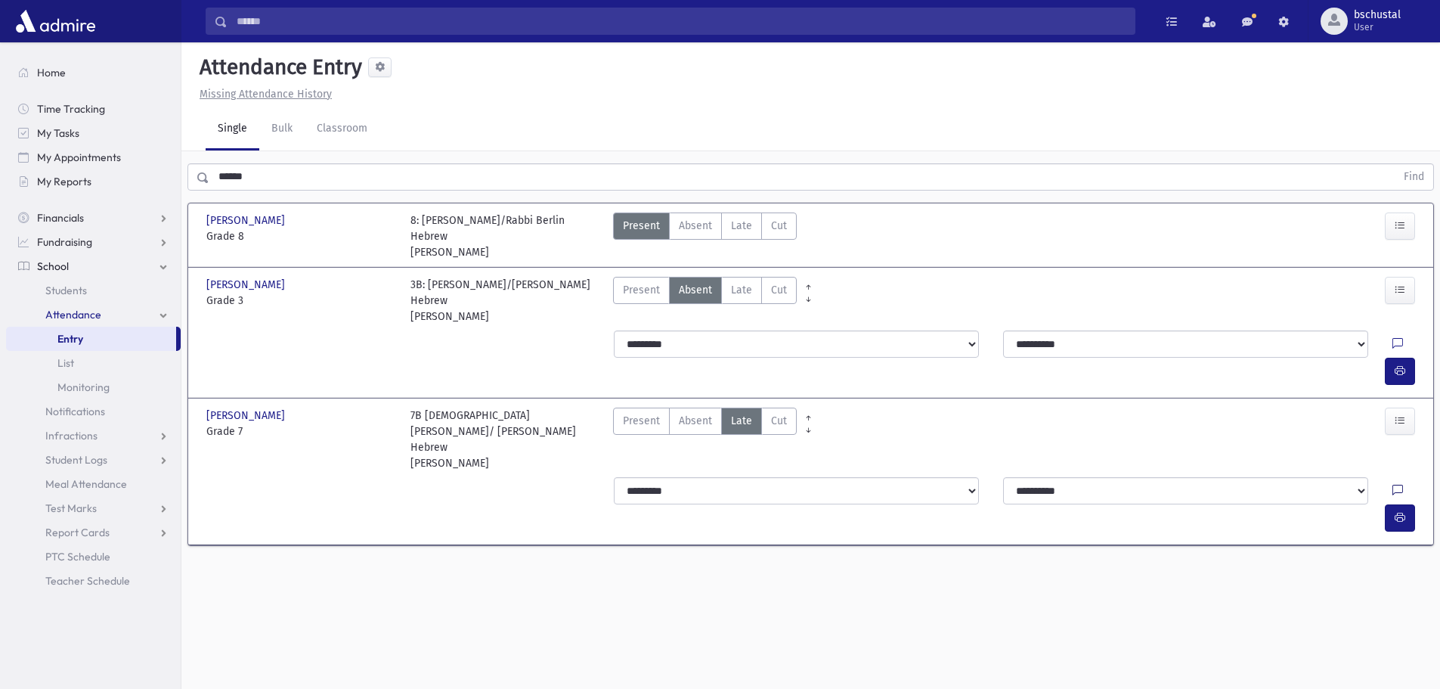
click at [1392, 484] on icon at bounding box center [1397, 490] width 11 height 13
drag, startPoint x: 1405, startPoint y: 564, endPoint x: 1250, endPoint y: 532, distance: 158.2
click at [1405, 563] on button "Save" at bounding box center [1398, 563] width 43 height 27
click at [747, 229] on span "Late" at bounding box center [741, 226] width 21 height 16
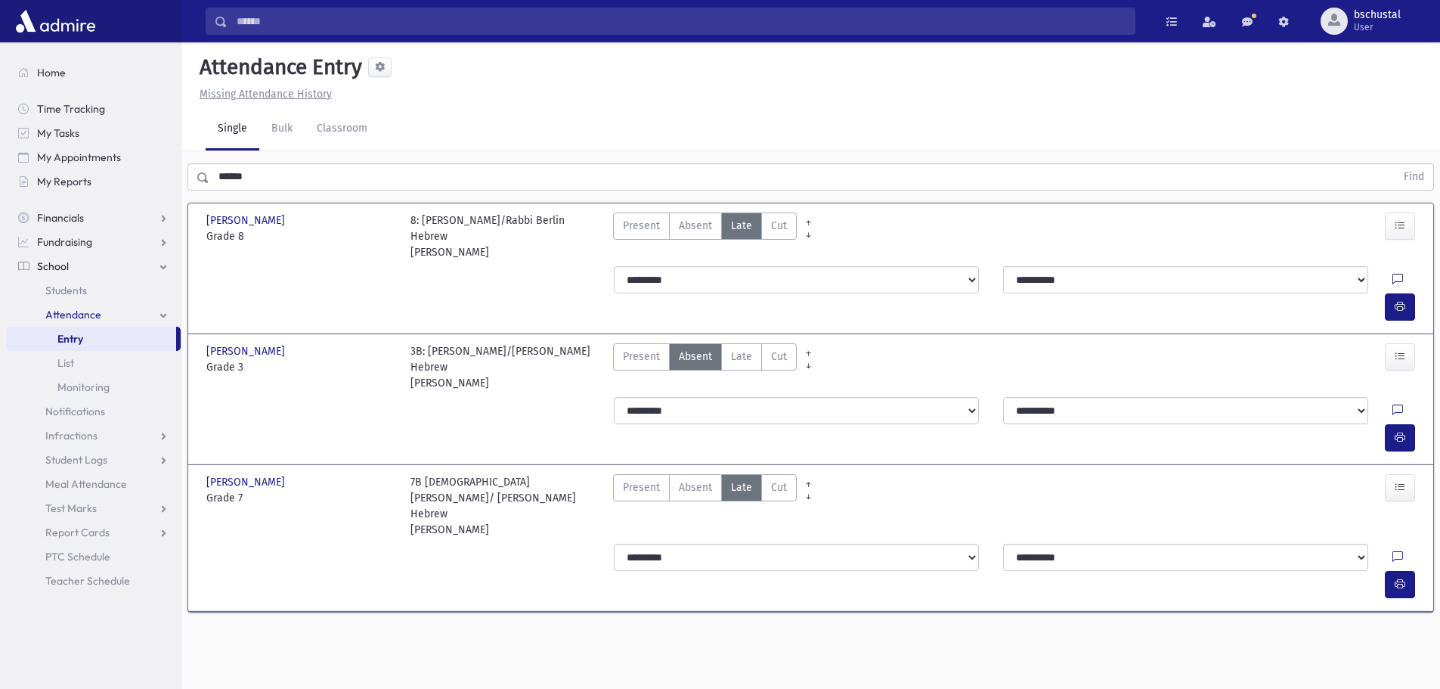
click at [1392, 282] on icon at bounding box center [1397, 280] width 11 height 13
click at [1398, 413] on button "Save" at bounding box center [1398, 411] width 43 height 27
click at [289, 173] on input "******" at bounding box center [802, 176] width 1186 height 27
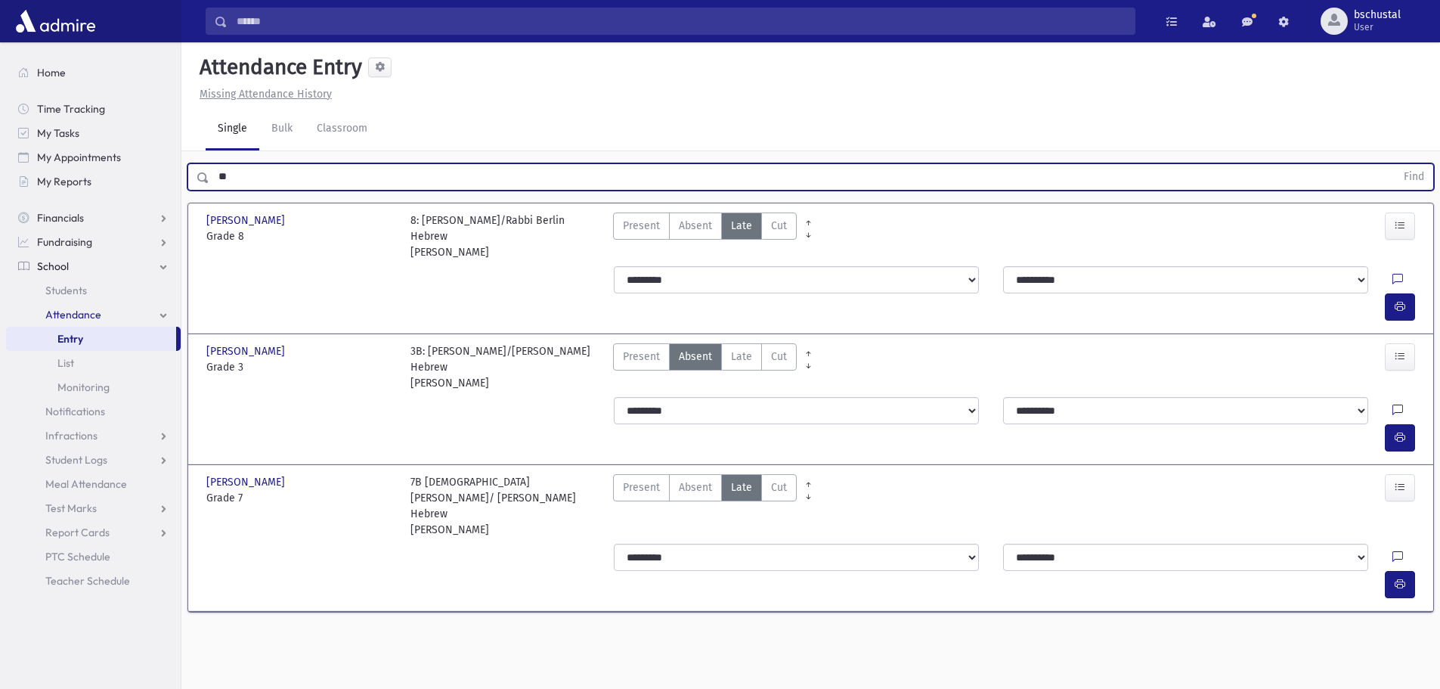
type input "*"
type input "****"
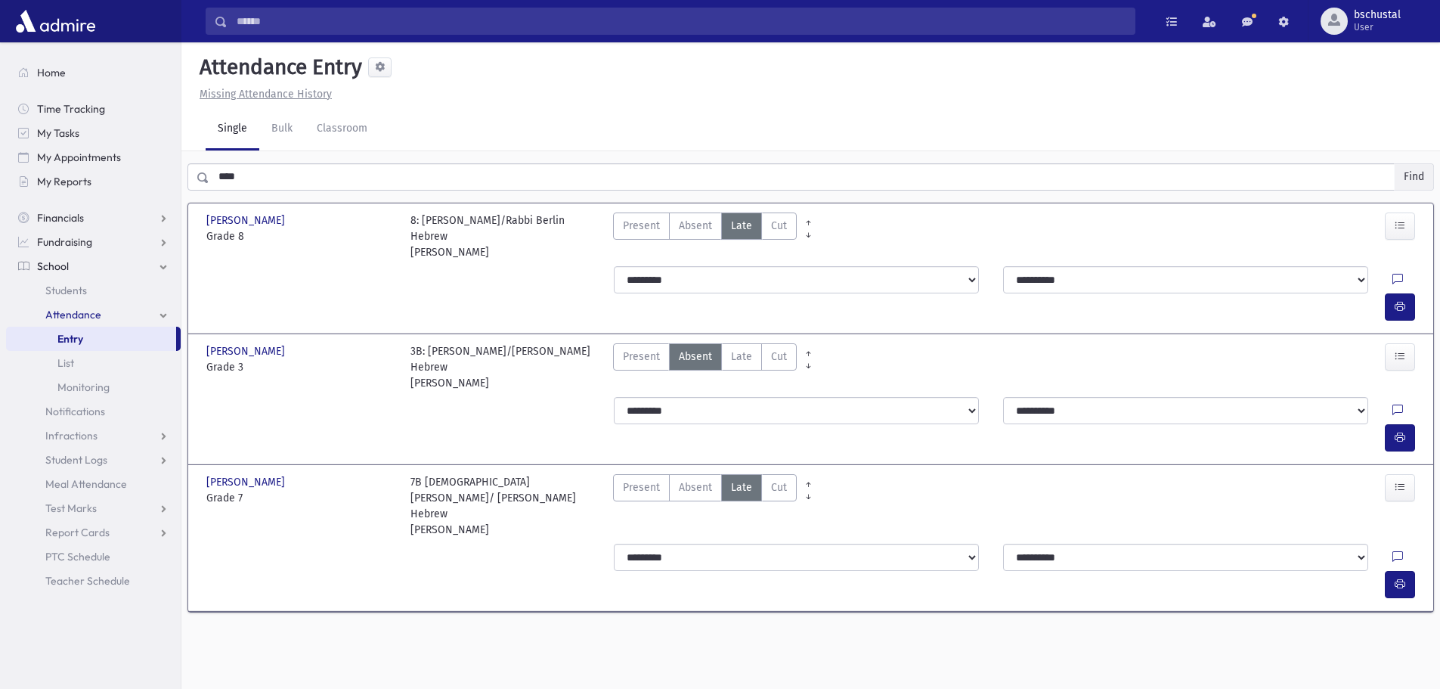
click at [1407, 171] on button "Find" at bounding box center [1413, 177] width 39 height 26
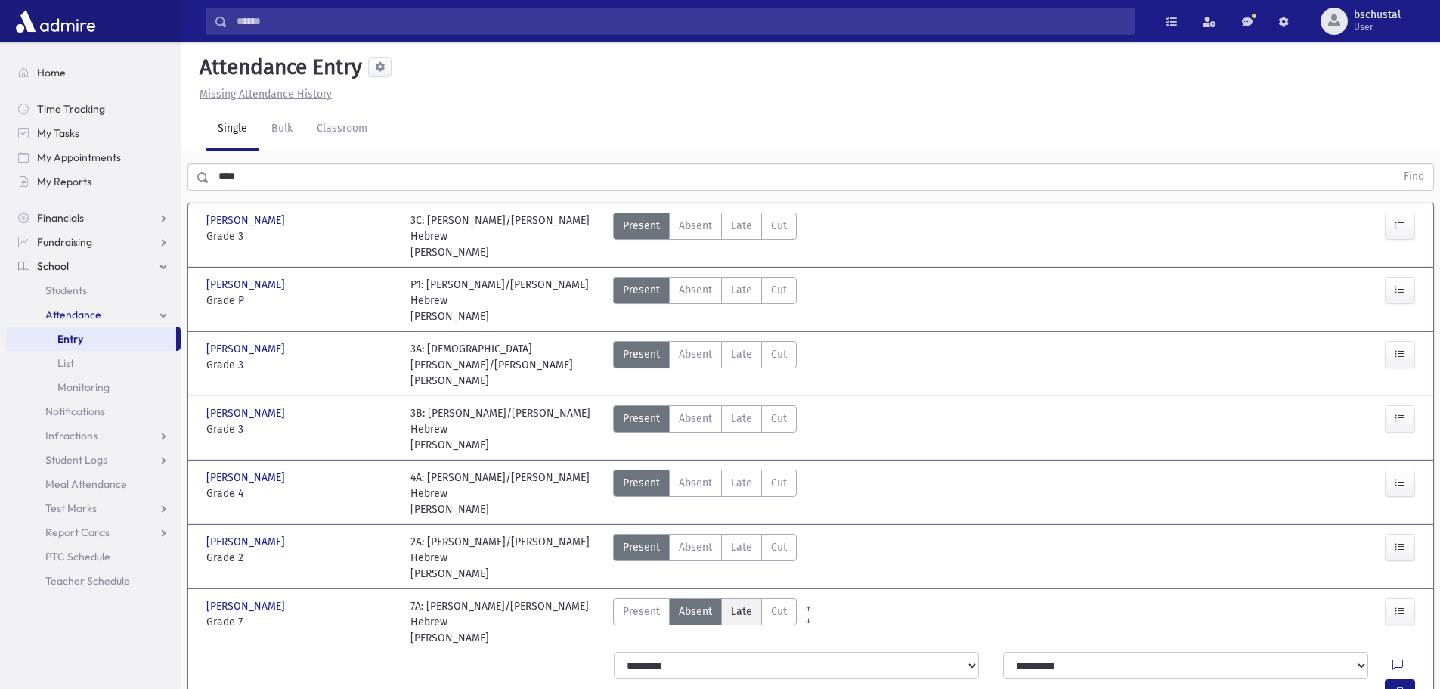
click at [744, 603] on span "Late" at bounding box center [741, 611] width 21 height 16
click at [1392, 659] on icon at bounding box center [1397, 665] width 11 height 13
click at [1397, 568] on button "Save" at bounding box center [1398, 565] width 43 height 27
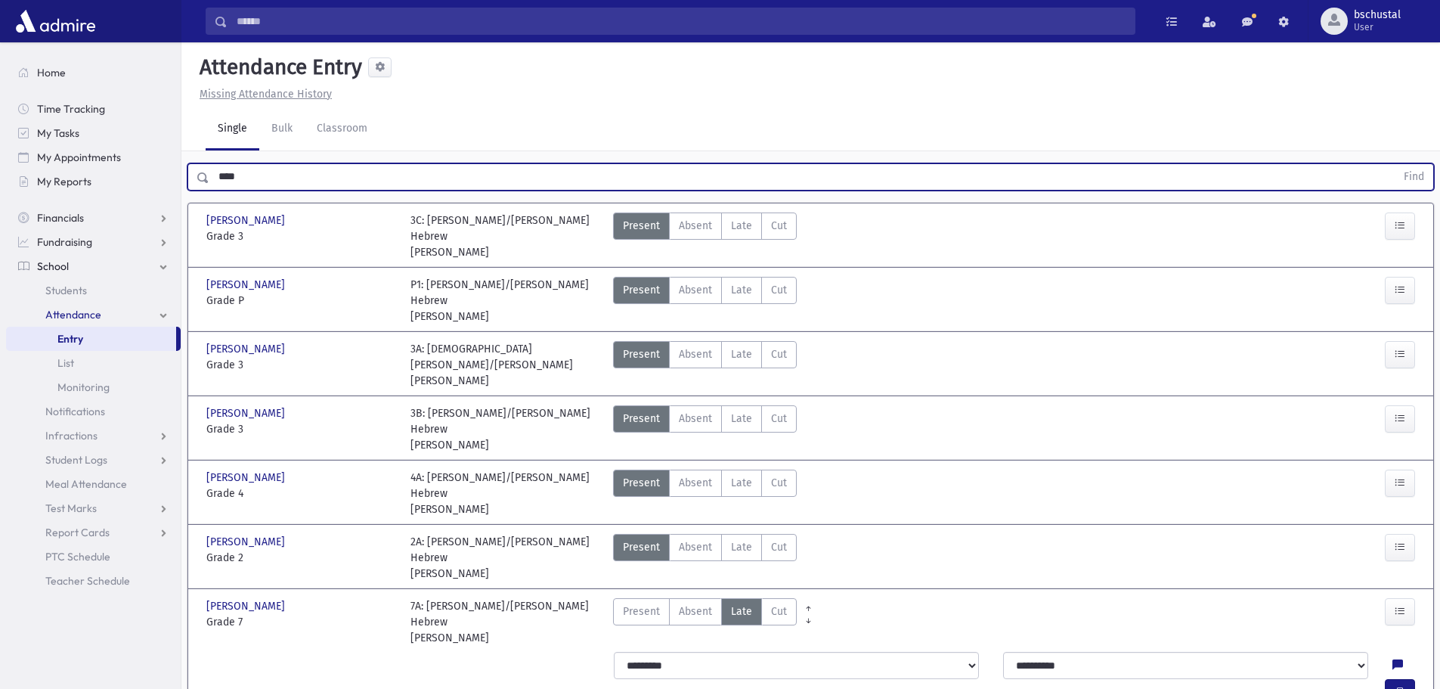
drag, startPoint x: 458, startPoint y: 178, endPoint x: 489, endPoint y: 213, distance: 47.1
click at [459, 178] on input "****" at bounding box center [802, 176] width 1186 height 27
